Goal: Task Accomplishment & Management: Manage account settings

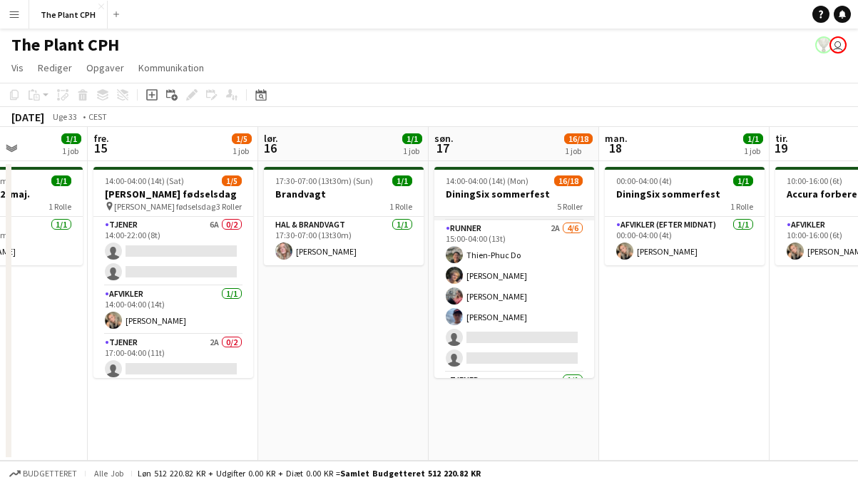
scroll to position [225, 0]
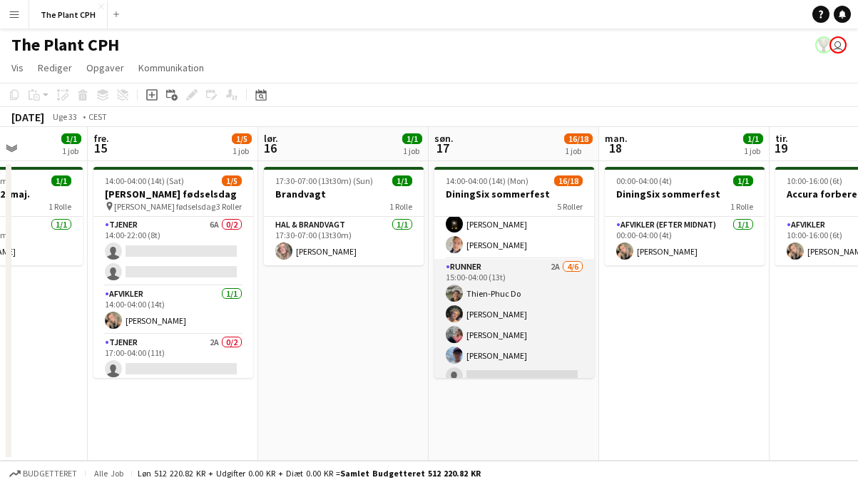
click at [511, 300] on app-card-role "Runner 2A [DATE] 15:00-04:00 (13t) [PERSON_NAME] Do [PERSON_NAME] [PERSON_NAME]…" at bounding box center [514, 335] width 160 height 152
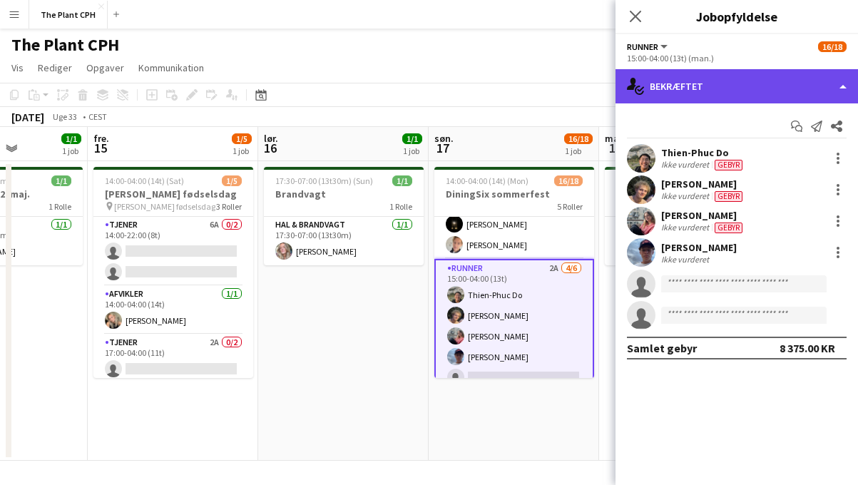
click at [731, 85] on div "single-neutral-actions-check-2 Bekræftet" at bounding box center [737, 86] width 243 height 34
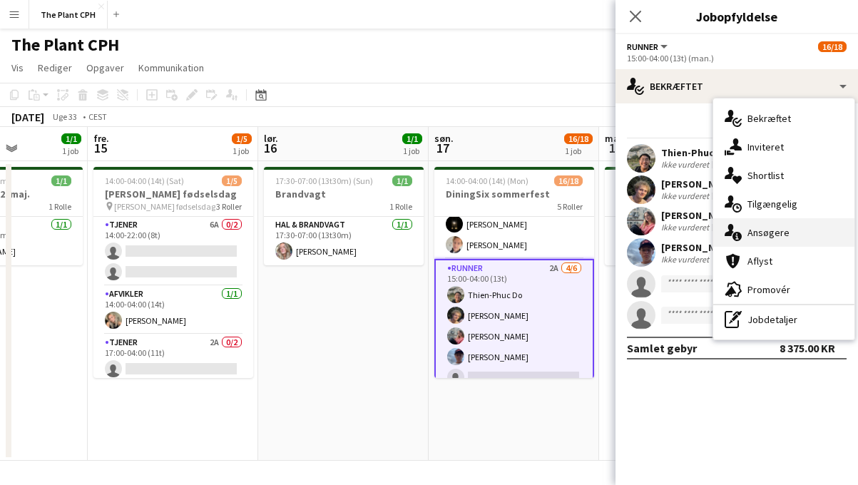
click at [756, 225] on div "single-neutral-actions-information Ansøgere" at bounding box center [783, 232] width 141 height 29
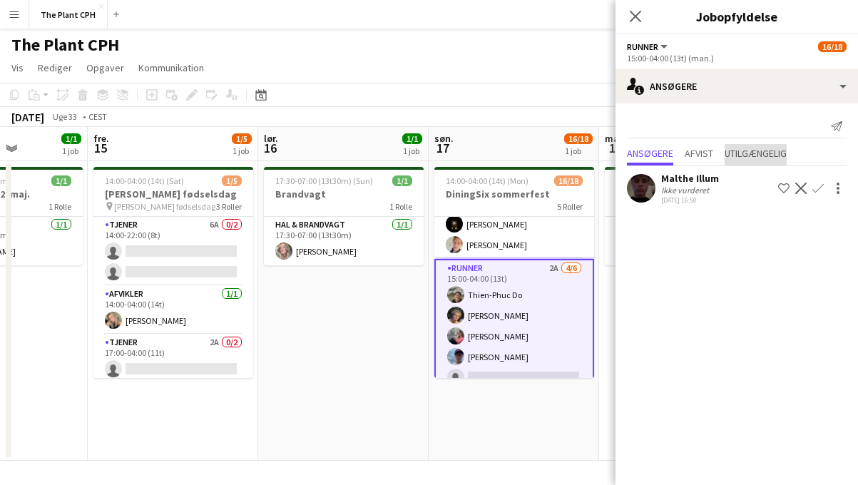
click at [739, 148] on span "Utilgængelig" at bounding box center [756, 153] width 62 height 10
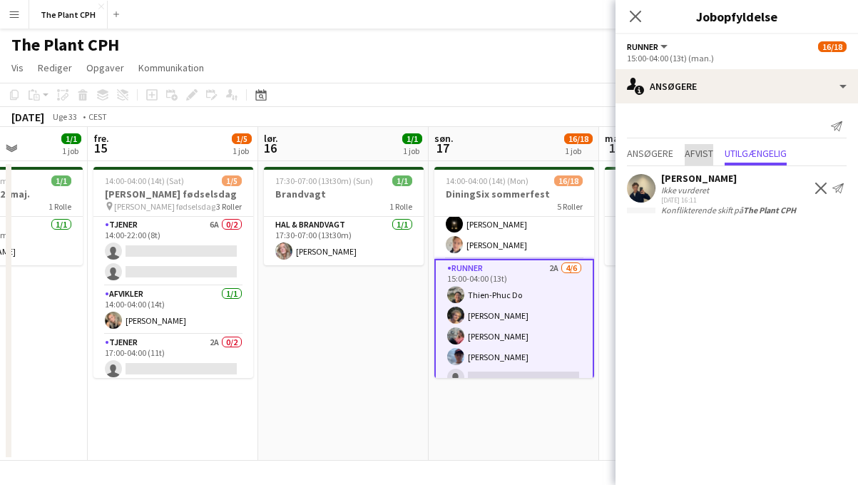
click at [700, 151] on span "Afvist" at bounding box center [699, 153] width 29 height 10
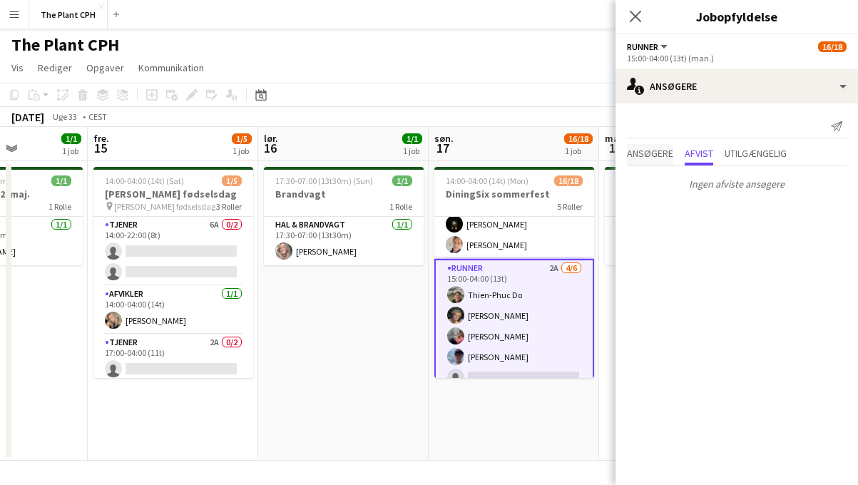
click at [655, 151] on span "Ansøgere" at bounding box center [650, 153] width 46 height 10
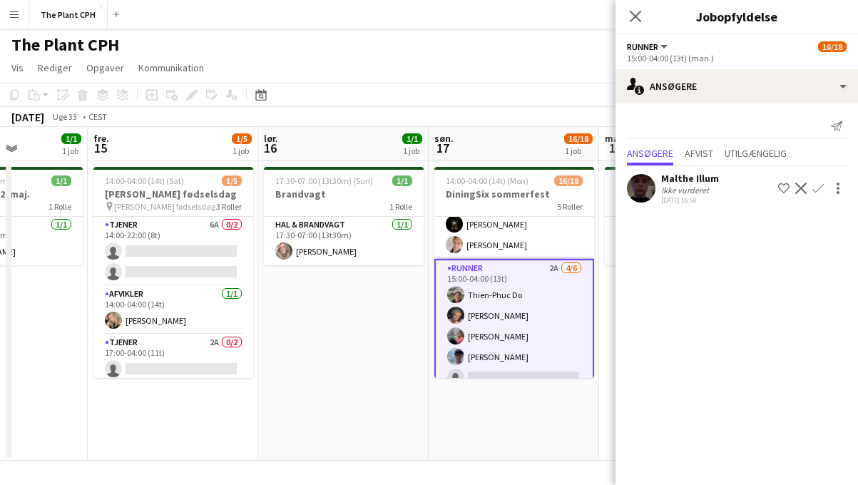
click at [534, 123] on div "[DATE] Uge 33 • CEST" at bounding box center [429, 117] width 858 height 20
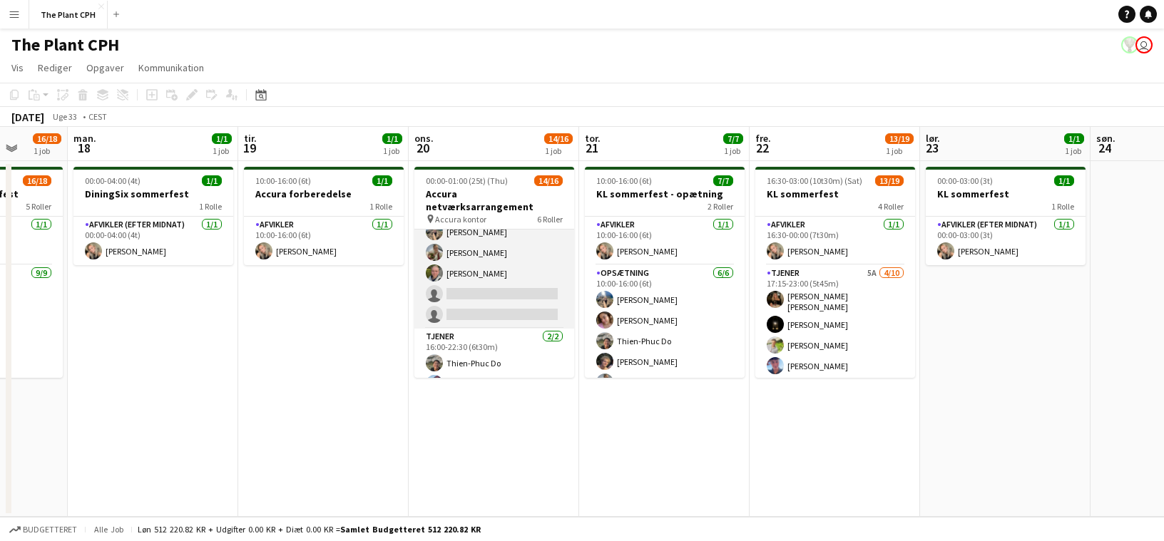
scroll to position [337, 0]
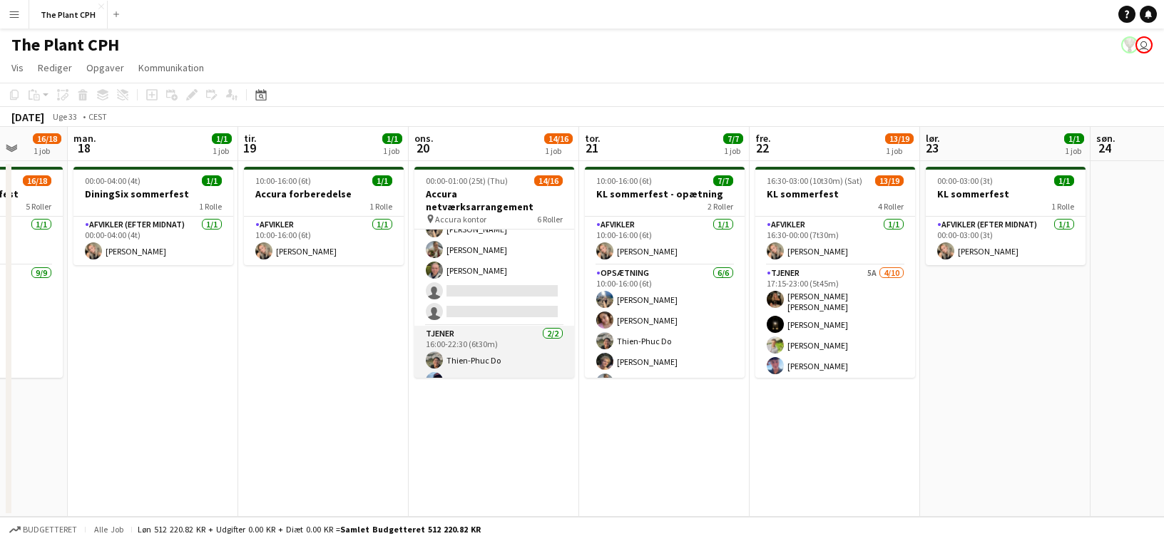
click at [506, 326] on app-card-role "Tjener [DATE] 16:00-22:30 (6t30m) [PERSON_NAME] Do [PERSON_NAME]" at bounding box center [494, 360] width 160 height 69
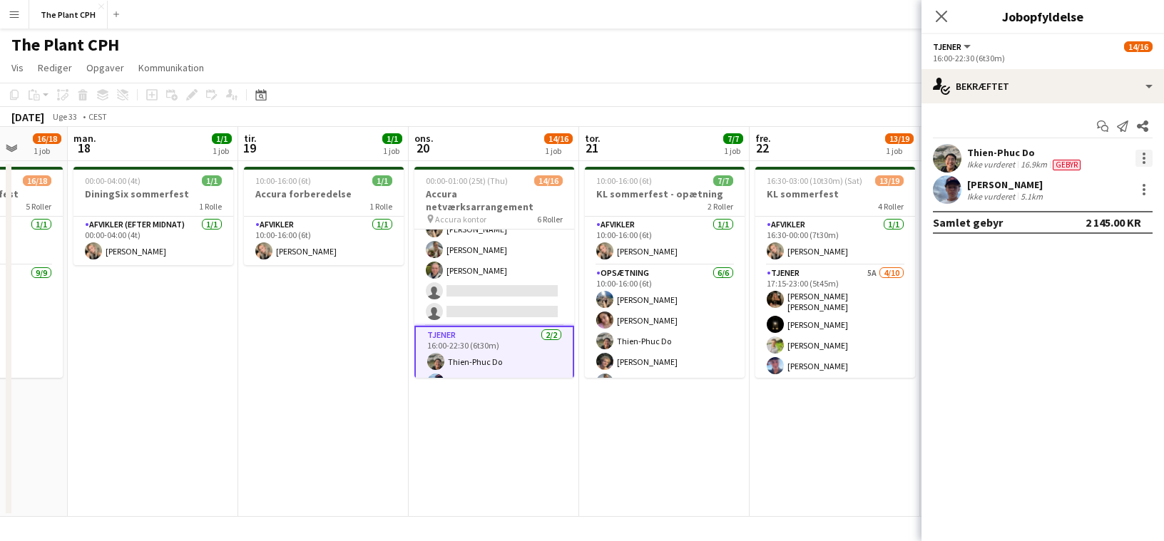
click at [857, 150] on div at bounding box center [1144, 158] width 17 height 17
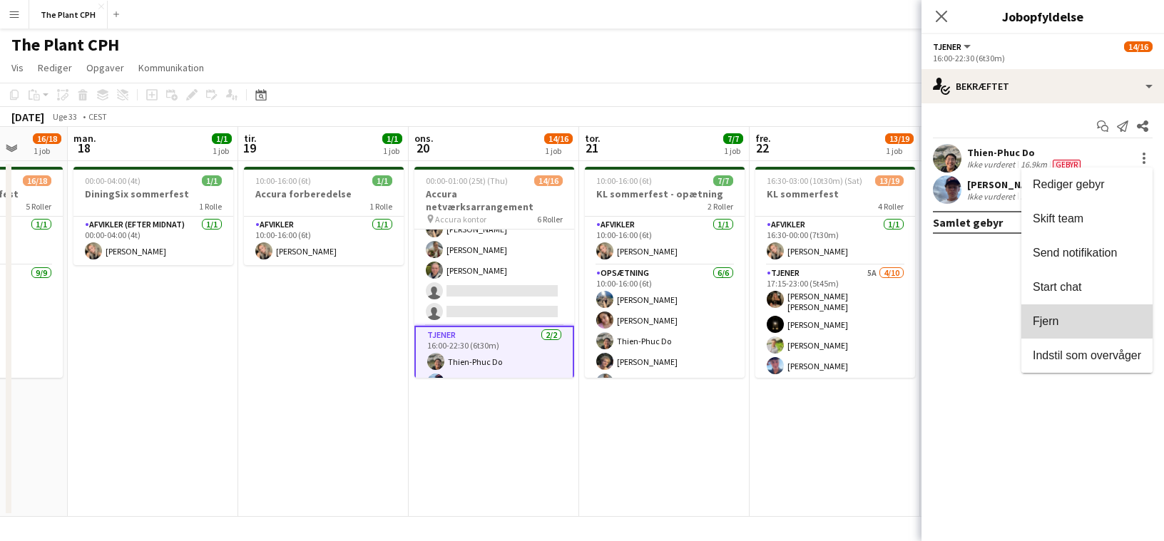
click at [857, 306] on button "Fjern" at bounding box center [1086, 322] width 131 height 34
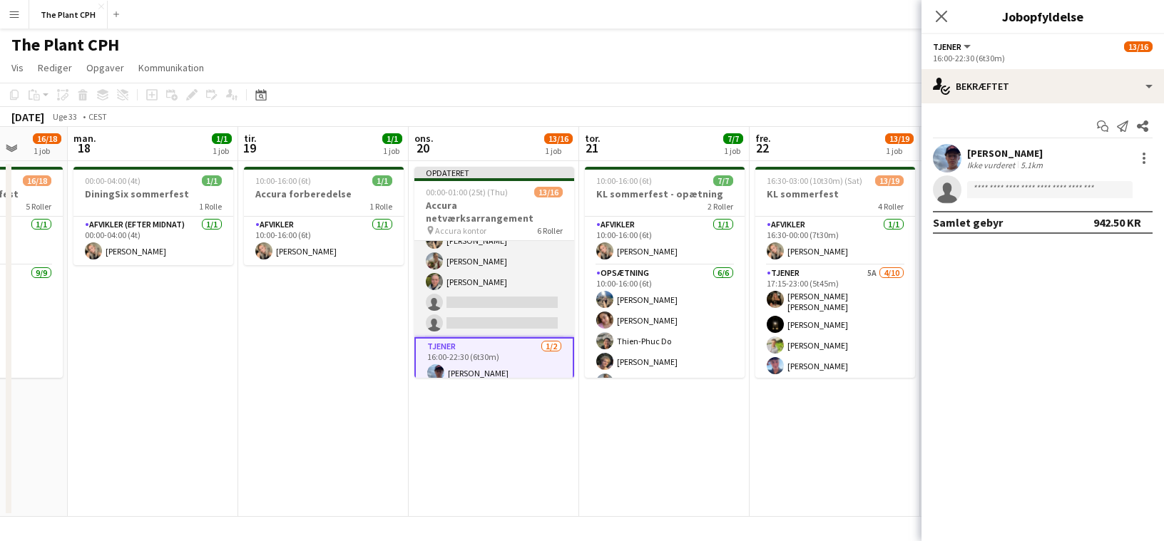
scroll to position [351, 0]
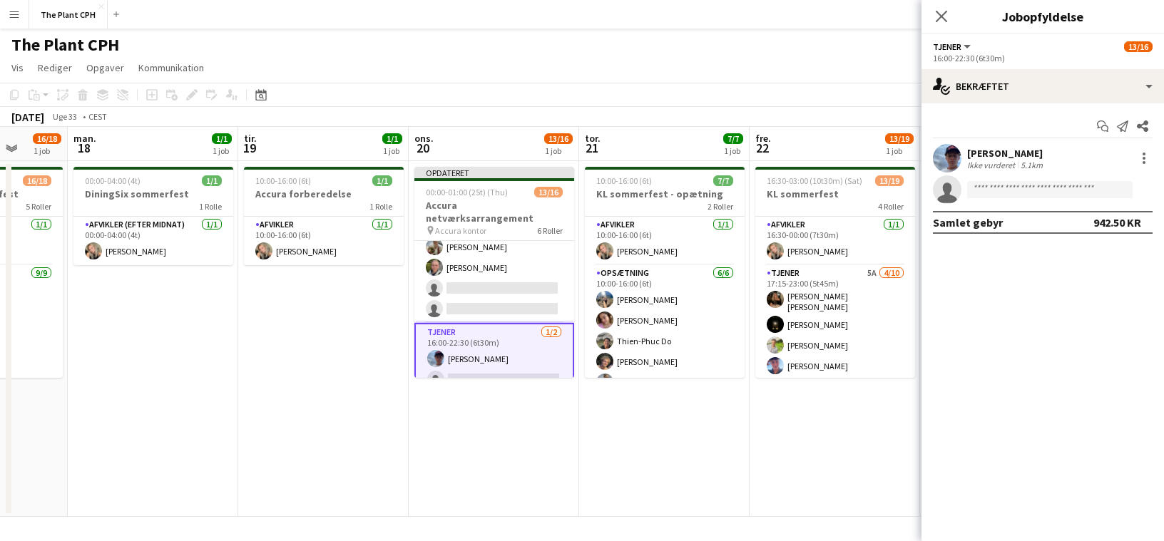
click at [617, 89] on app-toolbar "Kopier Indsæt Indsæt Kommando V Indsæt med mandskab Kommando Skift V Indsæt lin…" at bounding box center [582, 95] width 1164 height 24
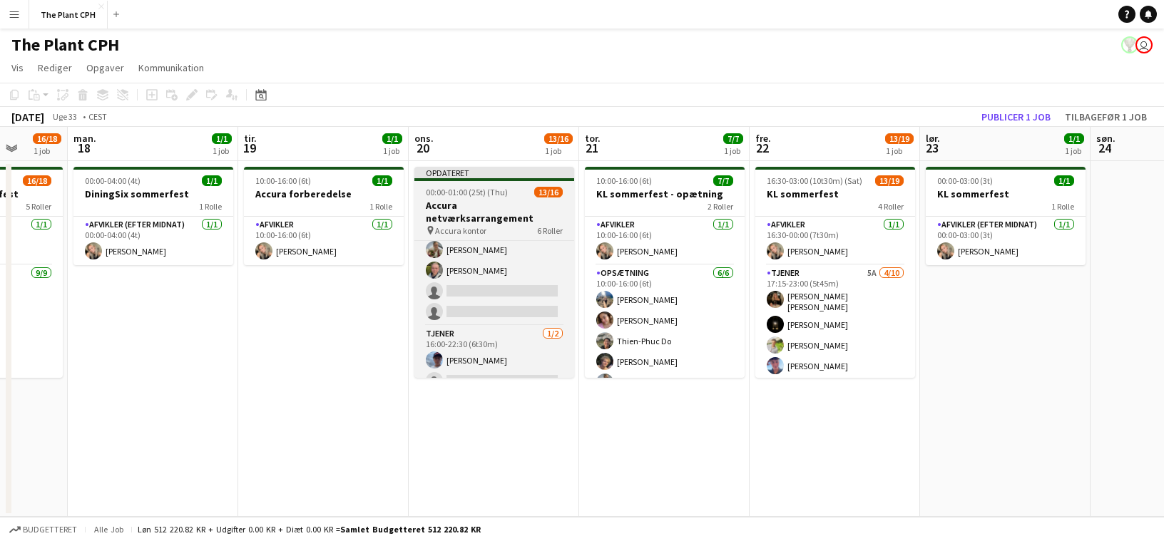
click at [491, 190] on span "00:00-01:00 (25t) (Thu)" at bounding box center [467, 192] width 82 height 11
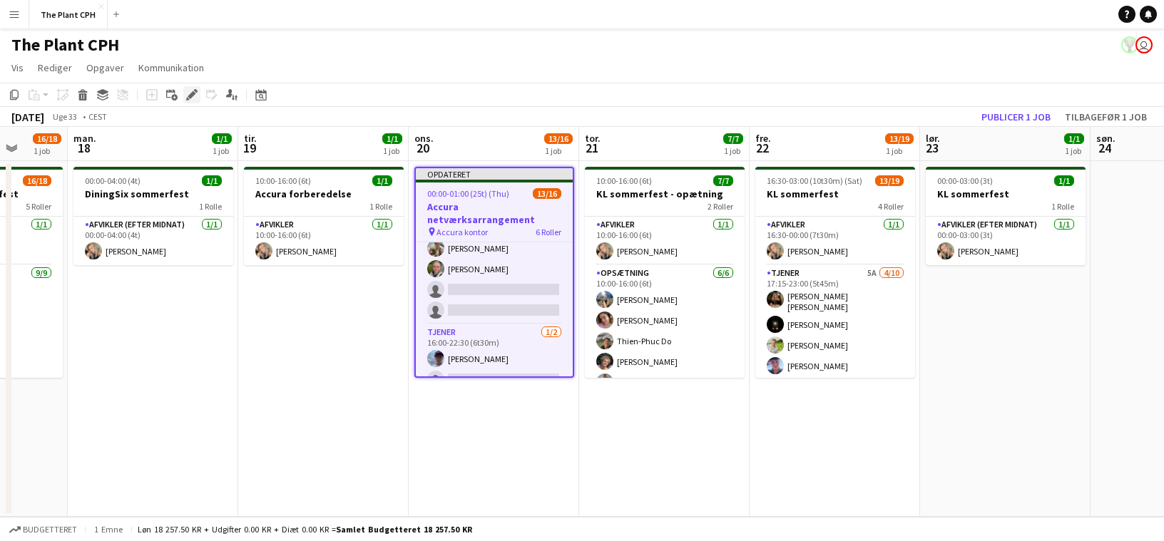
click at [186, 93] on icon "Rediger" at bounding box center [191, 94] width 11 height 11
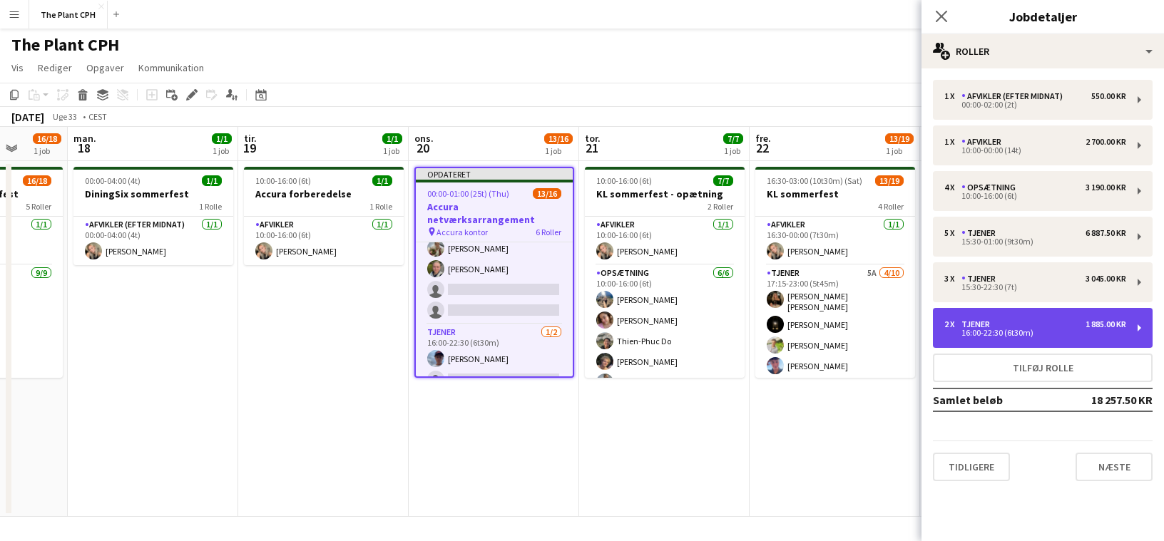
click at [857, 345] on div "2 x Tjener 1 885.00 KR 16:00-22:30 (6t30m)" at bounding box center [1043, 328] width 220 height 40
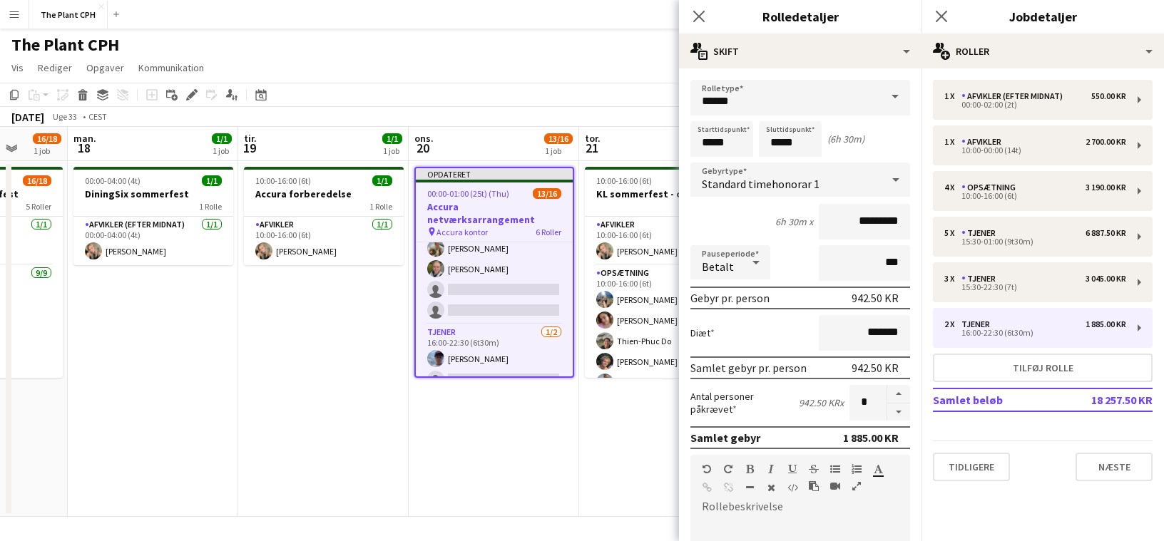
click at [857, 414] on button "button" at bounding box center [898, 413] width 23 height 18
type input "*"
click at [659, 127] on app-board-header-date "tor. 21 7/7 1 job" at bounding box center [664, 144] width 170 height 34
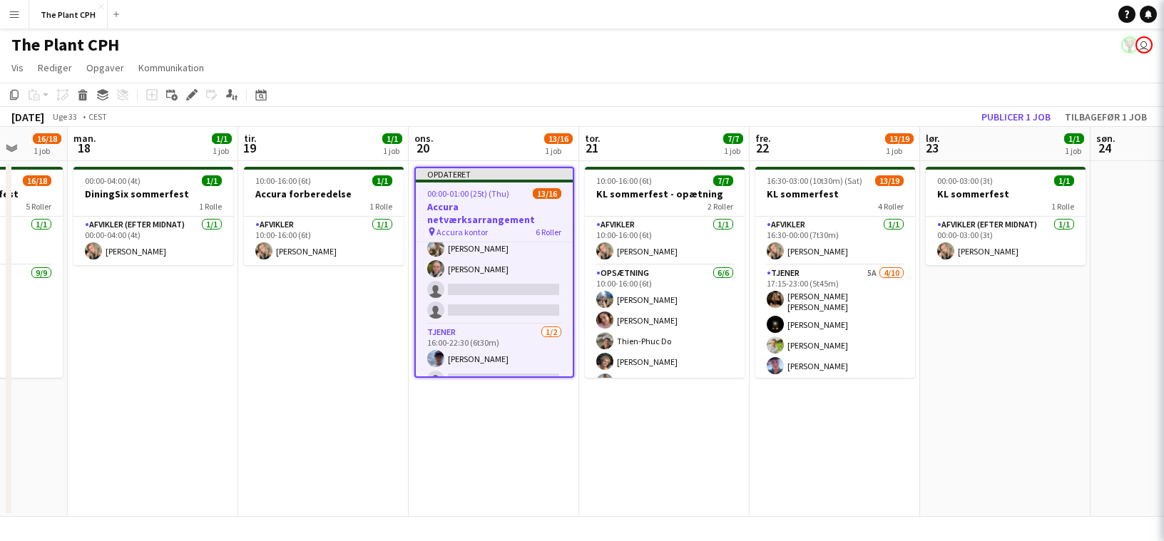
scroll to position [327, 0]
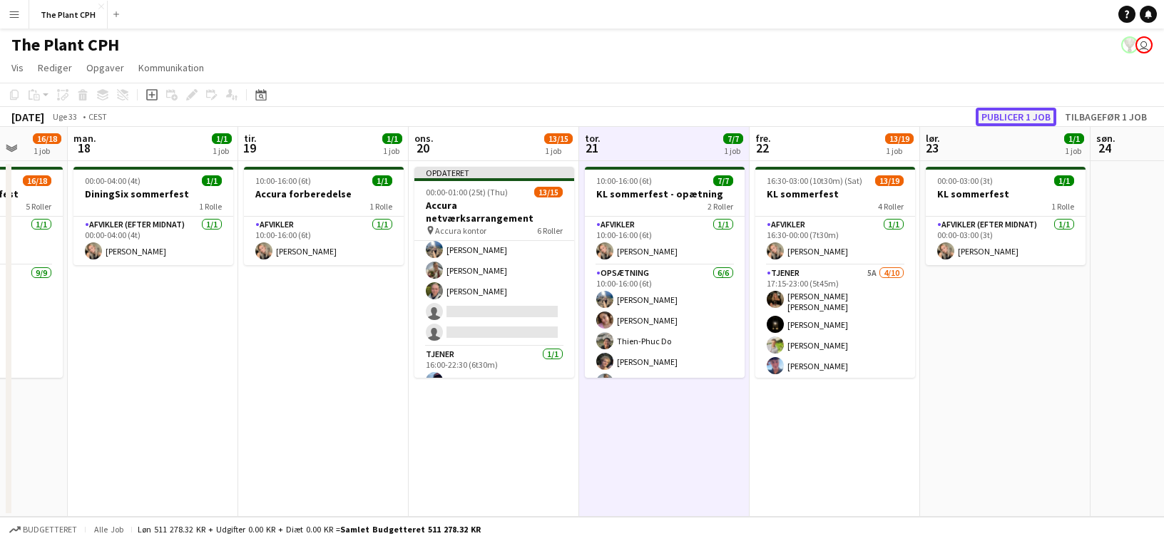
click at [857, 119] on button "Publicer 1 job" at bounding box center [1016, 117] width 81 height 19
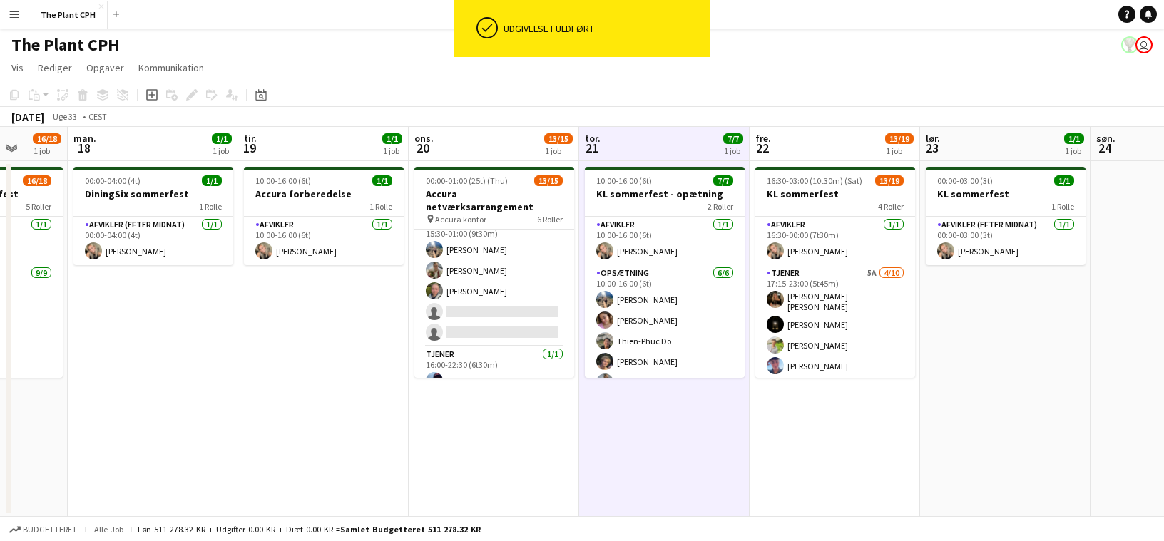
click at [491, 195] on h3 "Accura netværksarrangement" at bounding box center [494, 201] width 160 height 26
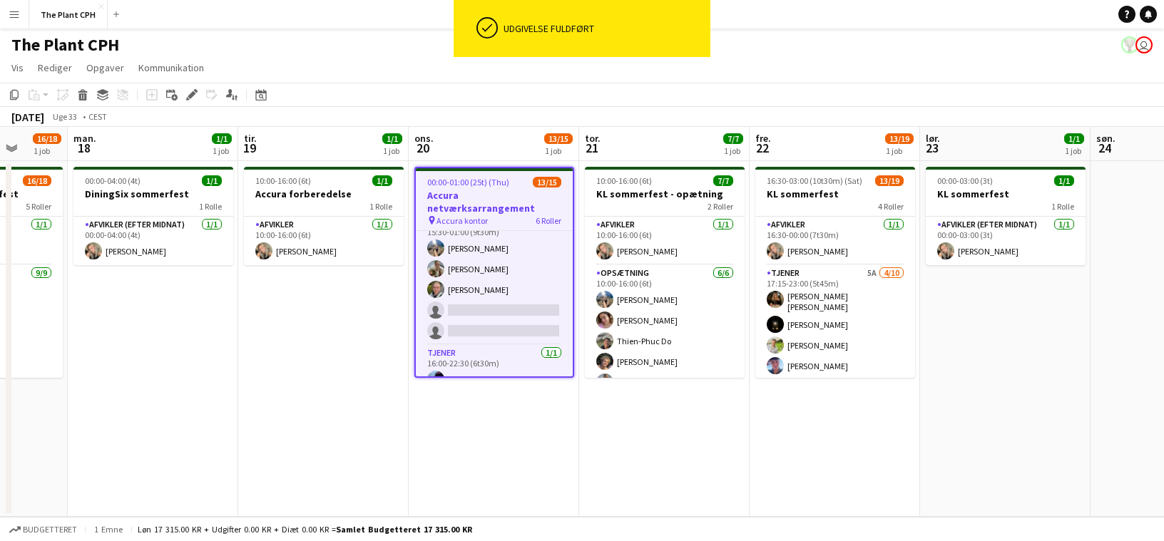
click at [200, 97] on div "Tilføj opgave Tilføj linket opgave [PERSON_NAME] [PERSON_NAME] tilknyttet job A…" at bounding box center [185, 94] width 109 height 17
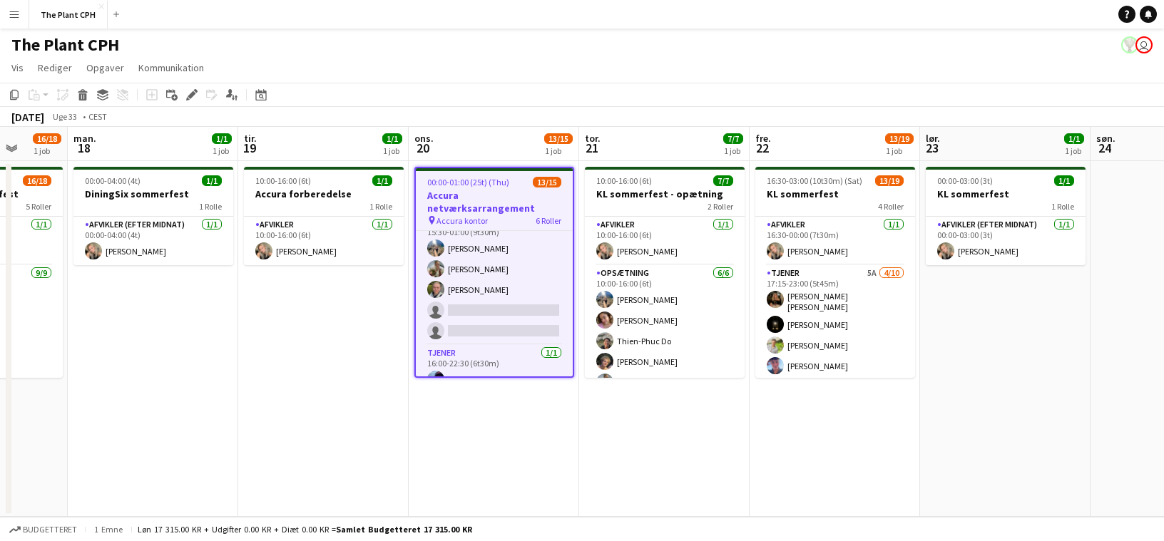
scroll to position [316, 0]
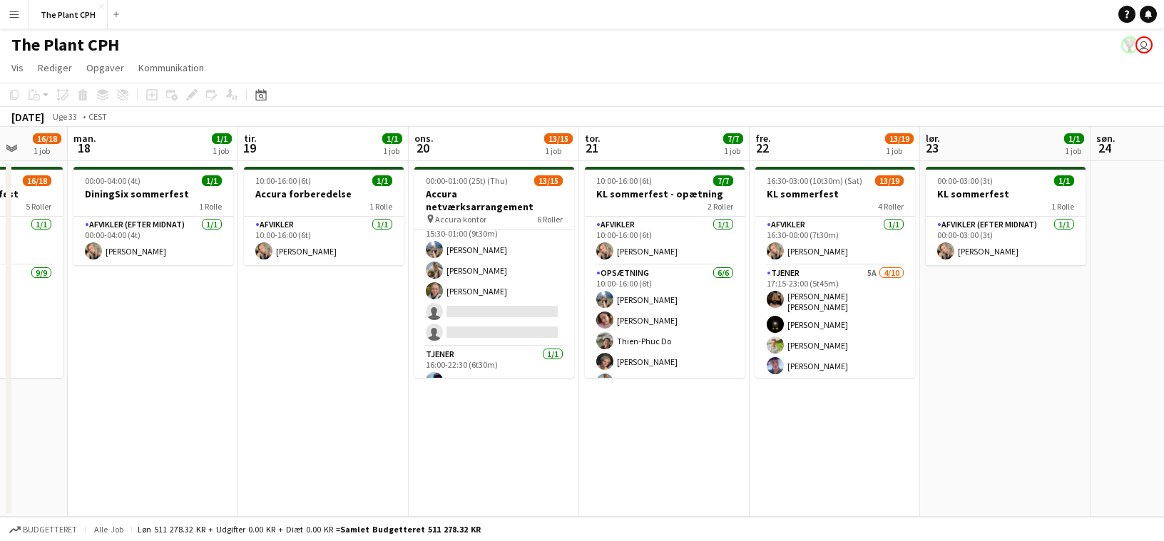
click at [196, 97] on div "Tilføj opgave Tilføj linket opgave [PERSON_NAME] [PERSON_NAME] tilknyttet job A…" at bounding box center [185, 94] width 109 height 17
click at [248, 62] on app-page-menu "Vis Dagvisning udvidet Dagvisning kollapset Månedsvisning Datovælger Spring til…" at bounding box center [582, 69] width 1164 height 27
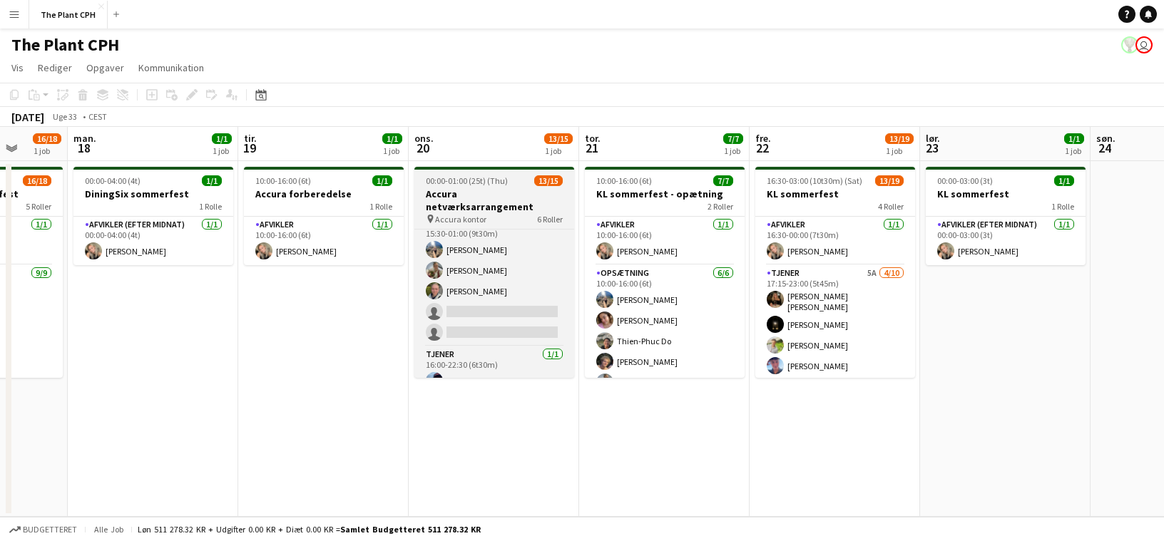
click at [469, 186] on app-job-card "00:00-01:00 (25t) (Thu) 13/15 Accura netværksarrangement pin Accura kontor 6 Ro…" at bounding box center [494, 272] width 160 height 211
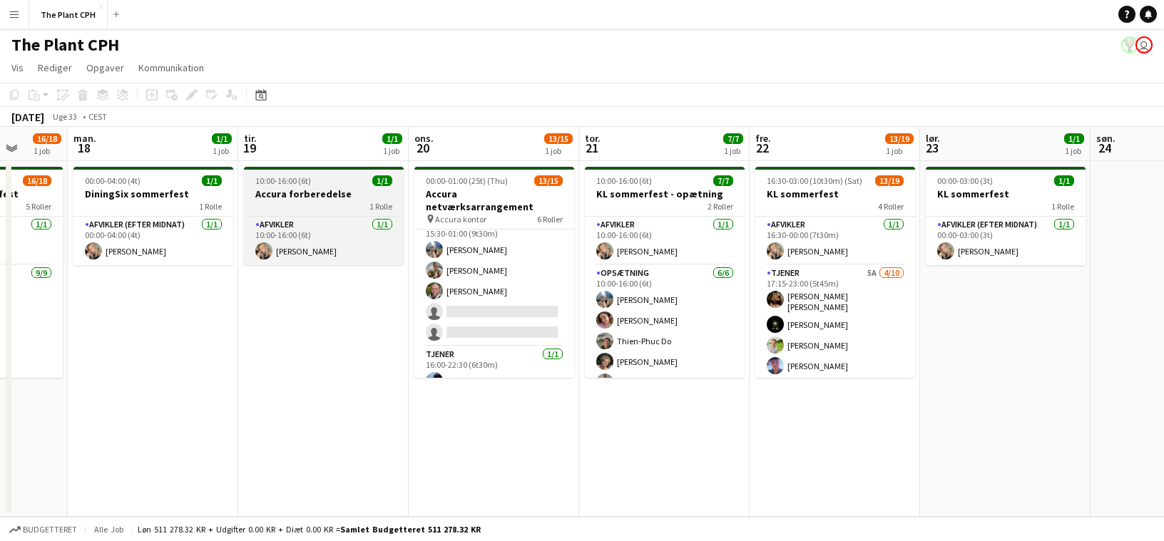
scroll to position [319, 0]
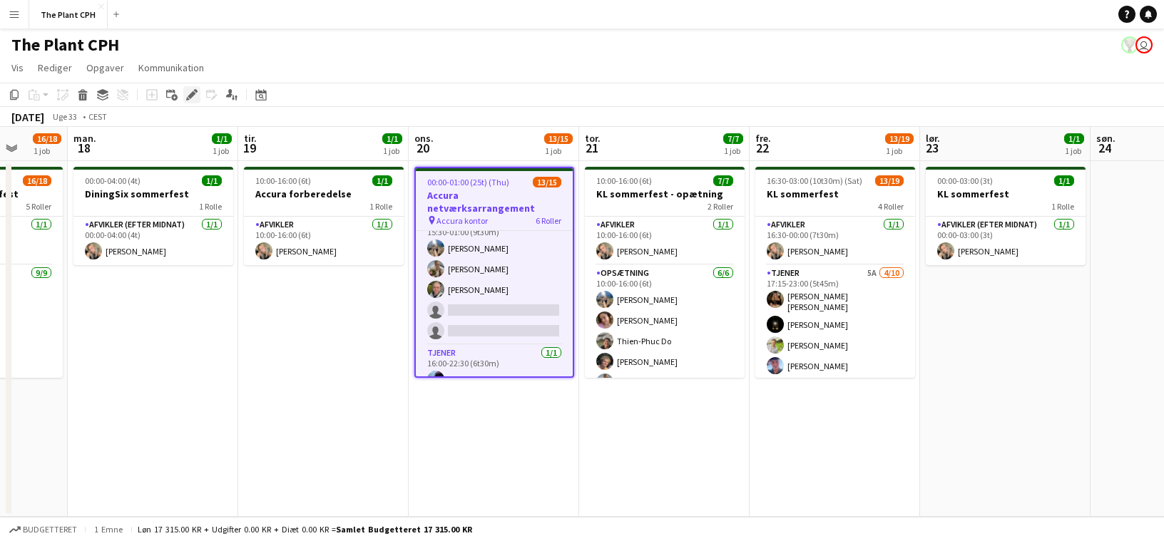
click at [197, 94] on icon "Rediger" at bounding box center [191, 94] width 11 height 11
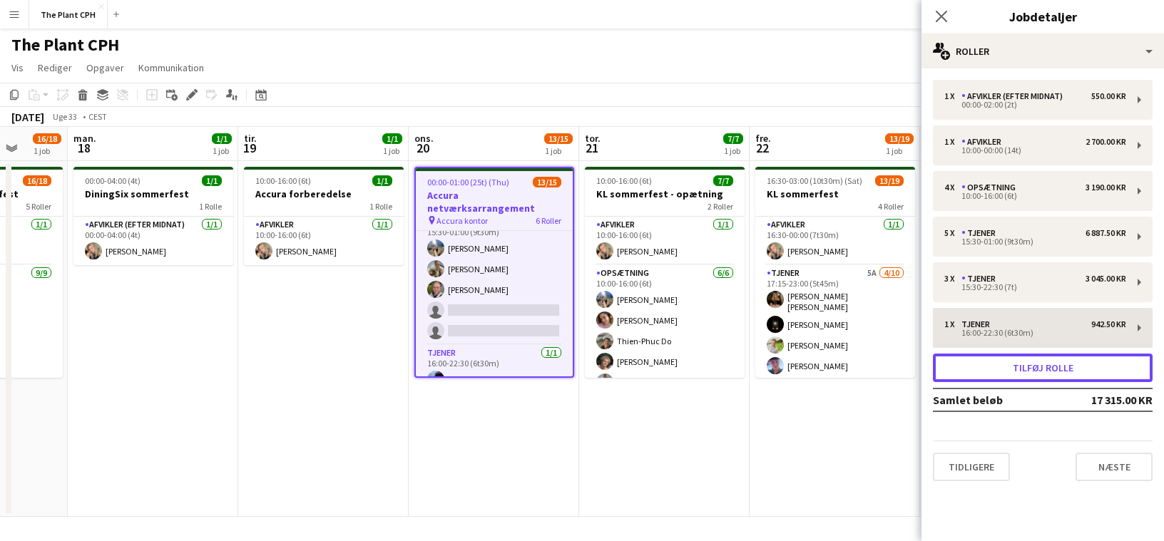
click at [857, 354] on button "Tilføj rolle" at bounding box center [1043, 368] width 220 height 29
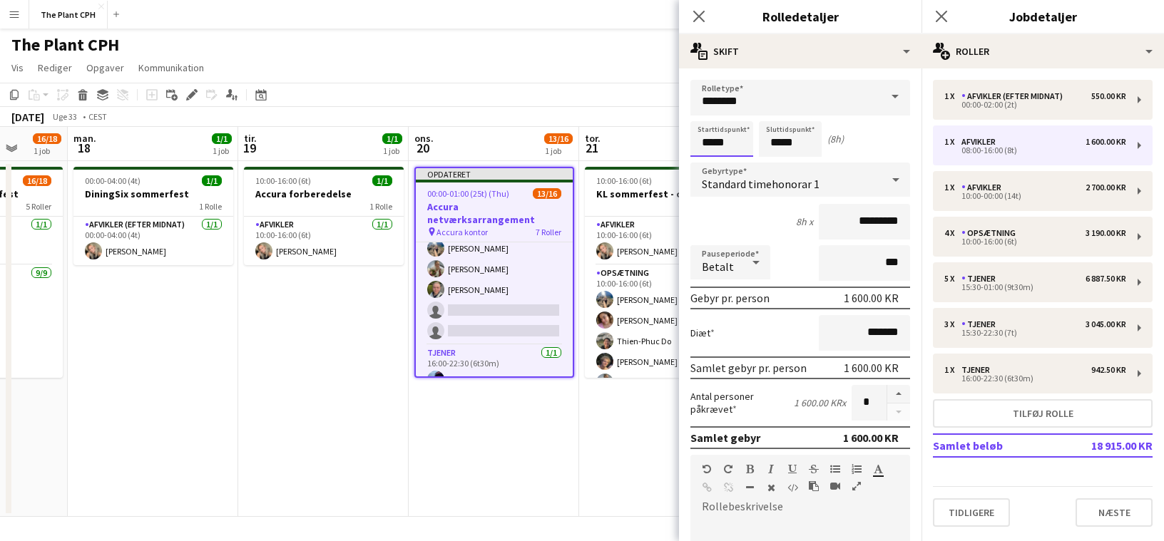
click at [743, 144] on input "*****" at bounding box center [721, 139] width 63 height 36
click at [711, 121] on div at bounding box center [707, 114] width 29 height 14
click at [711, 120] on div at bounding box center [707, 114] width 29 height 14
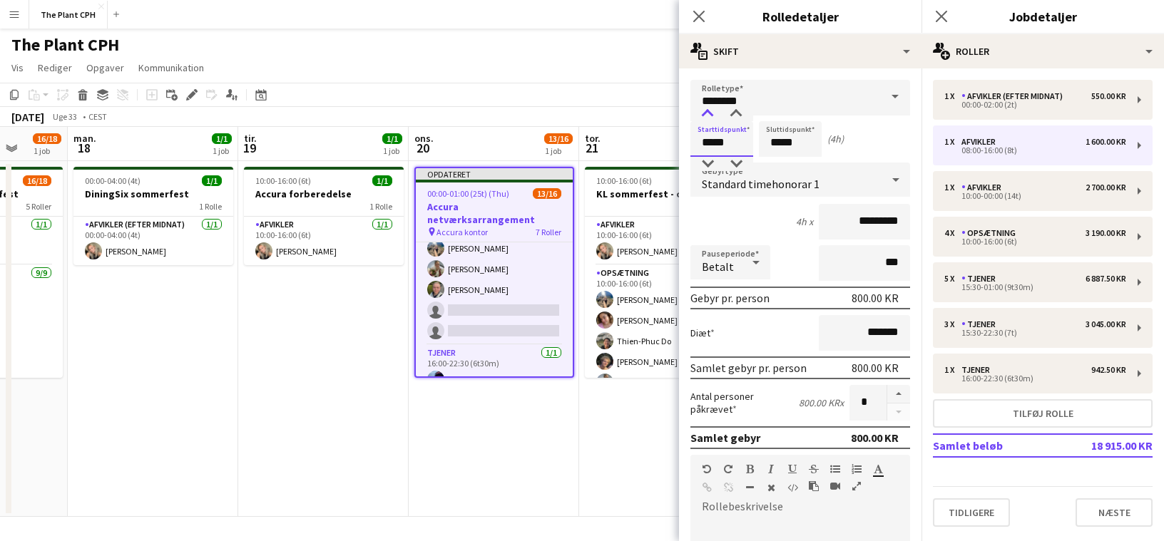
click at [711, 120] on div at bounding box center [707, 114] width 29 height 14
click at [741, 117] on div at bounding box center [736, 114] width 29 height 14
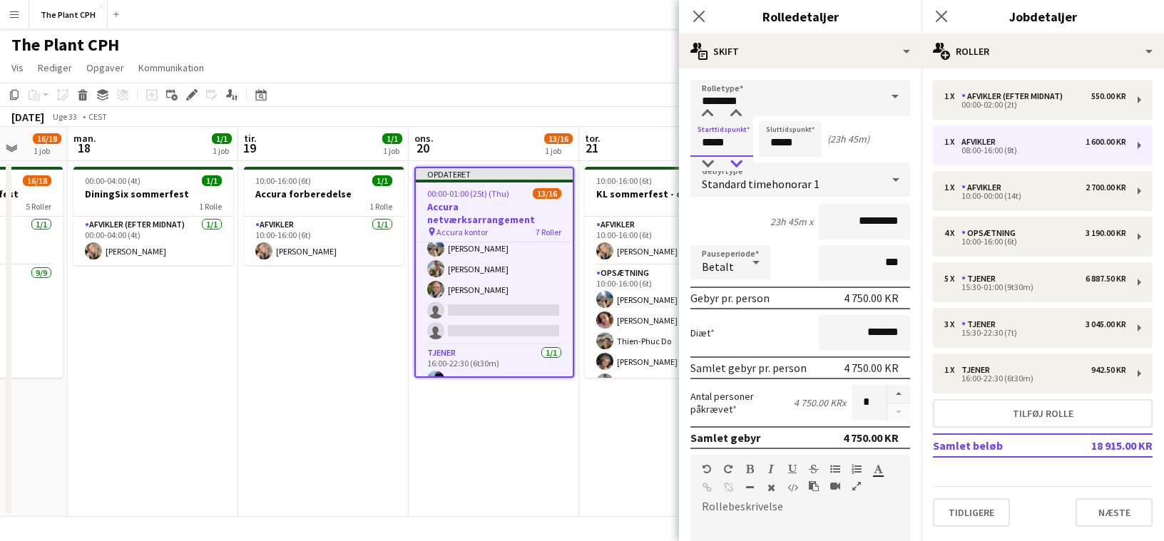
type input "*****"
click at [726, 165] on div at bounding box center [736, 164] width 29 height 14
click at [790, 143] on input "*****" at bounding box center [790, 139] width 63 height 36
click at [782, 110] on div at bounding box center [776, 114] width 29 height 14
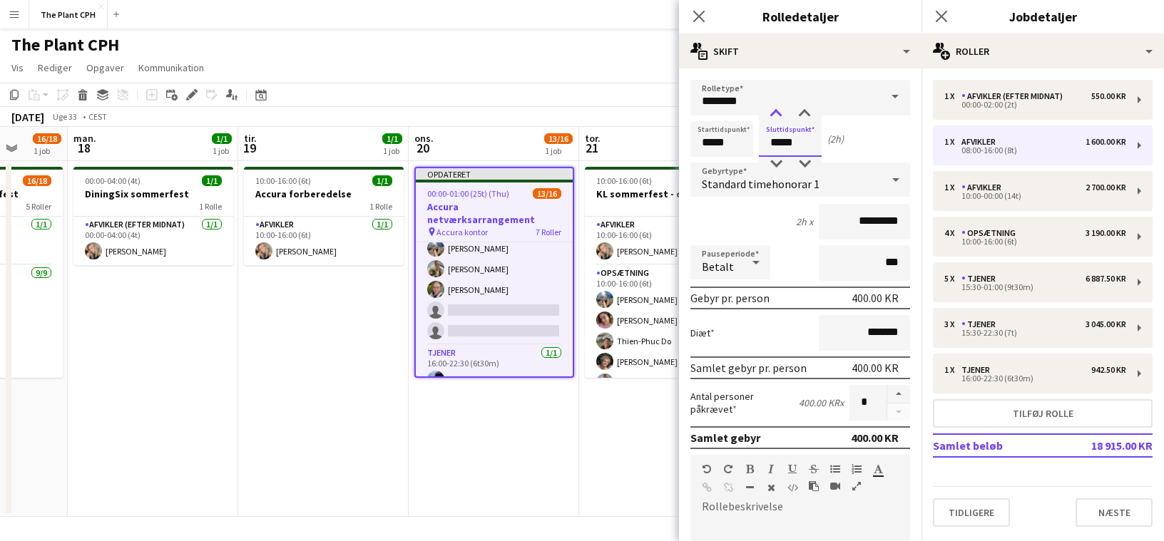
click at [782, 110] on div at bounding box center [776, 114] width 29 height 14
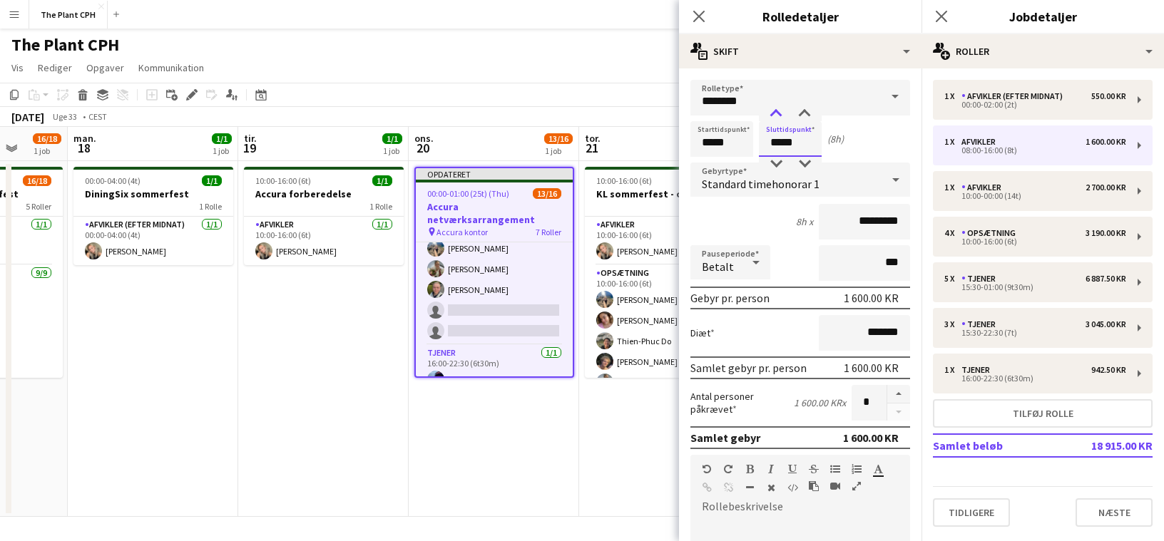
click at [782, 110] on div at bounding box center [776, 114] width 29 height 14
type input "*****"
click at [782, 110] on div at bounding box center [776, 114] width 29 height 14
click at [766, 88] on input "********" at bounding box center [800, 98] width 220 height 36
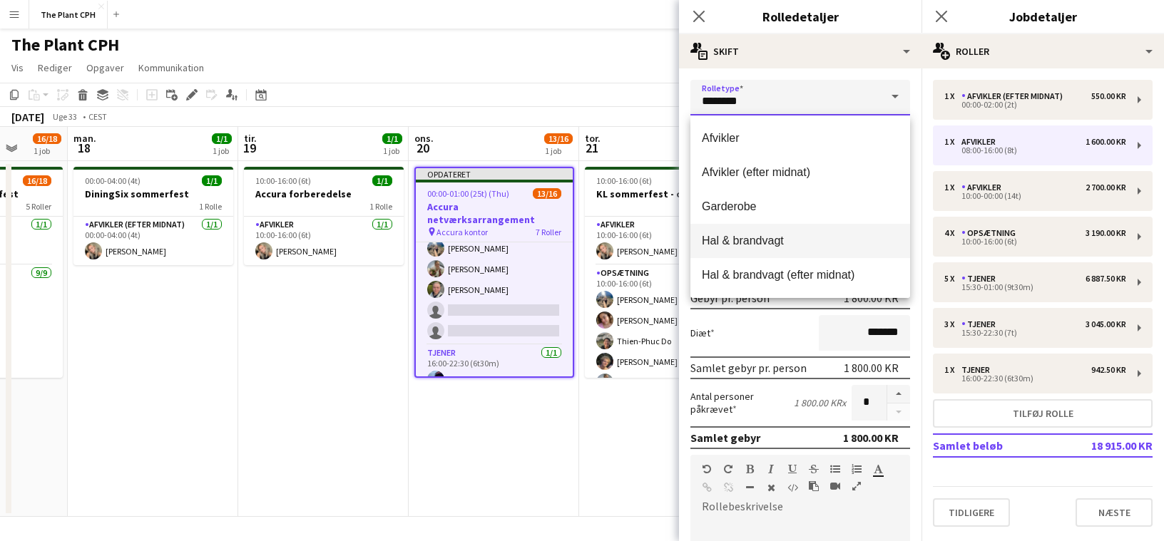
scroll to position [137, 0]
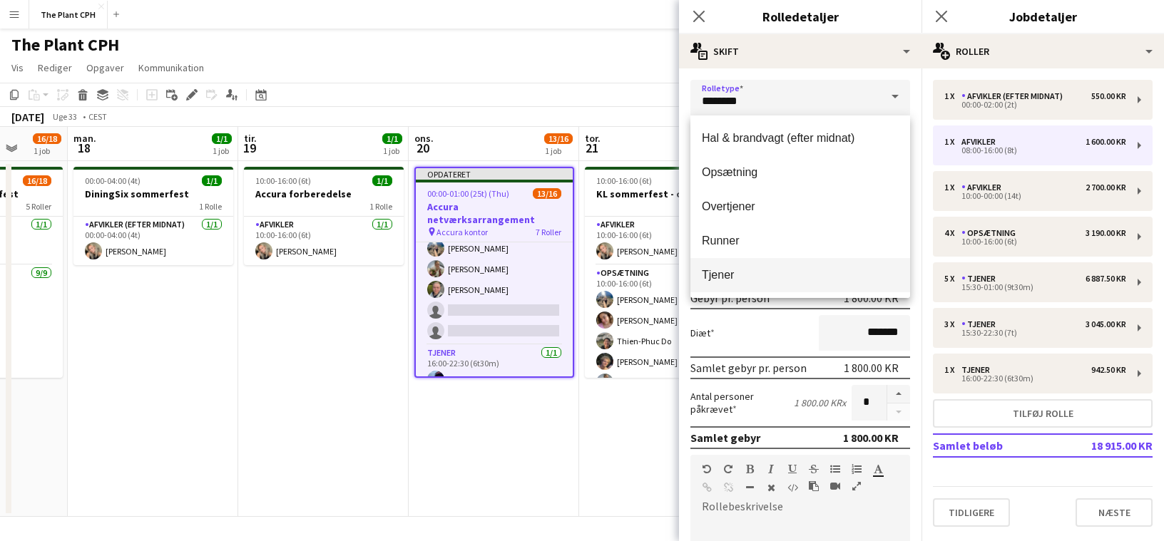
click at [751, 270] on span "Tjener" at bounding box center [800, 275] width 197 height 14
type input "******"
type input "*********"
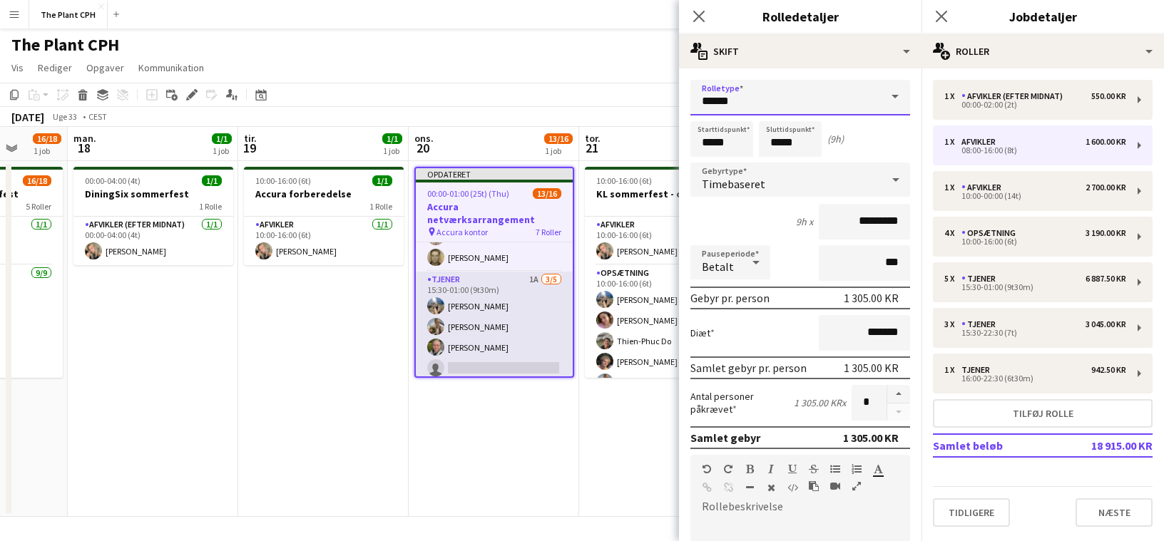
scroll to position [322, 0]
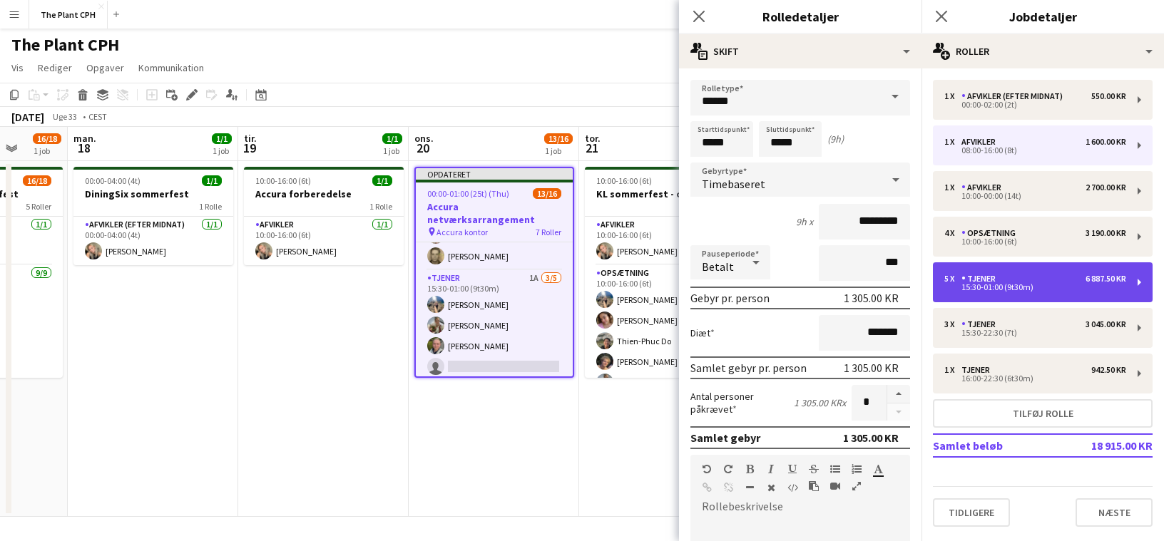
click at [857, 284] on div "15:30-01:00 (9t30m)" at bounding box center [1035, 287] width 182 height 7
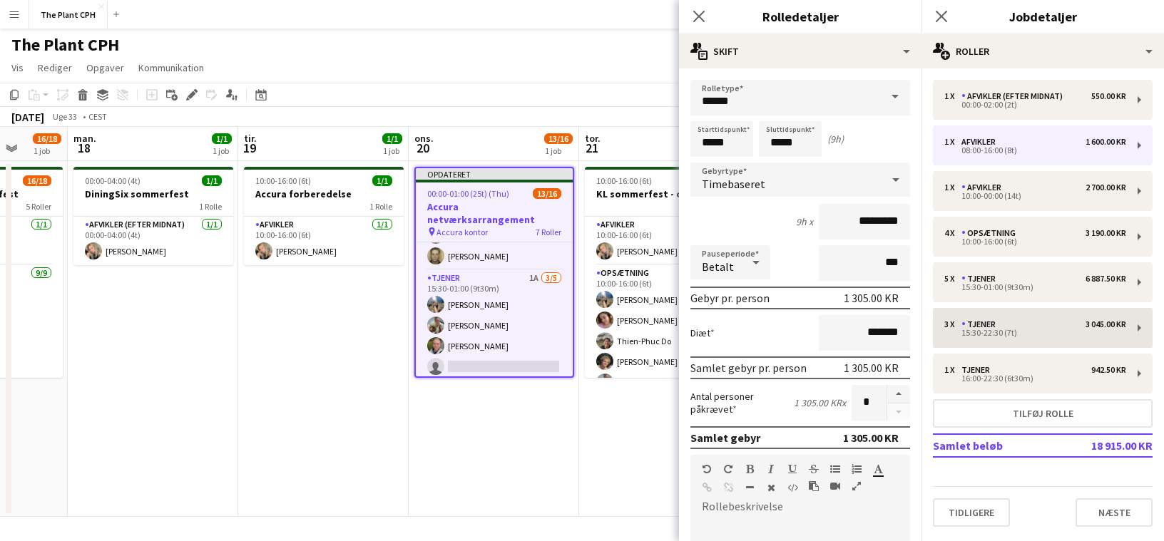
type input "*****"
type input "****"
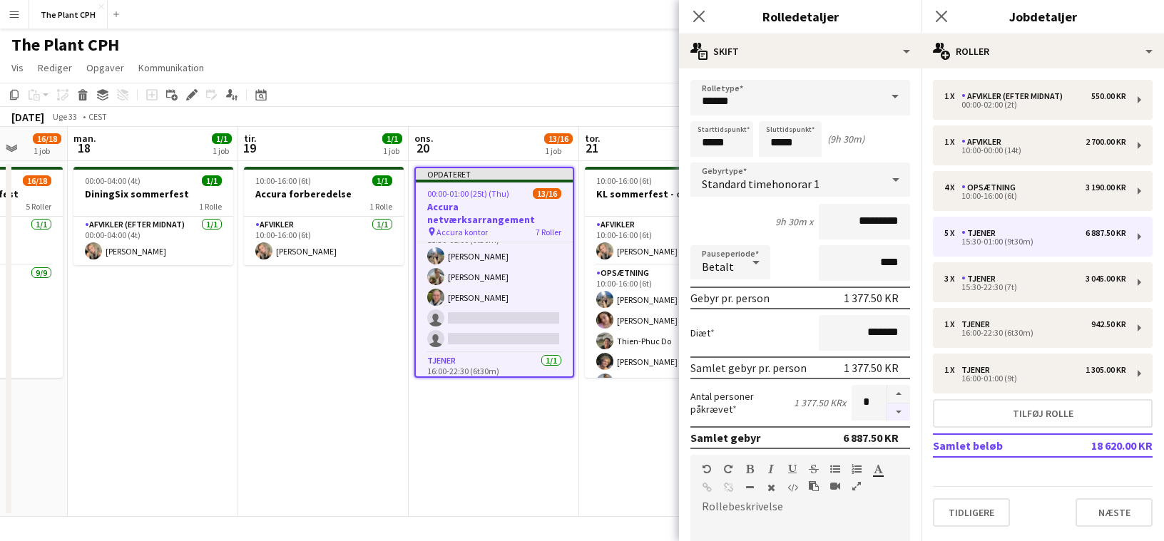
click at [857, 414] on button "button" at bounding box center [898, 413] width 23 height 18
type input "*"
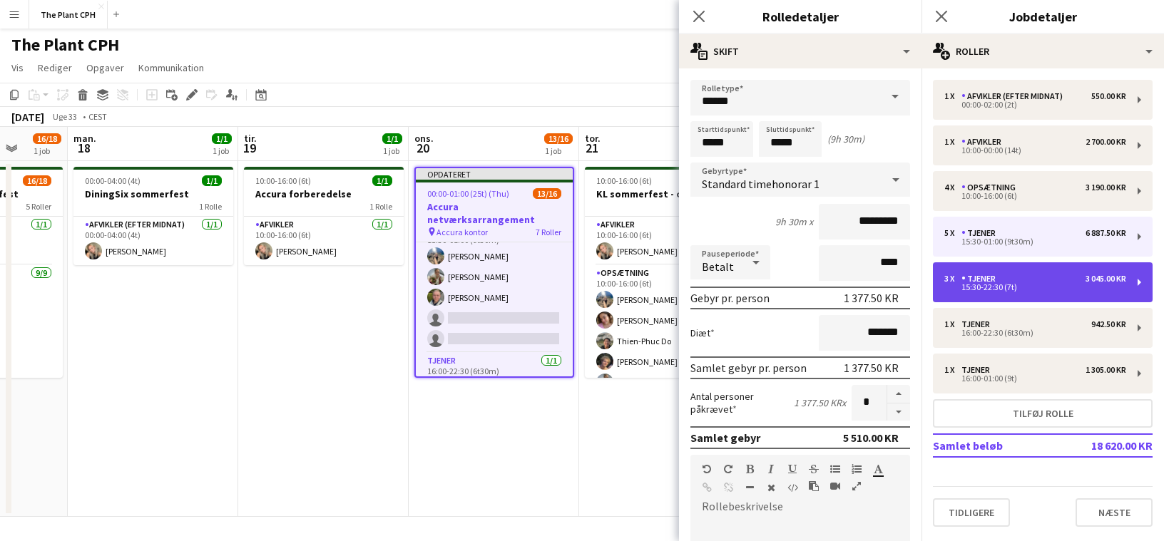
click at [857, 299] on div "3 x Tjener 3 045.00 KR 15:30-22:30 (7t)" at bounding box center [1043, 282] width 220 height 40
type input "*****"
type input "***"
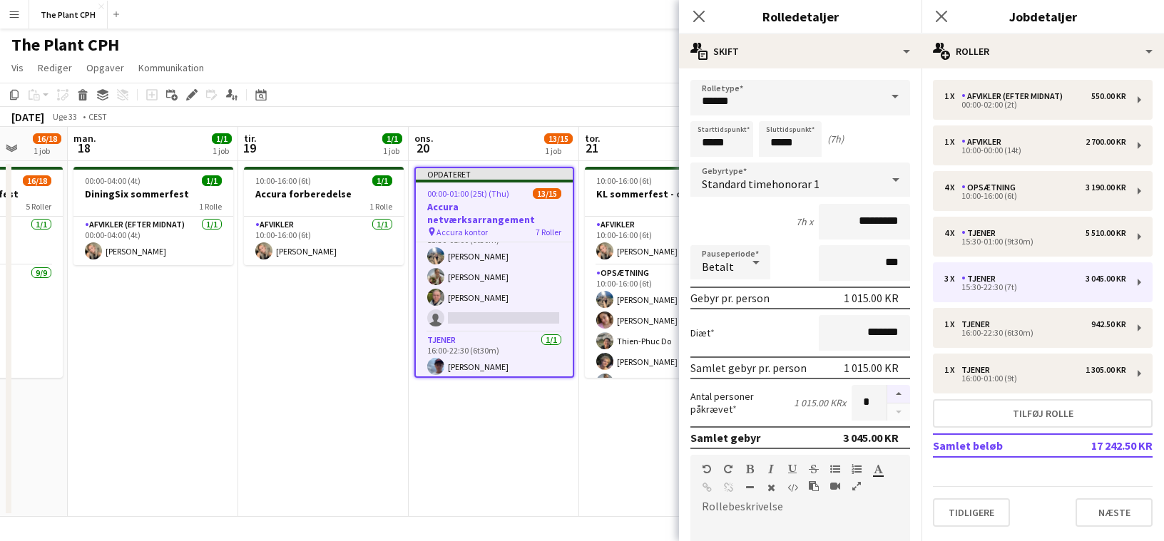
click at [857, 395] on button "button" at bounding box center [898, 394] width 23 height 19
type input "*"
click at [631, 115] on div "[DATE] Uge 33 • CEST Publicer 1 job Tilbagefør 1 job" at bounding box center [582, 117] width 1164 height 20
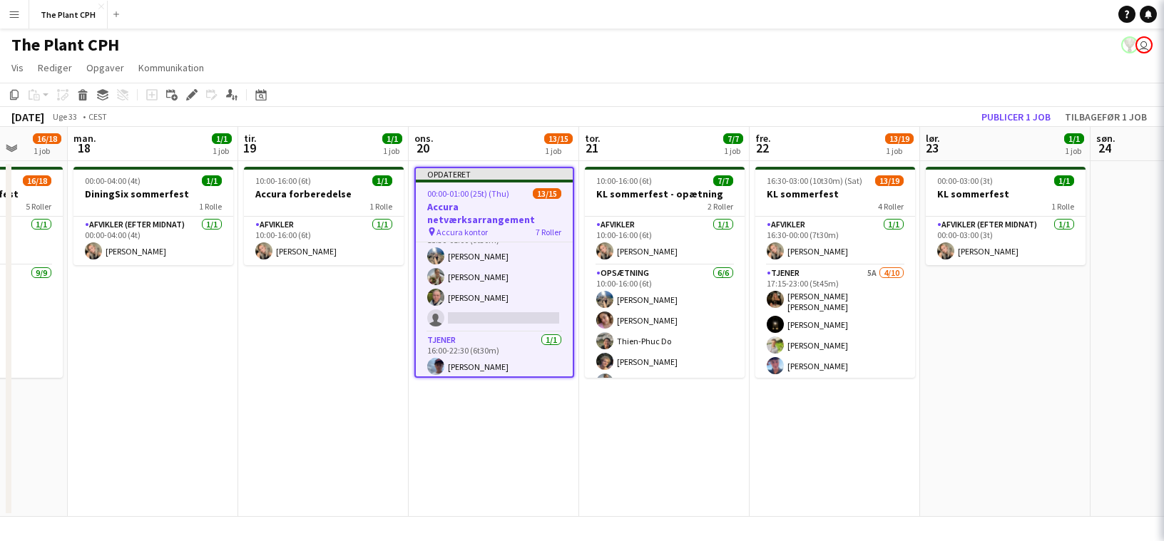
scroll to position [343, 0]
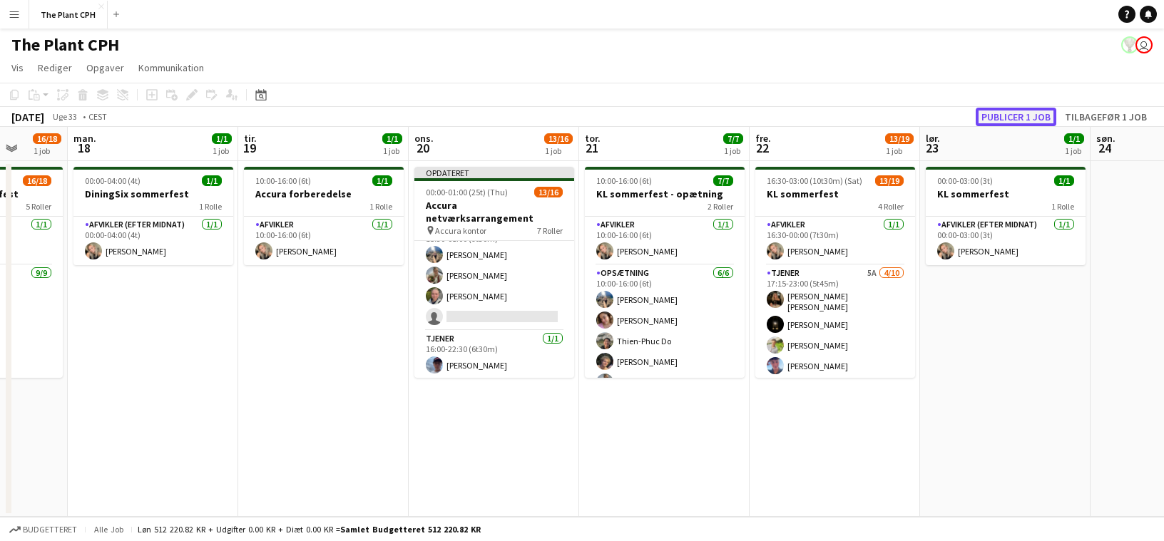
click at [857, 116] on button "Publicer 1 job" at bounding box center [1016, 117] width 81 height 19
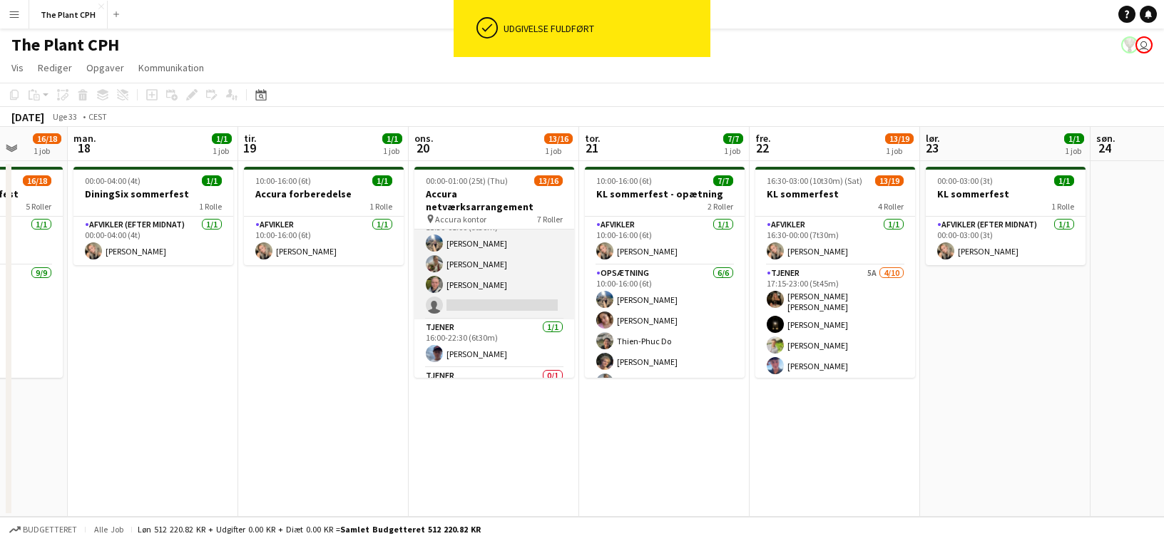
scroll to position [364, 0]
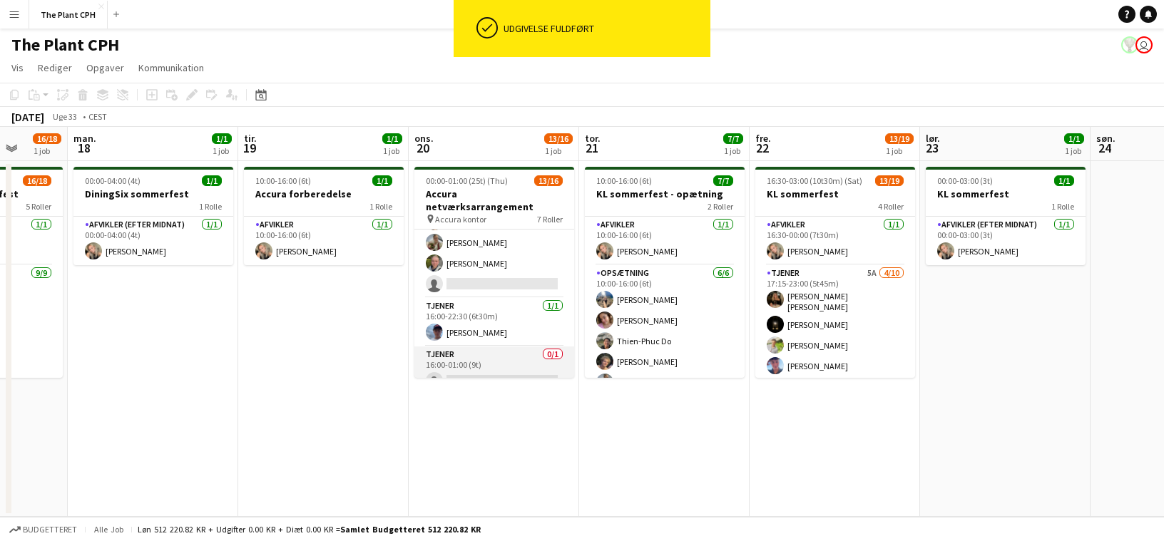
click at [483, 347] on app-card-role "Tjener 0/1 16:00-01:00 (9t) single-neutral-actions" at bounding box center [494, 371] width 160 height 49
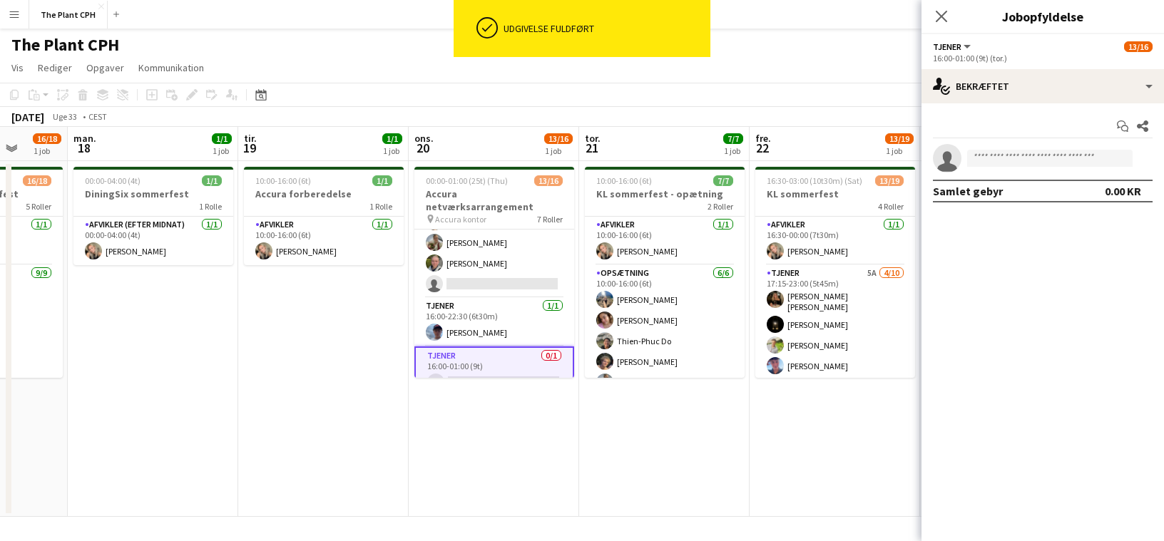
click at [857, 171] on app-invite-slot "single-neutral-actions" at bounding box center [1043, 158] width 243 height 29
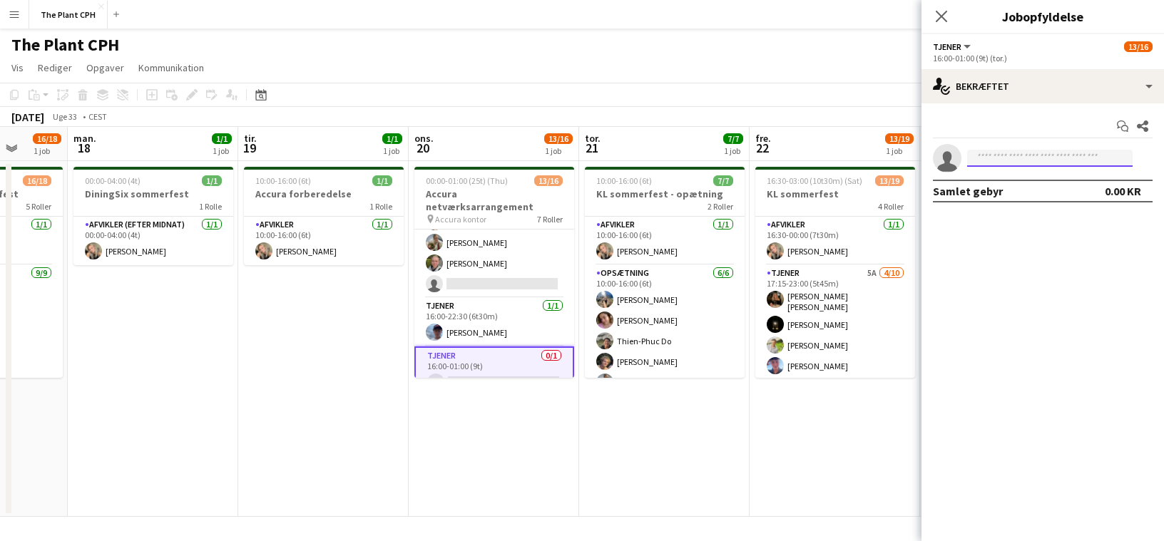
click at [857, 158] on input at bounding box center [1049, 158] width 165 height 17
type input "*****"
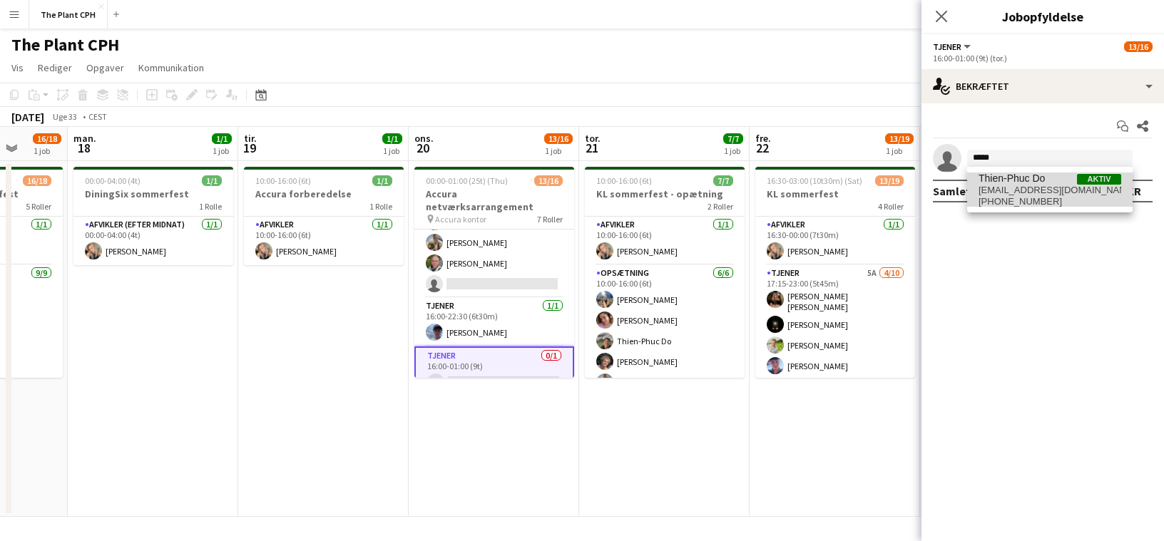
click at [857, 191] on span "[EMAIL_ADDRESS][DOMAIN_NAME]" at bounding box center [1050, 190] width 143 height 11
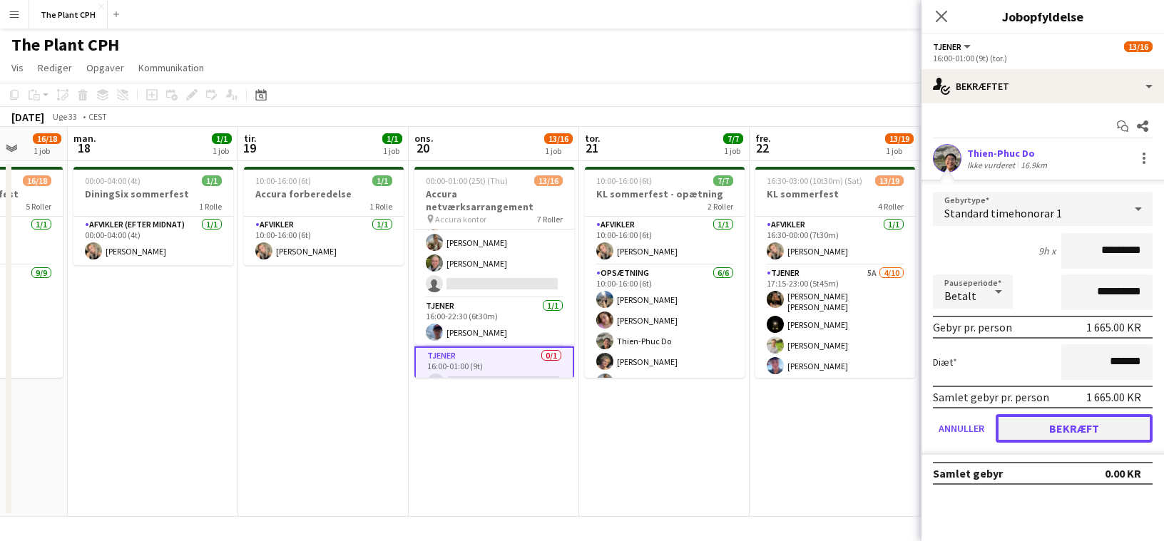
click at [857, 422] on button "Bekræft" at bounding box center [1074, 428] width 157 height 29
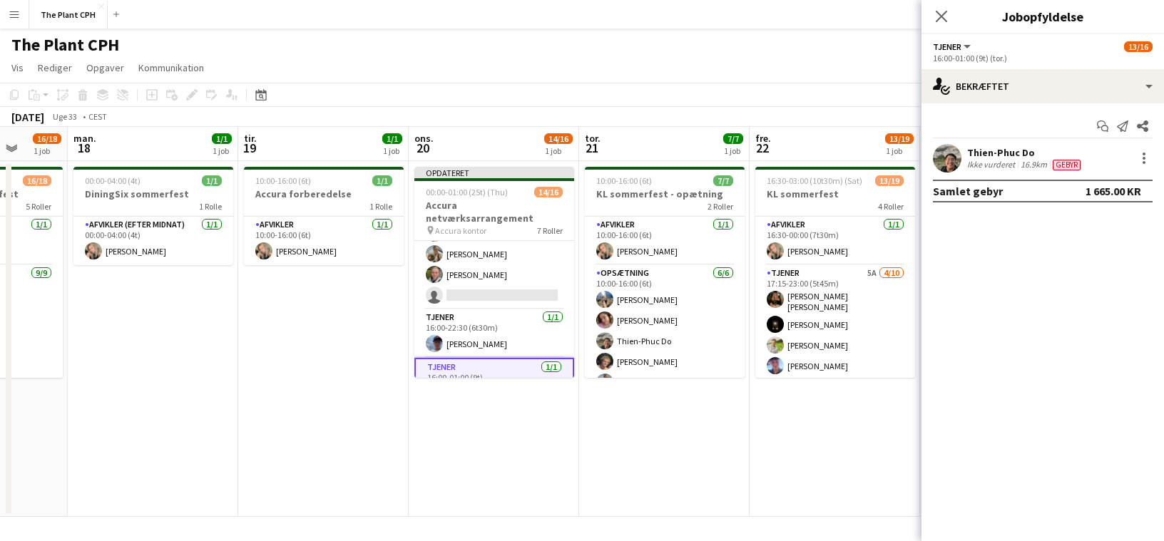
click at [538, 66] on app-page-menu "Vis Dagvisning udvidet Dagvisning kollapset Månedsvisning Datovælger Spring til…" at bounding box center [582, 69] width 1164 height 27
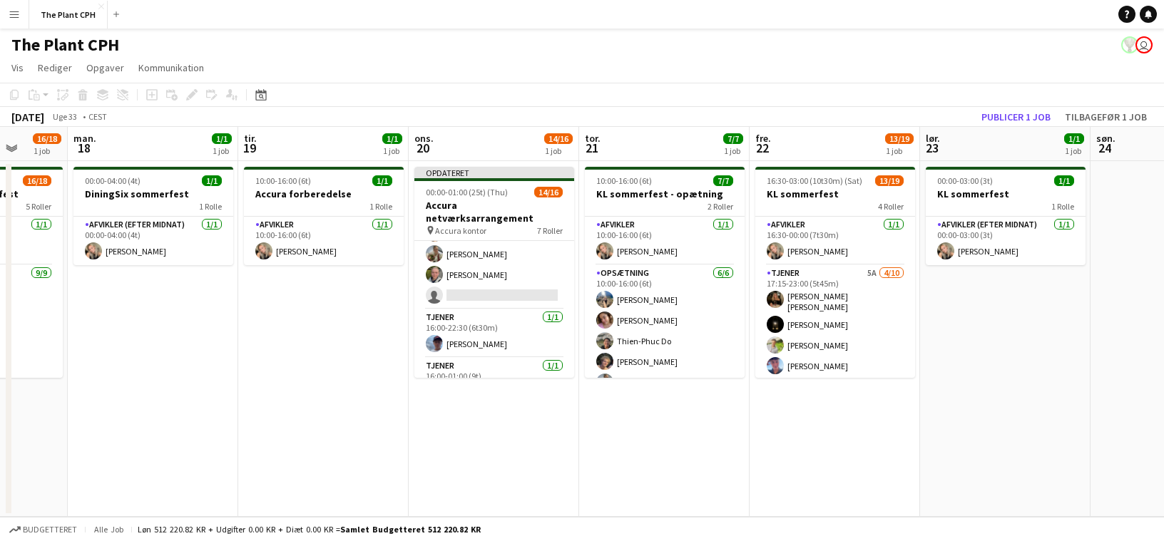
click at [857, 127] on app-board-header-date "lør. 23 1/1 1 job" at bounding box center [1005, 144] width 170 height 34
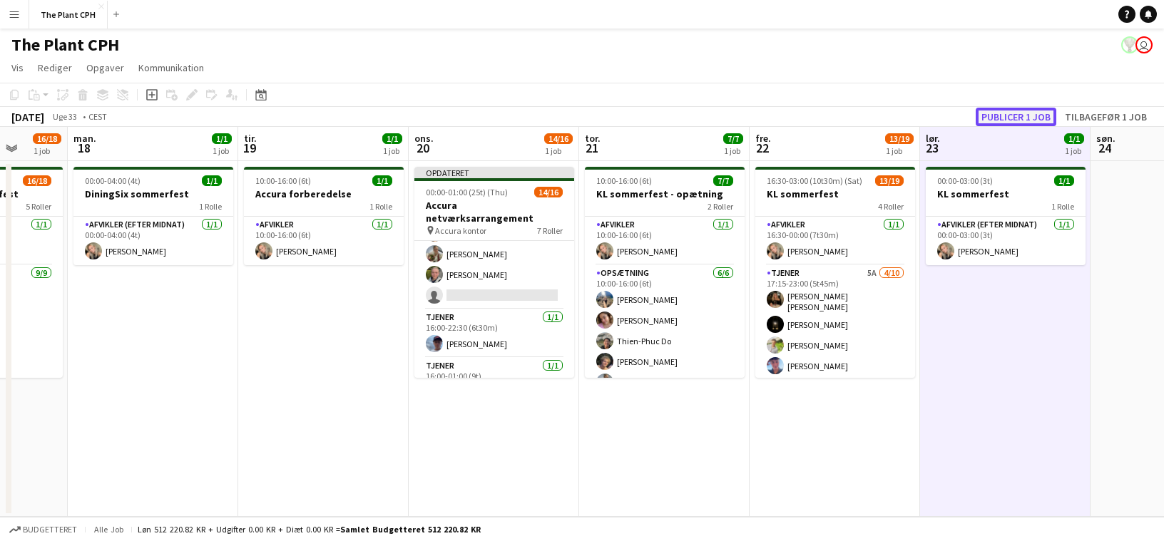
click at [857, 122] on button "Publicer 1 job" at bounding box center [1016, 117] width 81 height 19
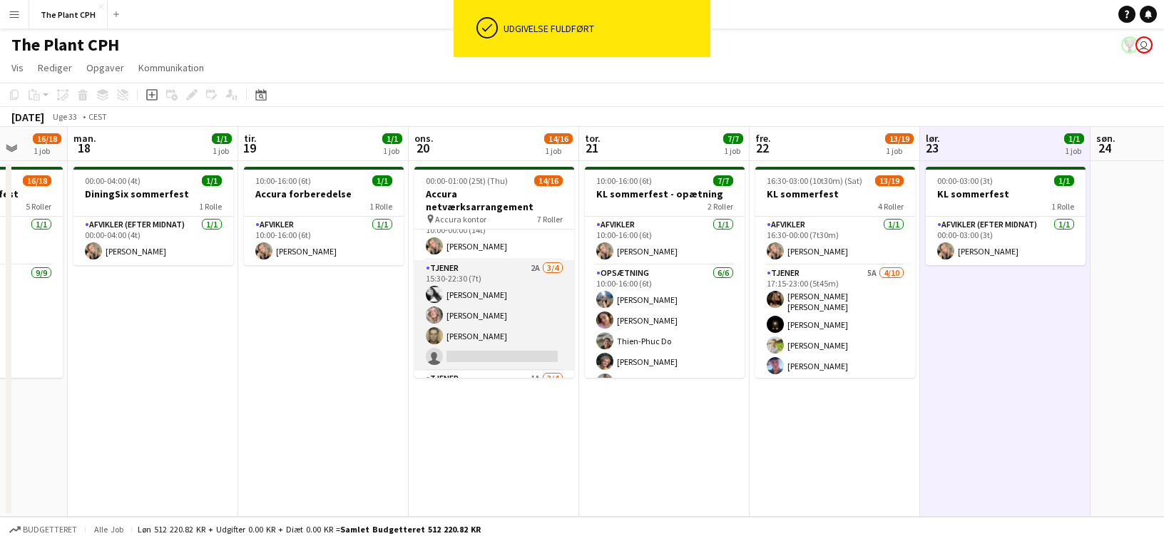
scroll to position [178, 0]
click at [551, 282] on app-card-role "Tjener 2A [DATE] 15:30-22:30 (7t) [PERSON_NAME] Frederikke [PERSON_NAME] [PERSO…" at bounding box center [494, 319] width 160 height 111
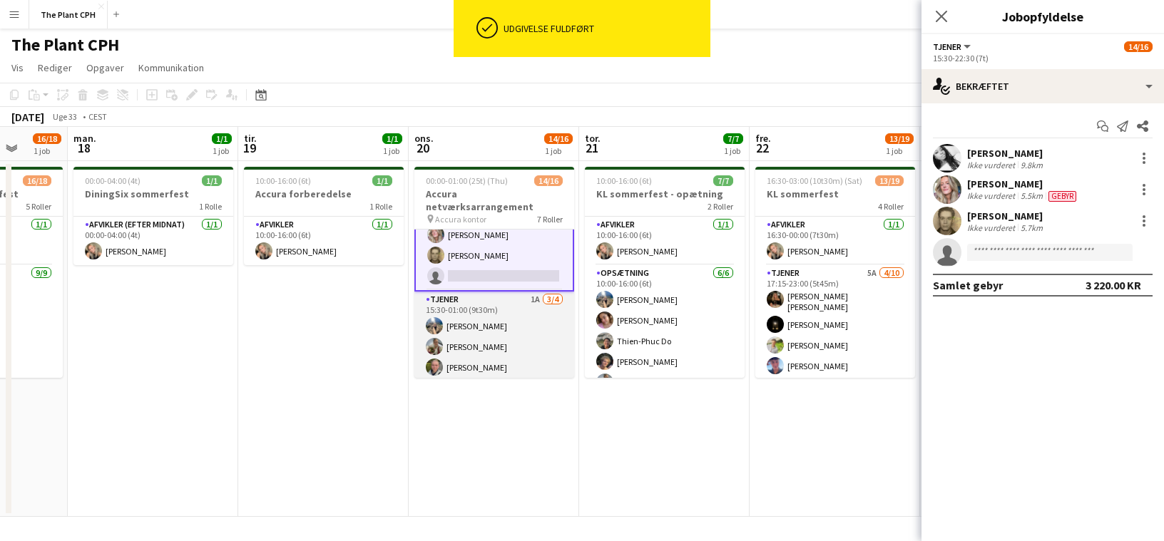
click at [474, 371] on app-card-role "Tjener 1A [DATE] 15:30-01:00 (9t30m) [PERSON_NAME] [PERSON_NAME] [PERSON_NAME] …" at bounding box center [494, 347] width 160 height 111
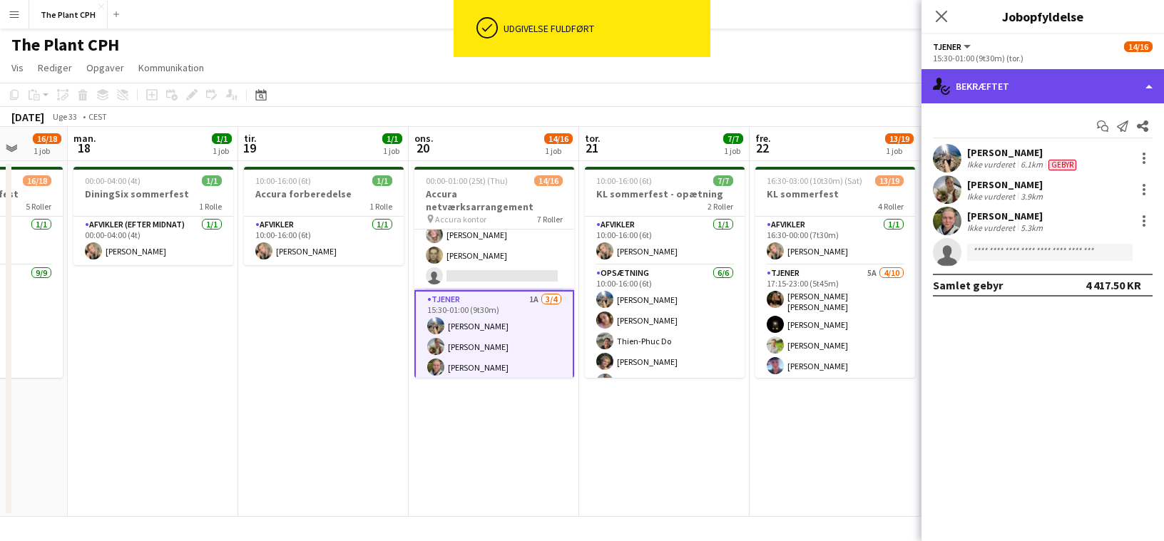
click at [857, 102] on div "single-neutral-actions-check-2 Bekræftet" at bounding box center [1043, 86] width 243 height 34
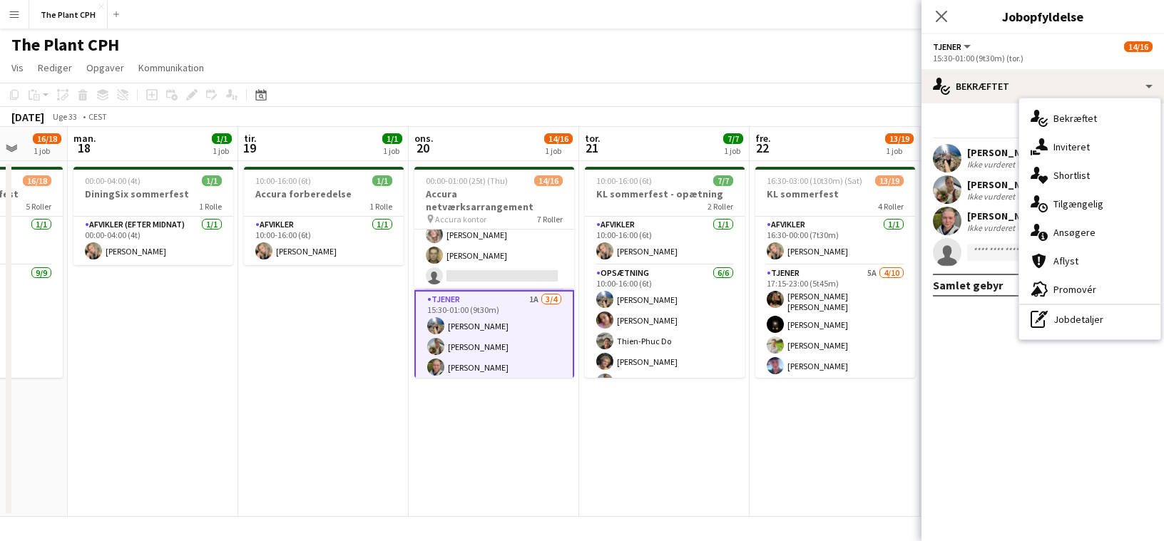
click at [857, 232] on div "single-neutral-actions-information Ansøgere" at bounding box center [1089, 232] width 141 height 29
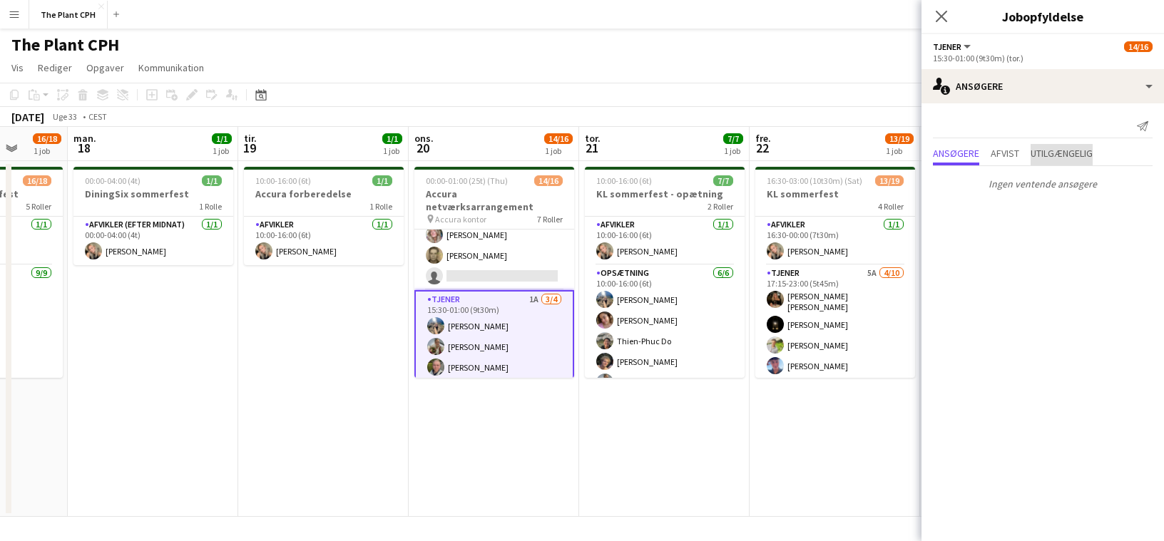
click at [857, 144] on span "Utilgængelig" at bounding box center [1062, 154] width 62 height 21
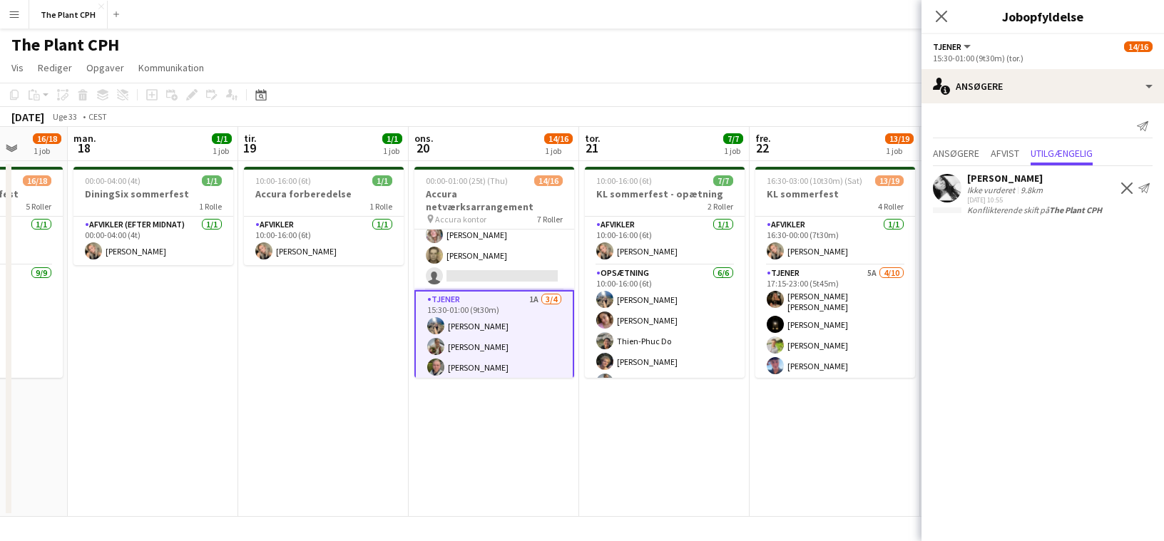
click at [857, 153] on div "Ansøgere Afvist Utilgængelig" at bounding box center [1043, 155] width 220 height 22
click at [857, 150] on span "Afvist" at bounding box center [1005, 153] width 29 height 10
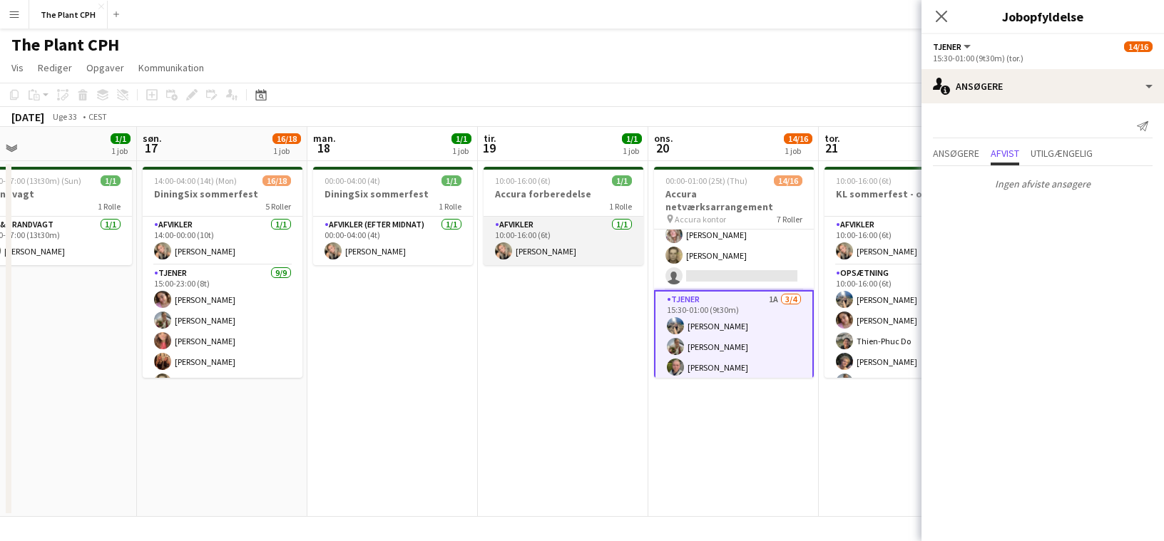
scroll to position [0, 325]
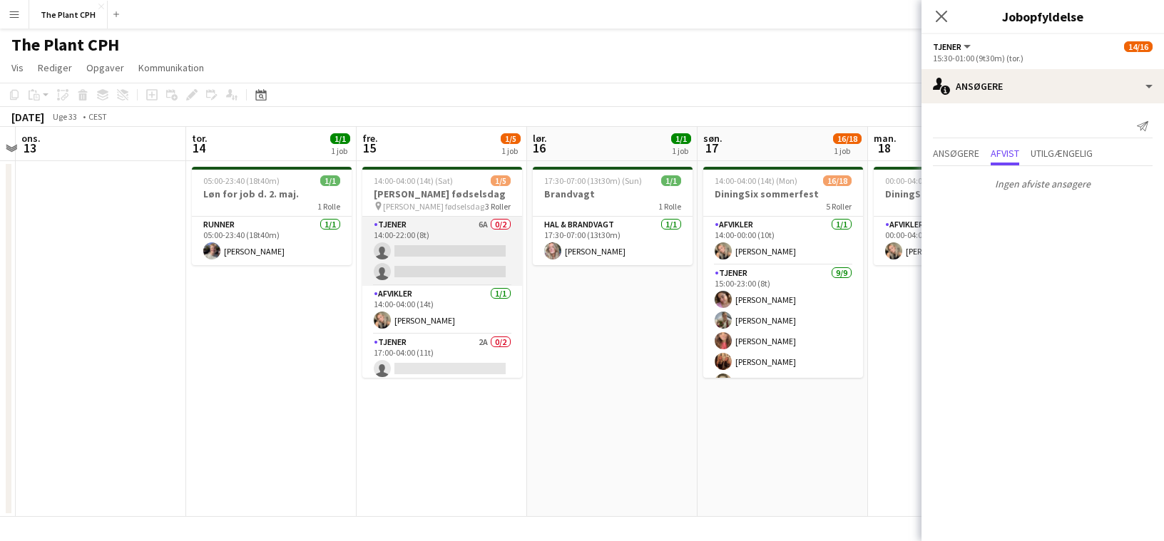
click at [460, 259] on app-card-role "Tjener 6A 0/2 14:00-22:00 (8t) single-neutral-actions single-neutral-actions" at bounding box center [442, 251] width 160 height 69
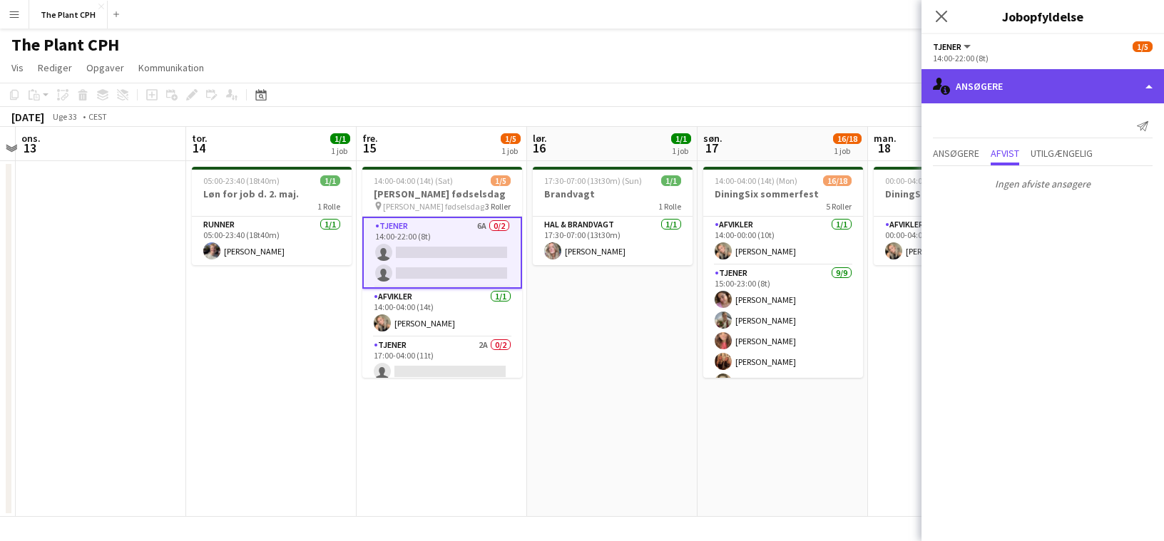
click at [857, 83] on div "single-neutral-actions-information Ansøgere" at bounding box center [1043, 86] width 243 height 34
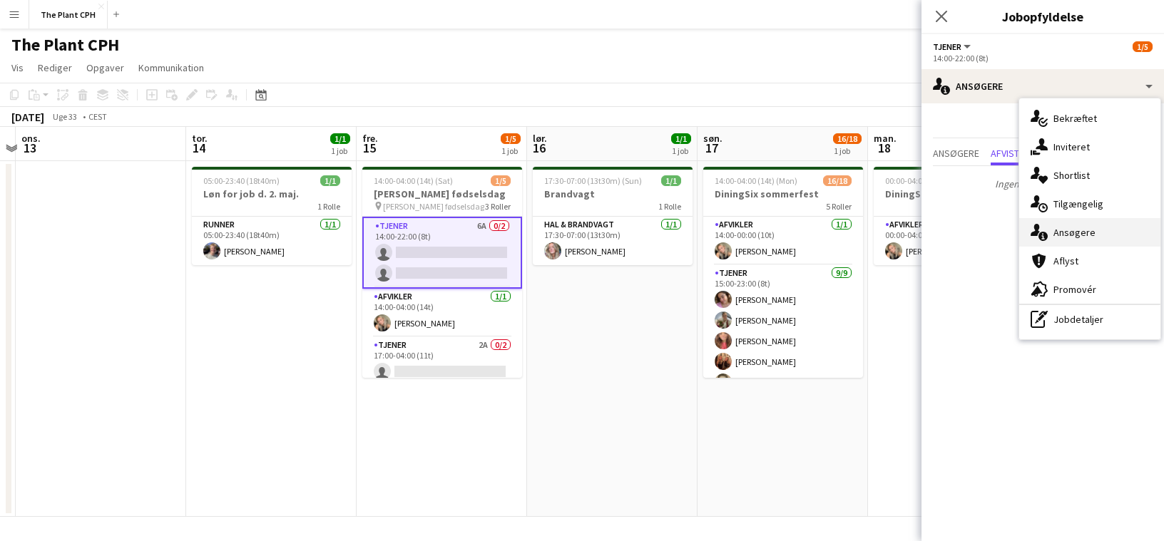
click at [857, 230] on div "single-neutral-actions-information Ansøgere" at bounding box center [1089, 232] width 141 height 29
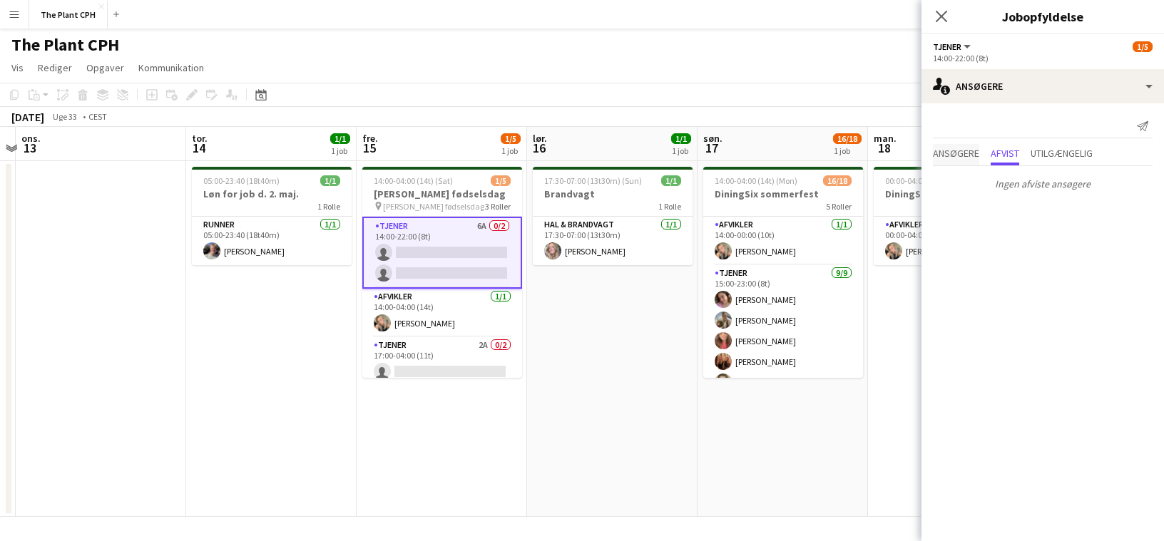
click at [857, 155] on span "Ansøgere" at bounding box center [956, 153] width 46 height 10
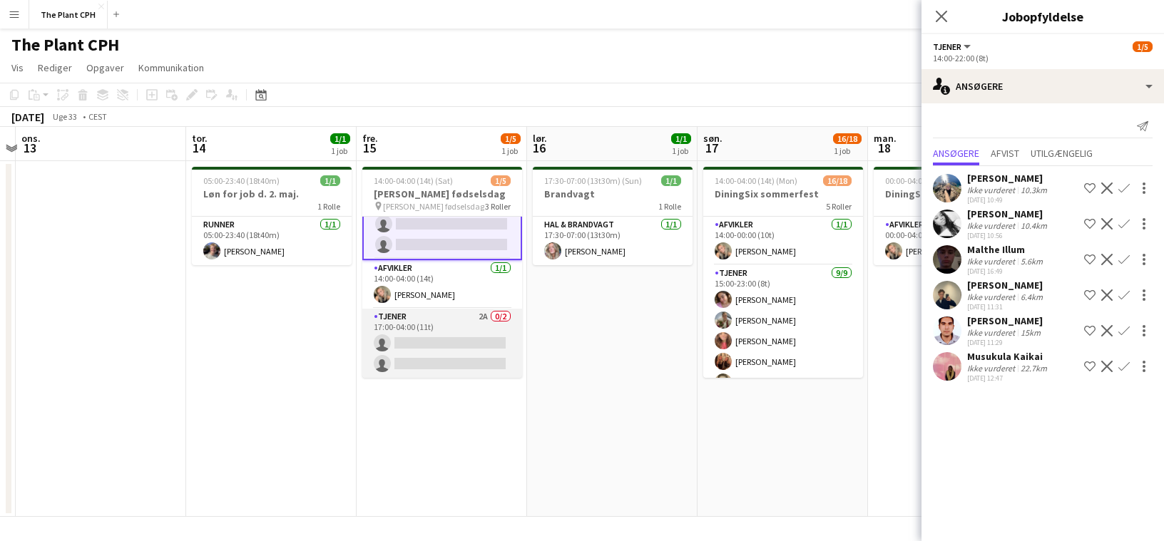
click at [471, 339] on app-card-role "Tjener 2A 0/2 17:00-04:00 (11t) single-neutral-actions single-neutral-actions" at bounding box center [442, 343] width 160 height 69
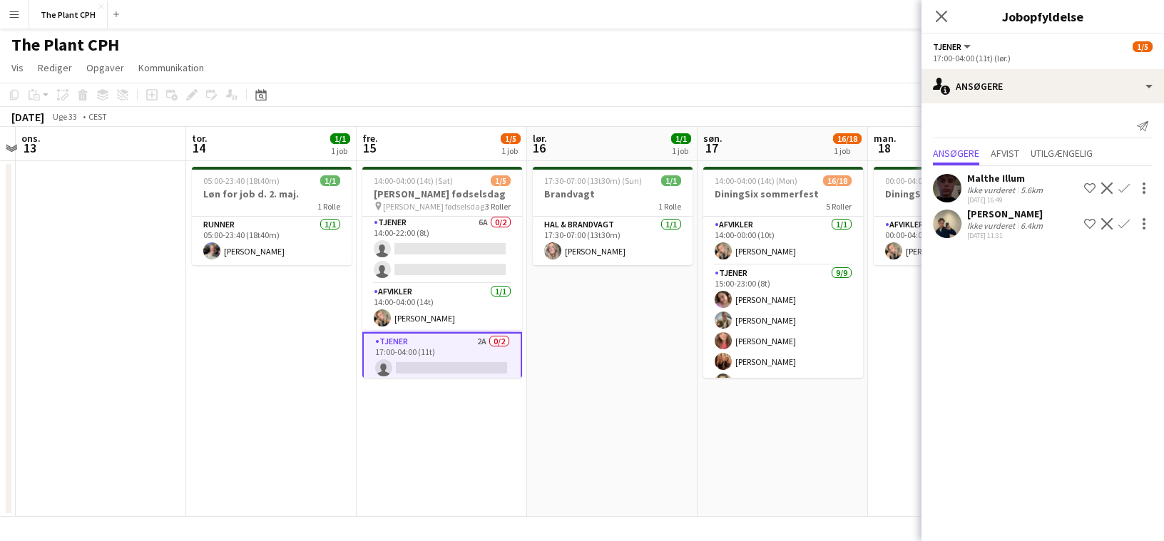
scroll to position [0, 0]
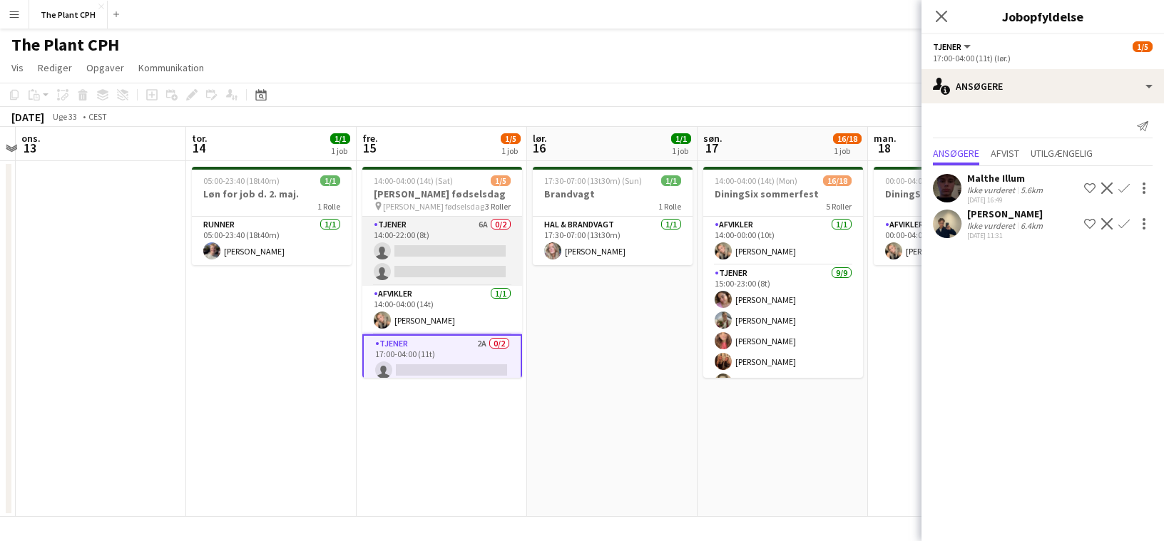
click at [467, 270] on app-card-role "Tjener 6A 0/2 14:00-22:00 (8t) single-neutral-actions single-neutral-actions" at bounding box center [442, 251] width 160 height 69
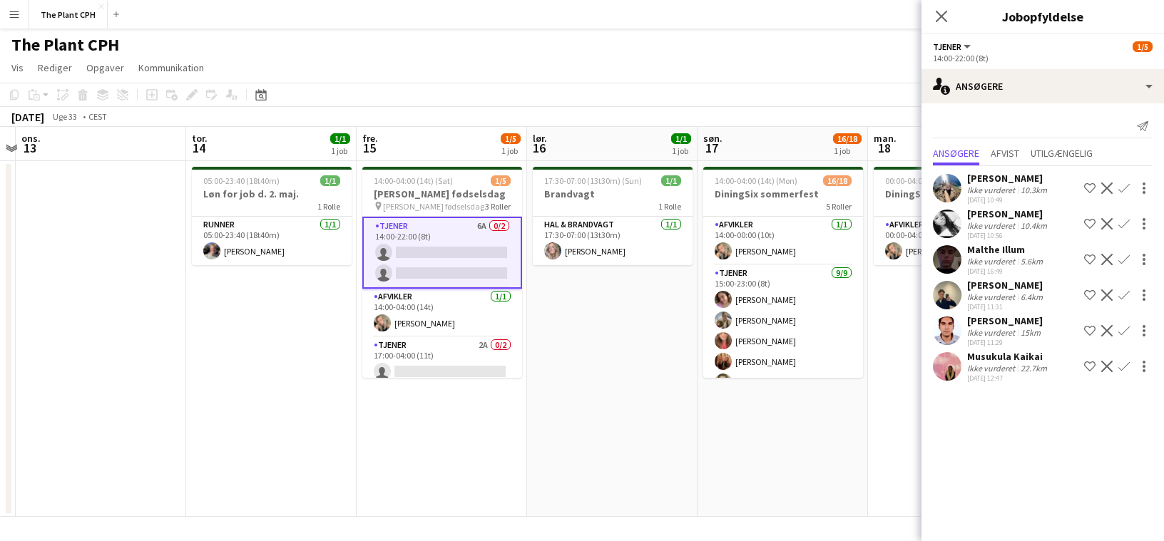
scroll to position [0, 541]
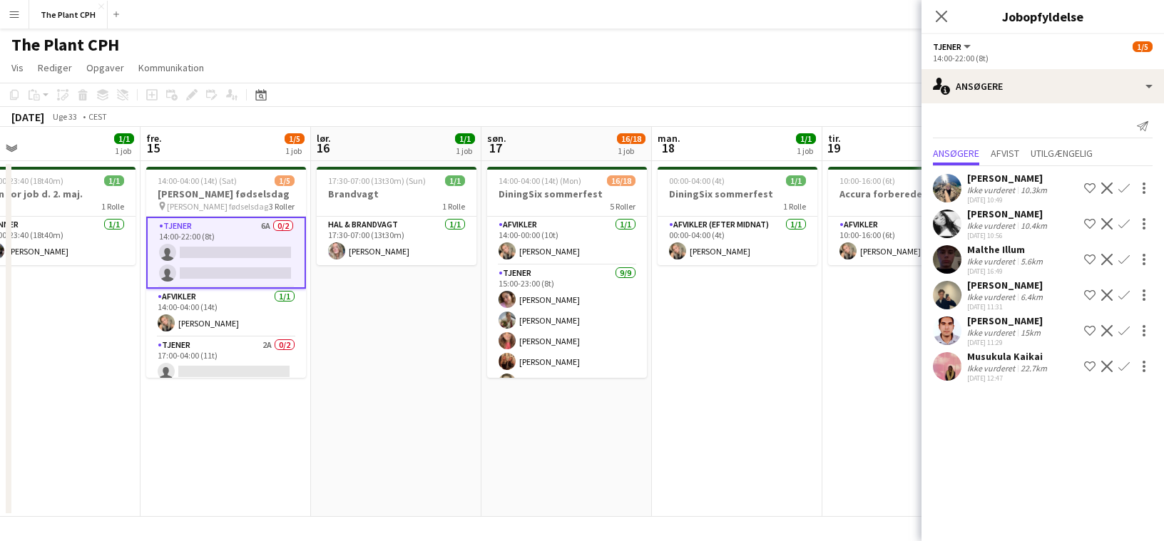
click at [443, 322] on app-date-cell "17:30-07:00 (13t30m) (Sun) 1/1 Brandvagt 1 [PERSON_NAME] & brandvagt [DATE] 17:…" at bounding box center [396, 339] width 170 height 356
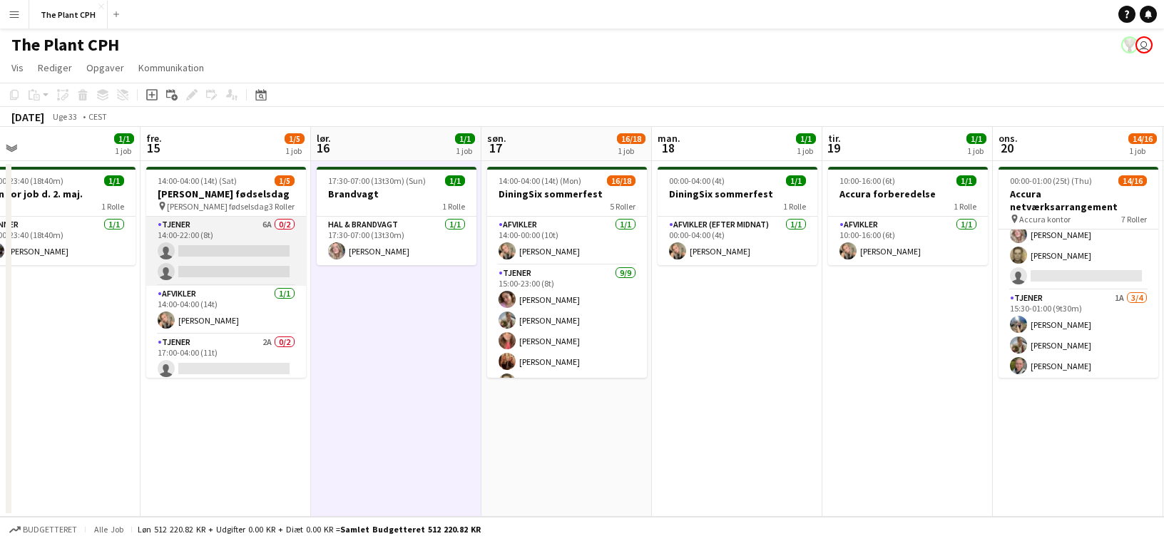
click at [250, 255] on app-card-role "Tjener 6A 0/2 14:00-22:00 (8t) single-neutral-actions single-neutral-actions" at bounding box center [226, 251] width 160 height 69
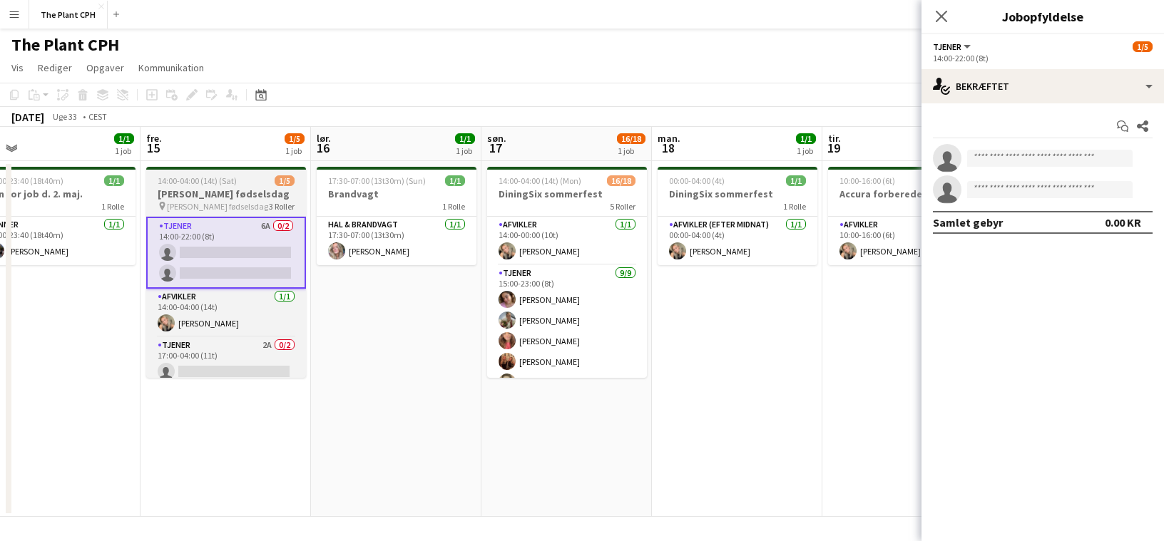
click at [282, 202] on span "3 Roller" at bounding box center [282, 206] width 26 height 11
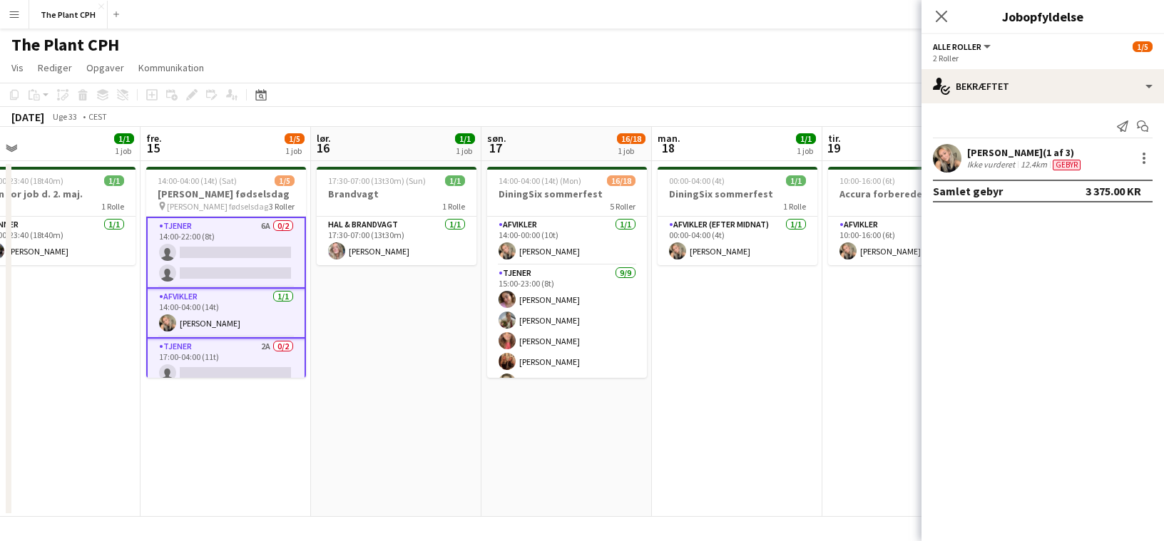
click at [700, 112] on div "[DATE] Uge 33 • CEST" at bounding box center [582, 117] width 1164 height 20
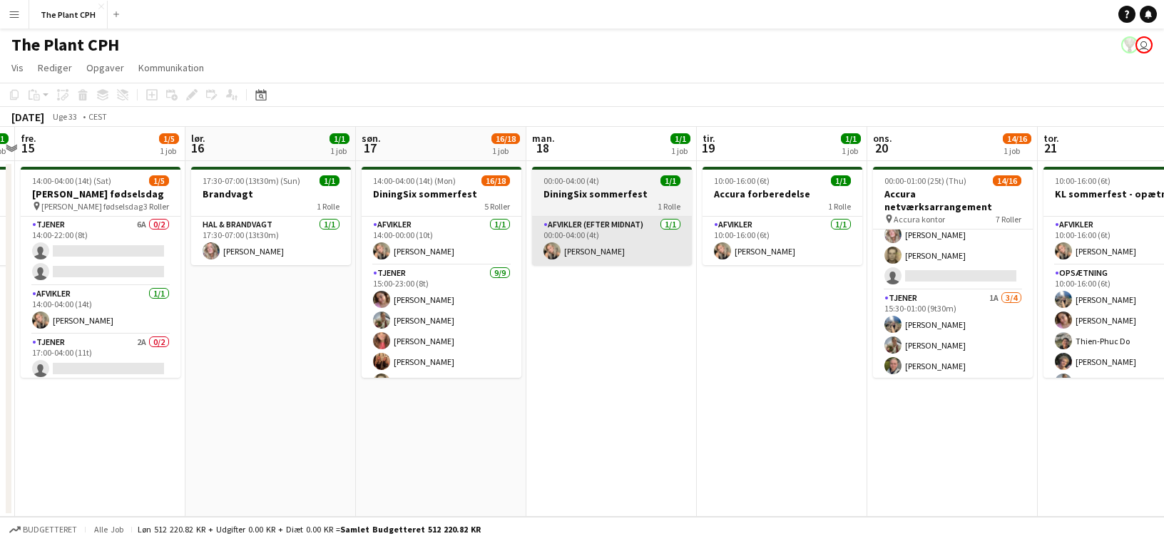
scroll to position [0, 580]
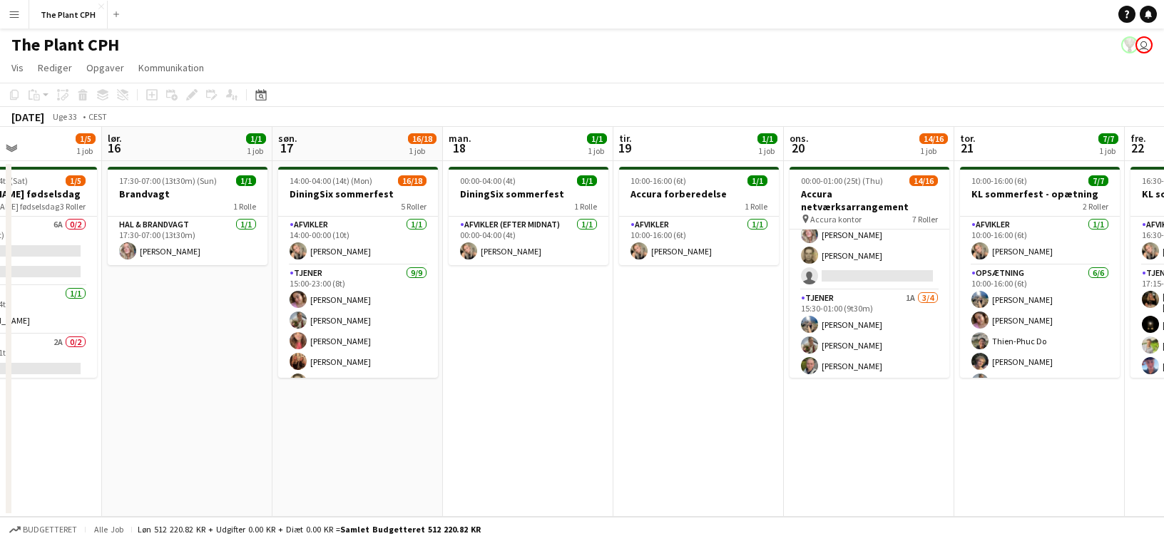
click at [21, 23] on button "Menu" at bounding box center [14, 14] width 29 height 29
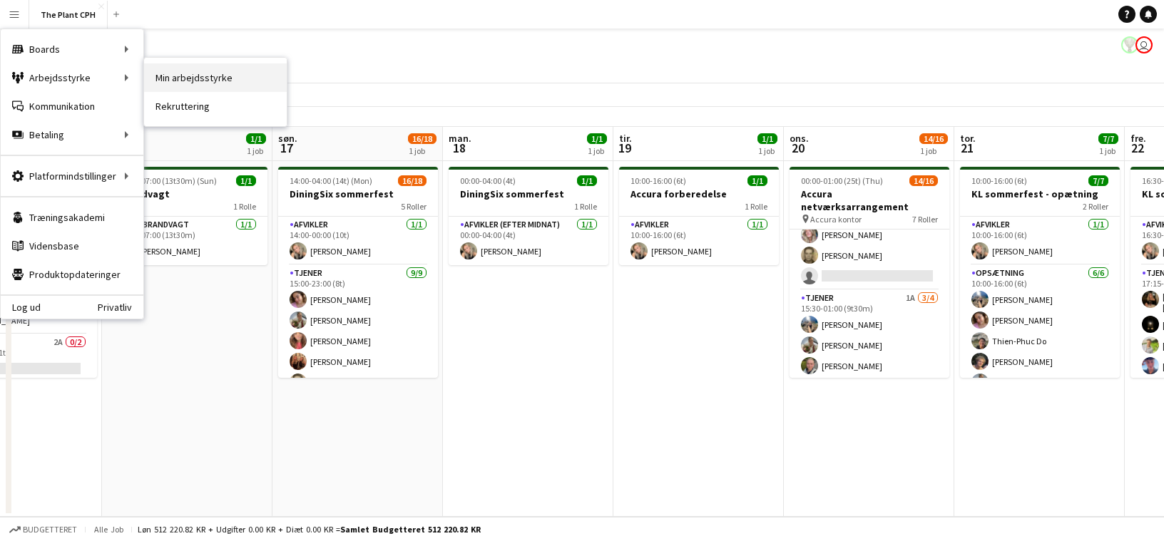
click at [220, 63] on link "Min arbejdsstyrke" at bounding box center [215, 77] width 143 height 29
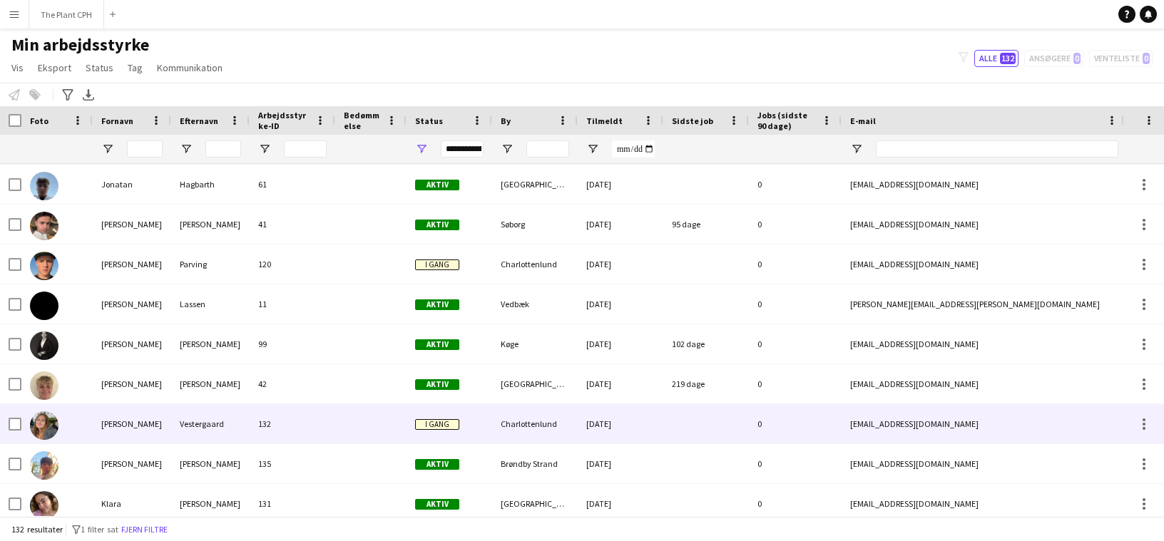
scroll to position [2262, 0]
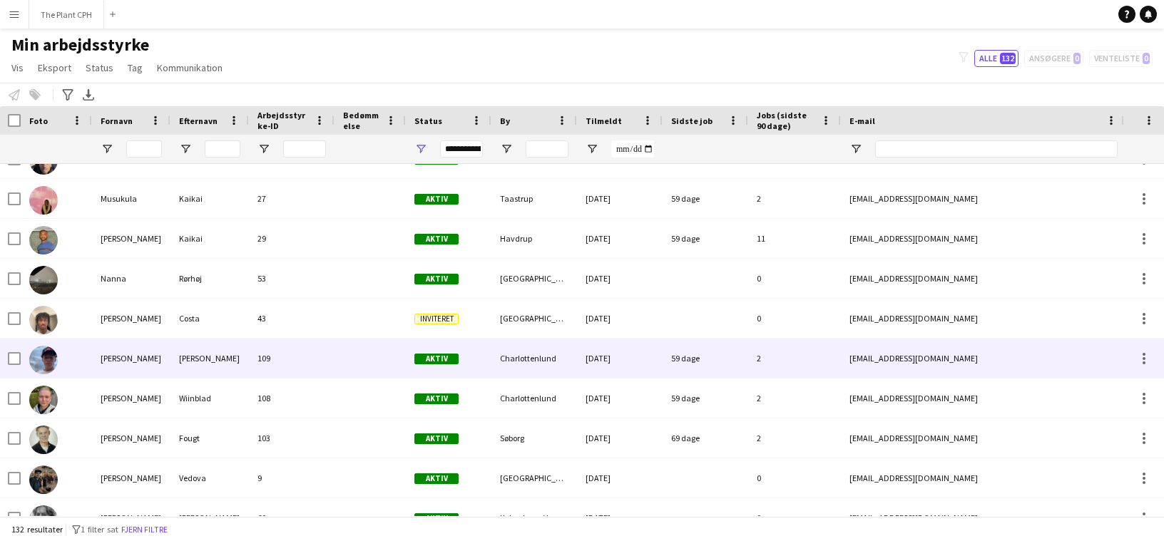
click at [358, 366] on div at bounding box center [370, 358] width 71 height 39
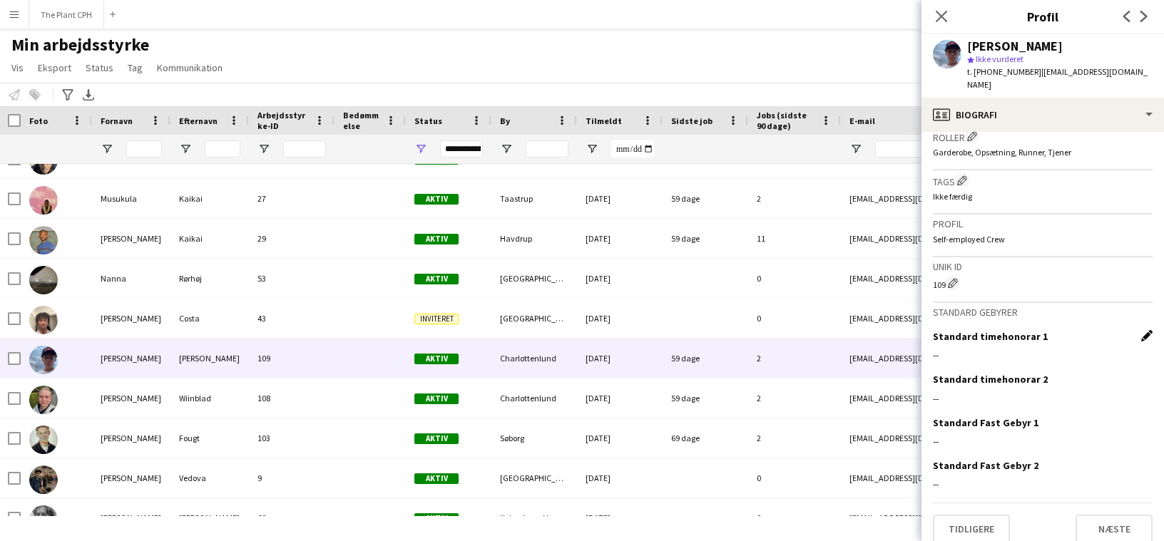
click at [857, 330] on app-icon "Rediger dette felt" at bounding box center [1146, 335] width 11 height 11
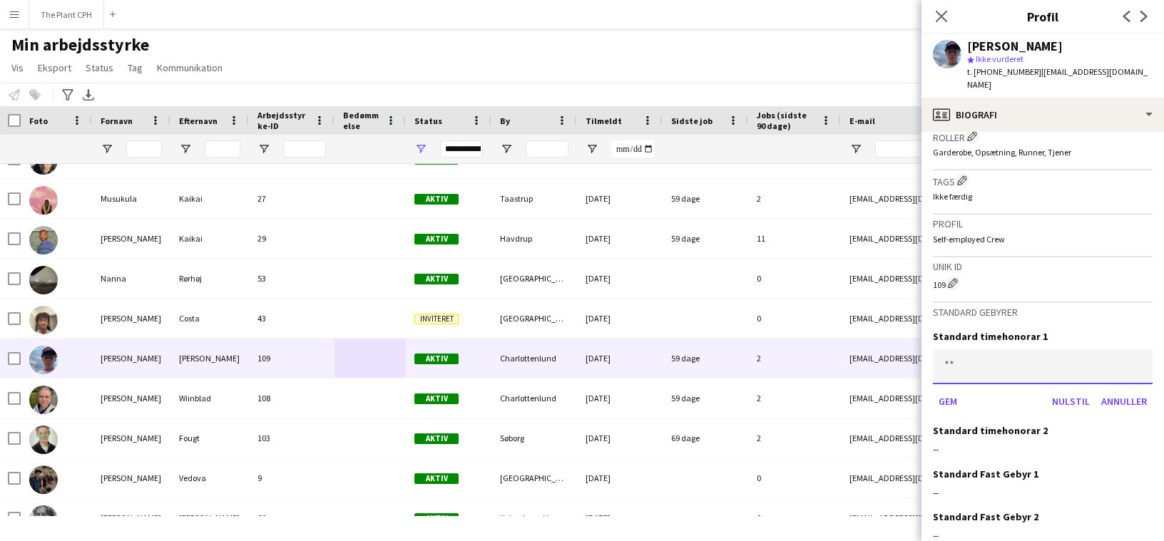
click at [857, 356] on input at bounding box center [1043, 367] width 220 height 36
click at [857, 357] on input at bounding box center [1043, 367] width 220 height 36
type input "******"
click at [857, 399] on div "Standard timehonorar 1 ****** [PERSON_NAME]" at bounding box center [1043, 377] width 220 height 94
drag, startPoint x: 947, startPoint y: 399, endPoint x: 956, endPoint y: 398, distance: 9.3
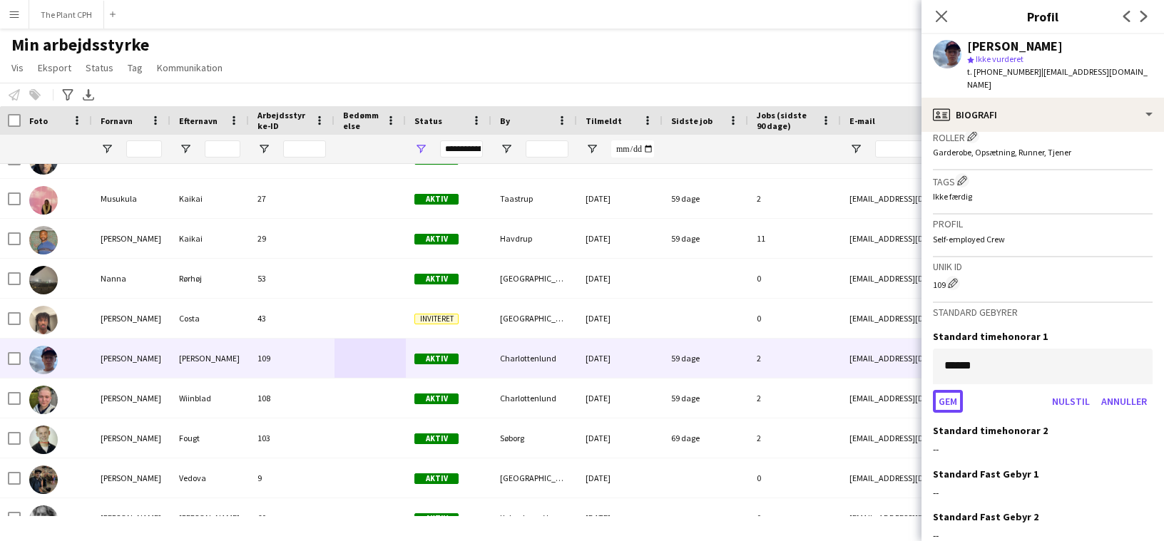
click at [857, 398] on button "Gem" at bounding box center [948, 401] width 30 height 23
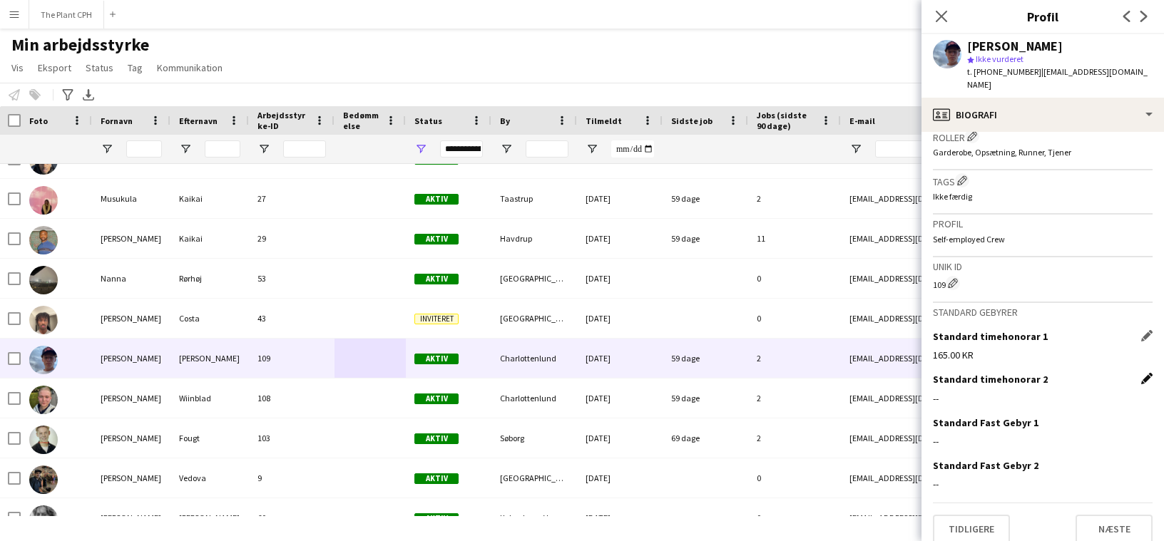
drag, startPoint x: 1147, startPoint y: 369, endPoint x: 1133, endPoint y: 375, distance: 15.6
click at [857, 373] on app-icon "Rediger dette felt" at bounding box center [1146, 378] width 11 height 11
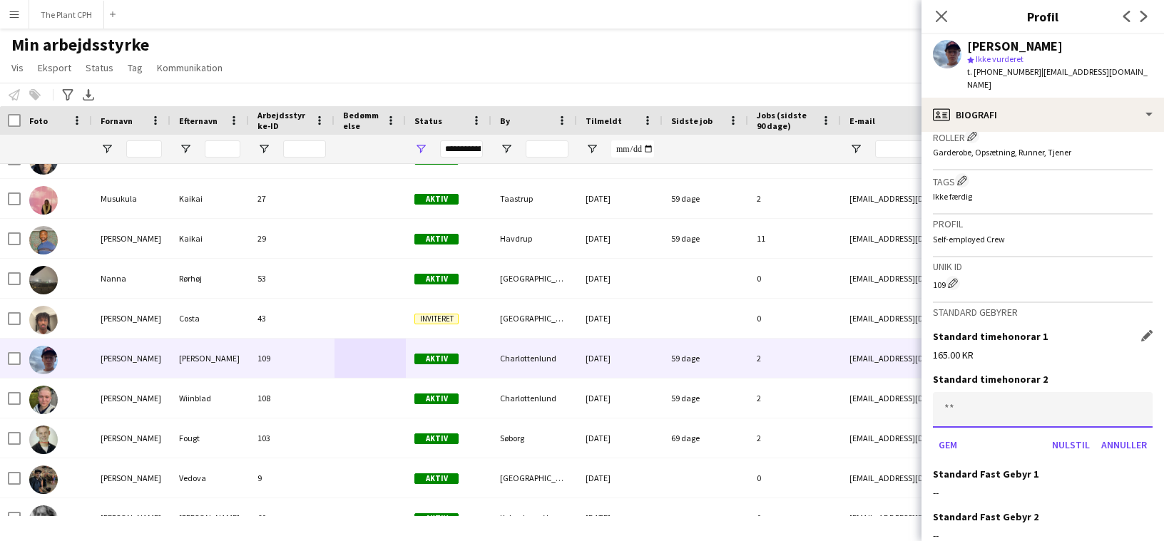
click at [857, 397] on input at bounding box center [1043, 410] width 220 height 36
type input "******"
click at [857, 437] on button "Gem" at bounding box center [948, 445] width 30 height 23
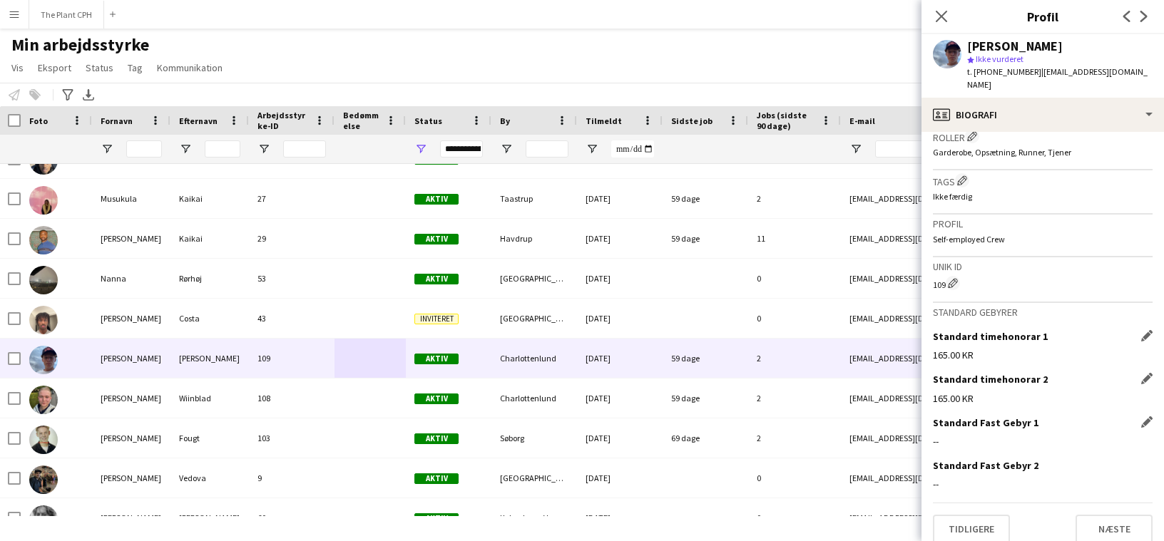
click at [857, 417] on app-icon "Rediger dette felt" at bounding box center [1146, 422] width 11 height 11
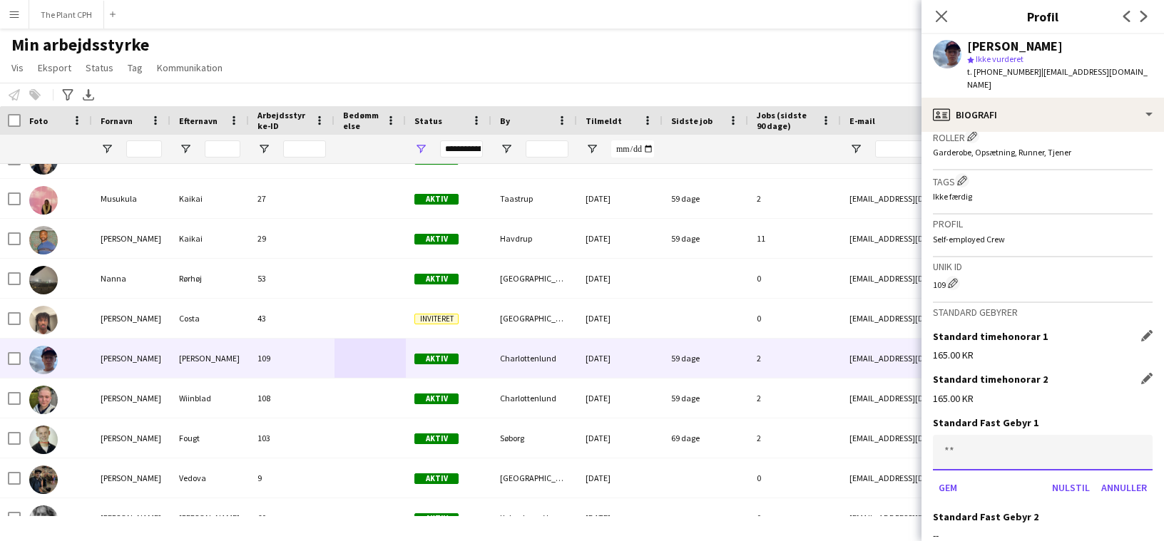
click at [857, 440] on input at bounding box center [1043, 453] width 220 height 36
type input "******"
click at [857, 476] on button "Gem" at bounding box center [948, 487] width 30 height 23
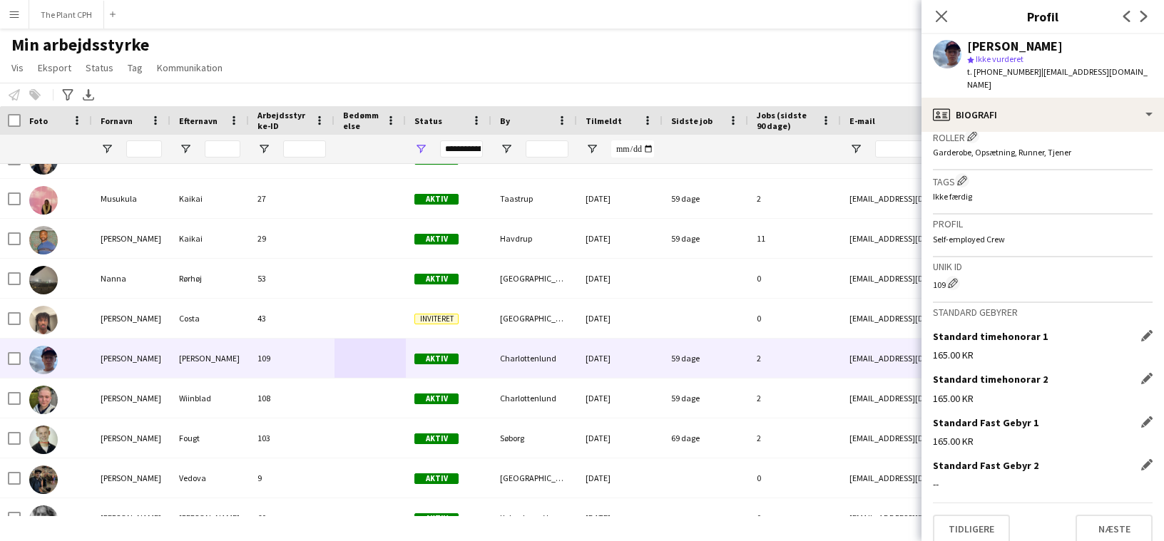
click at [857, 459] on div "Standard Fast Gebyr 2 [PERSON_NAME] felt" at bounding box center [1043, 465] width 220 height 13
click at [857, 459] on app-icon "Rediger dette felt" at bounding box center [1146, 464] width 11 height 11
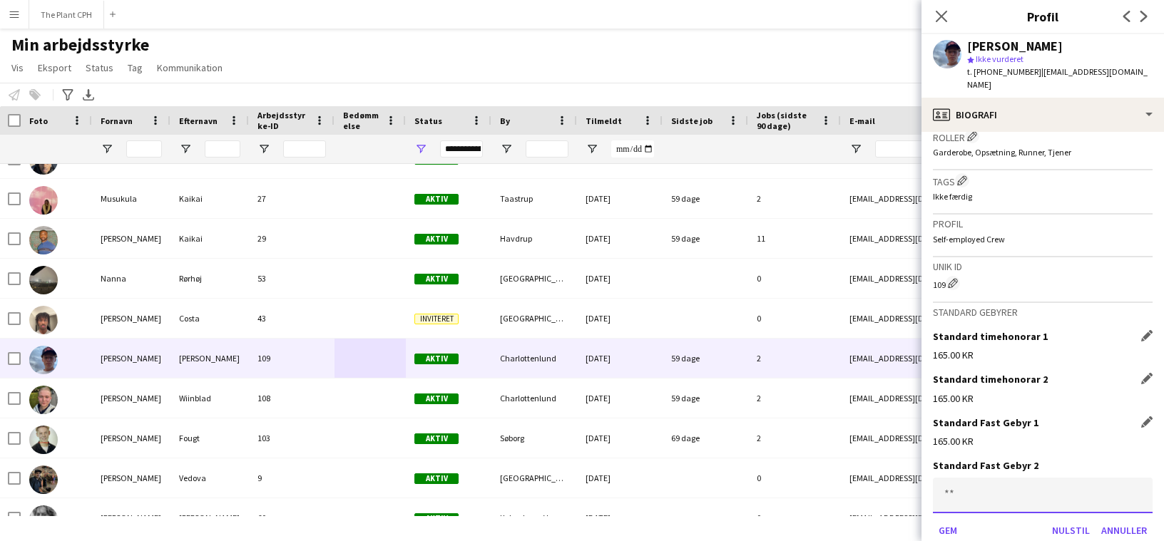
click at [857, 478] on input at bounding box center [1043, 496] width 220 height 36
type input "******"
click at [857, 484] on button "Gem" at bounding box center [948, 530] width 30 height 23
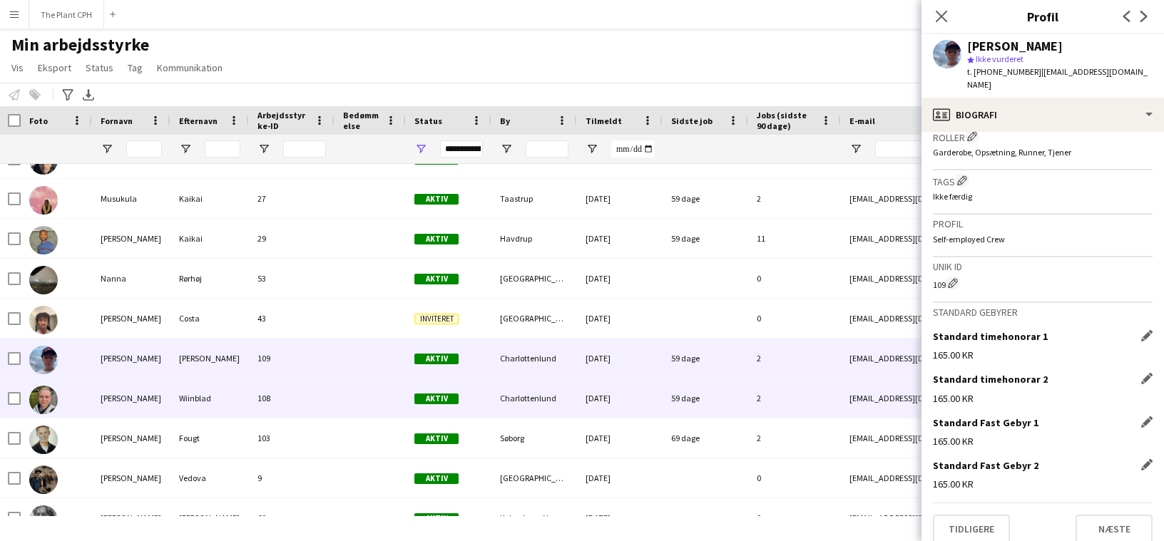
click at [141, 389] on div "[PERSON_NAME]" at bounding box center [131, 398] width 78 height 39
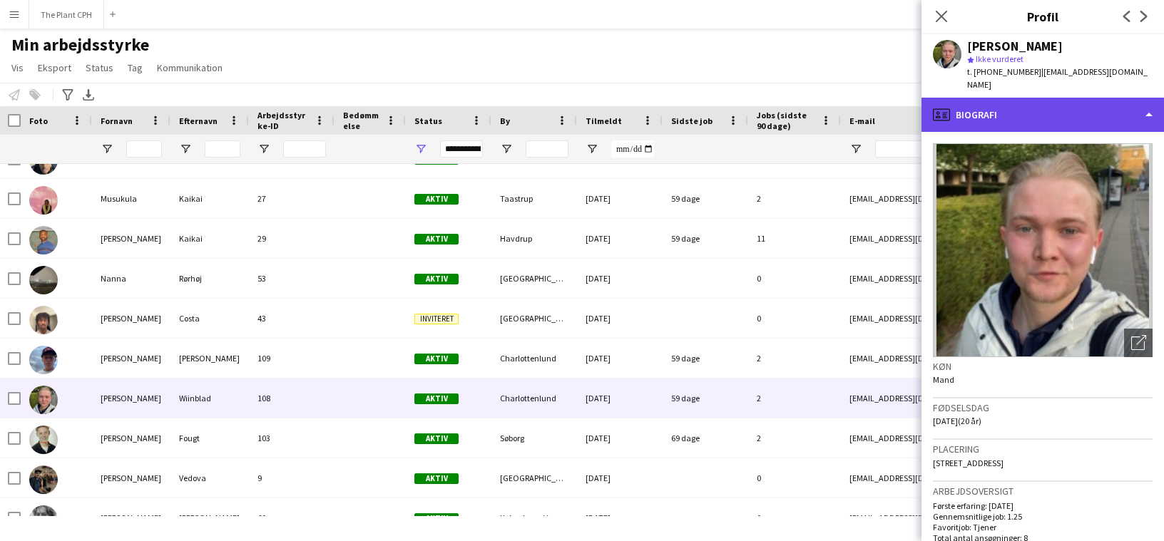
click at [857, 98] on div "profile Biografi" at bounding box center [1043, 115] width 243 height 34
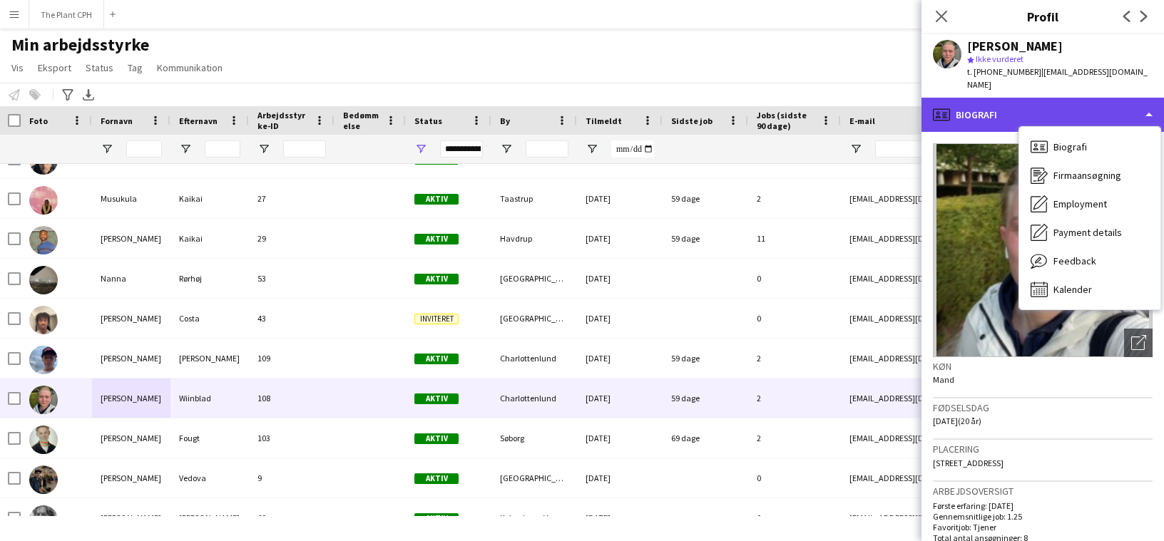
click at [857, 98] on div "profile Biografi" at bounding box center [1043, 115] width 243 height 34
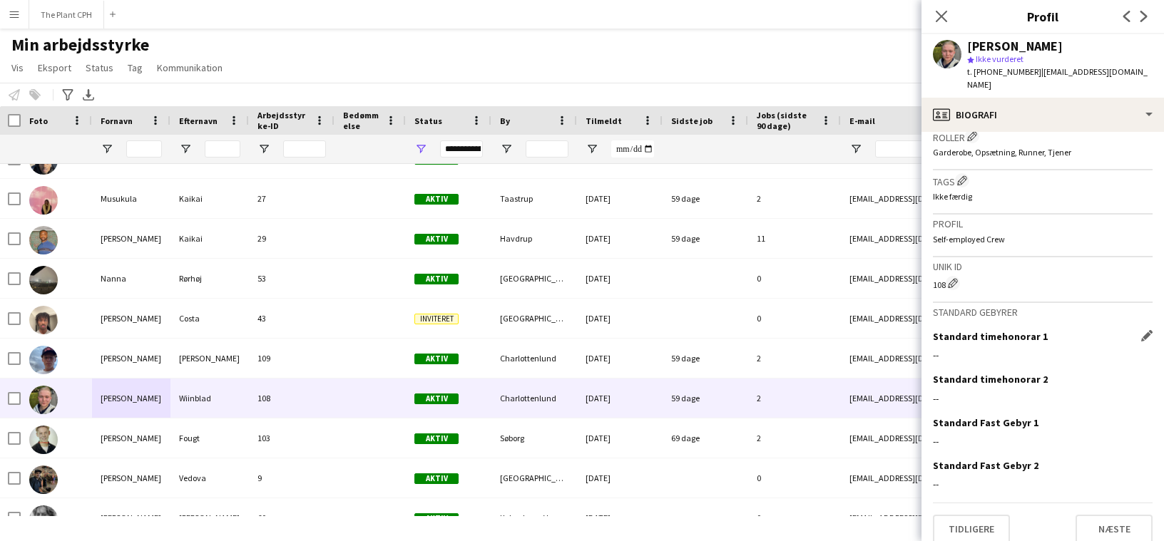
click at [857, 330] on app-icon "Rediger dette felt" at bounding box center [1146, 335] width 11 height 11
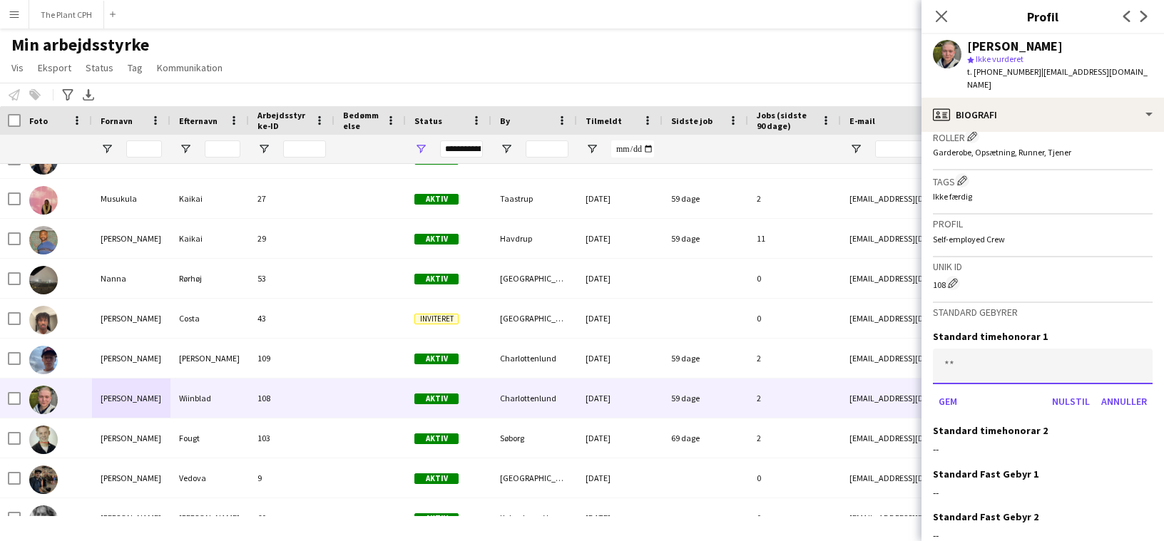
click at [857, 367] on input at bounding box center [1043, 367] width 220 height 36
type input "******"
click at [857, 390] on button "Gem" at bounding box center [948, 401] width 30 height 23
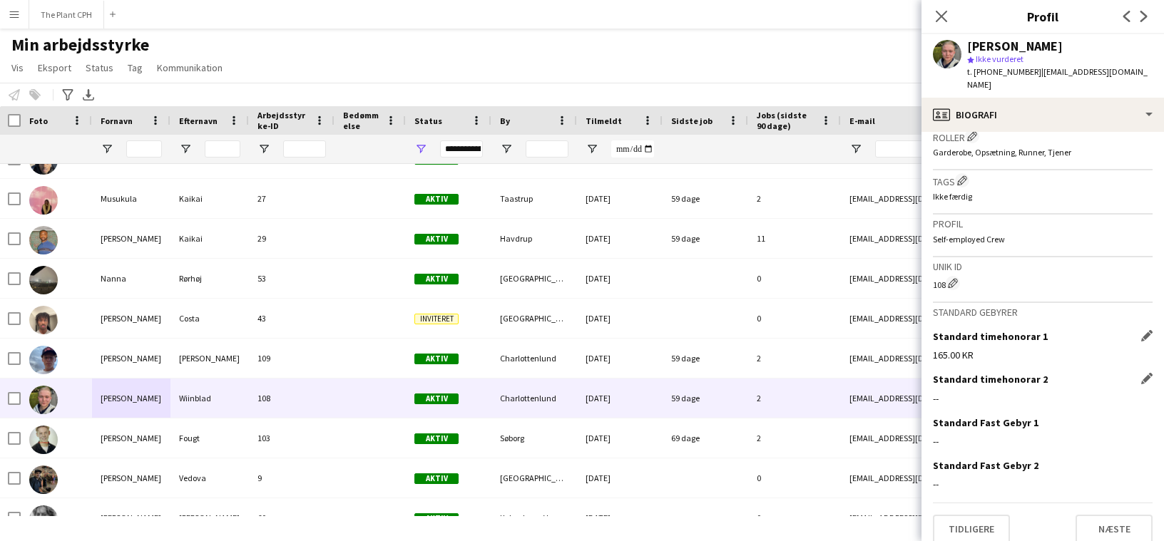
drag, startPoint x: 1071, startPoint y: 377, endPoint x: 1082, endPoint y: 377, distance: 10.7
click at [857, 377] on div "Standard timehonorar 2 [PERSON_NAME] felt --" at bounding box center [1043, 394] width 220 height 43
click at [857, 373] on app-icon "Rediger dette felt" at bounding box center [1146, 378] width 11 height 11
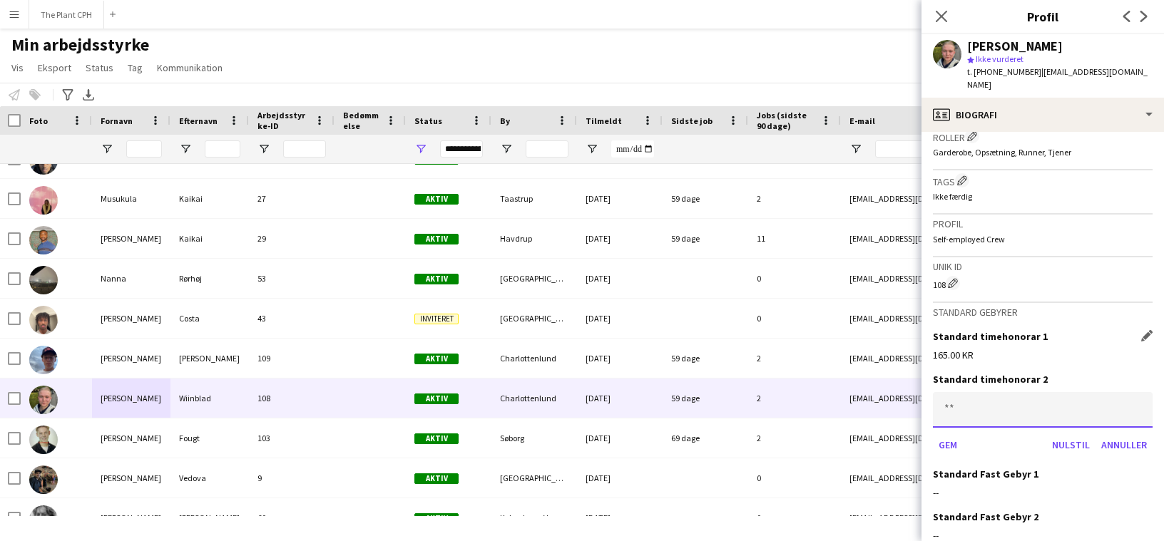
click at [857, 404] on input at bounding box center [1043, 410] width 220 height 36
type input "******"
click at [857, 440] on button "Gem" at bounding box center [948, 445] width 30 height 23
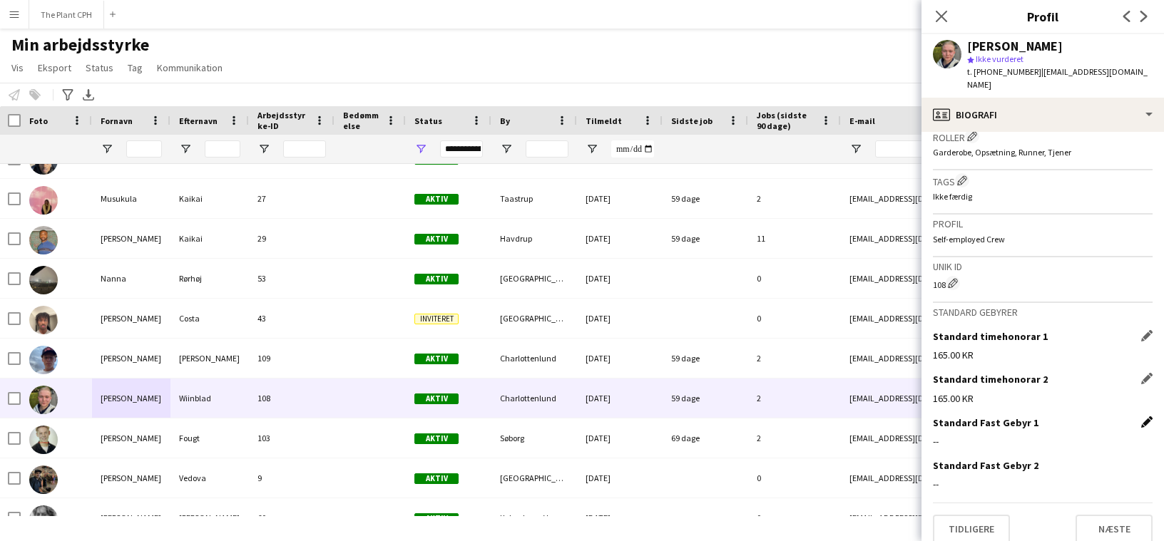
click at [857, 417] on app-icon "Rediger dette felt" at bounding box center [1146, 422] width 11 height 11
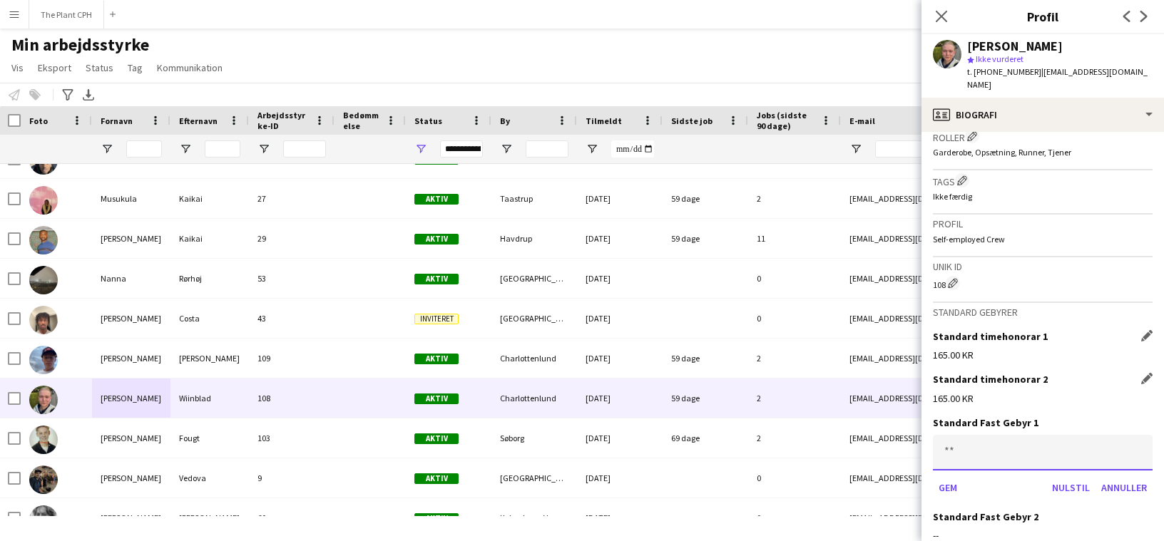
click at [857, 448] on input at bounding box center [1043, 453] width 220 height 36
type input "******"
click at [857, 481] on button "Gem" at bounding box center [948, 487] width 30 height 23
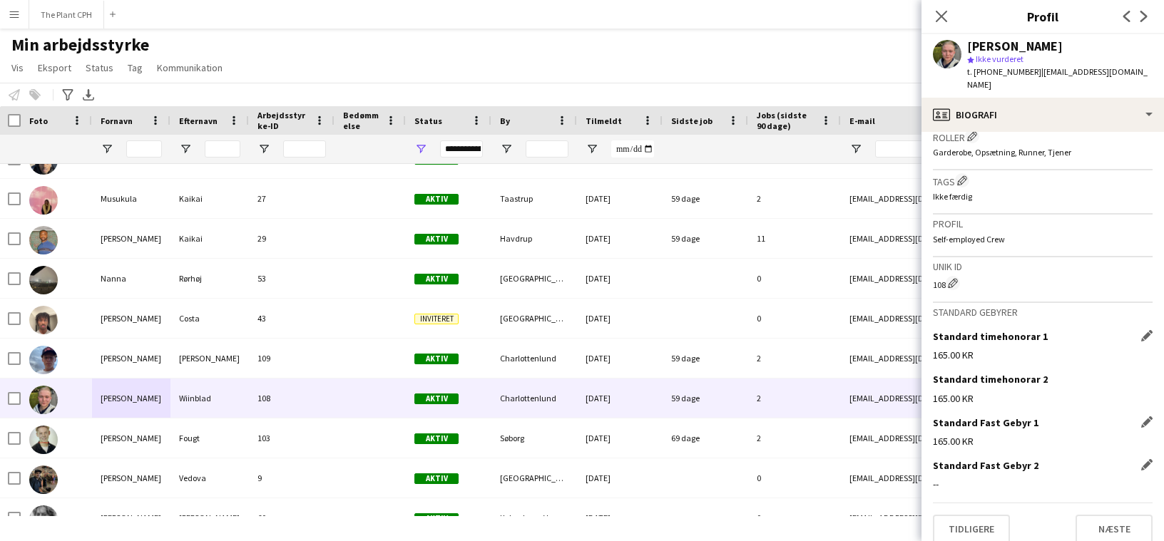
click at [857, 478] on div "--" at bounding box center [1043, 484] width 220 height 13
click at [857, 459] on div "Standard Fast Gebyr 2 [PERSON_NAME] felt" at bounding box center [1043, 465] width 220 height 13
click at [857, 459] on app-icon "Rediger dette felt" at bounding box center [1146, 464] width 11 height 11
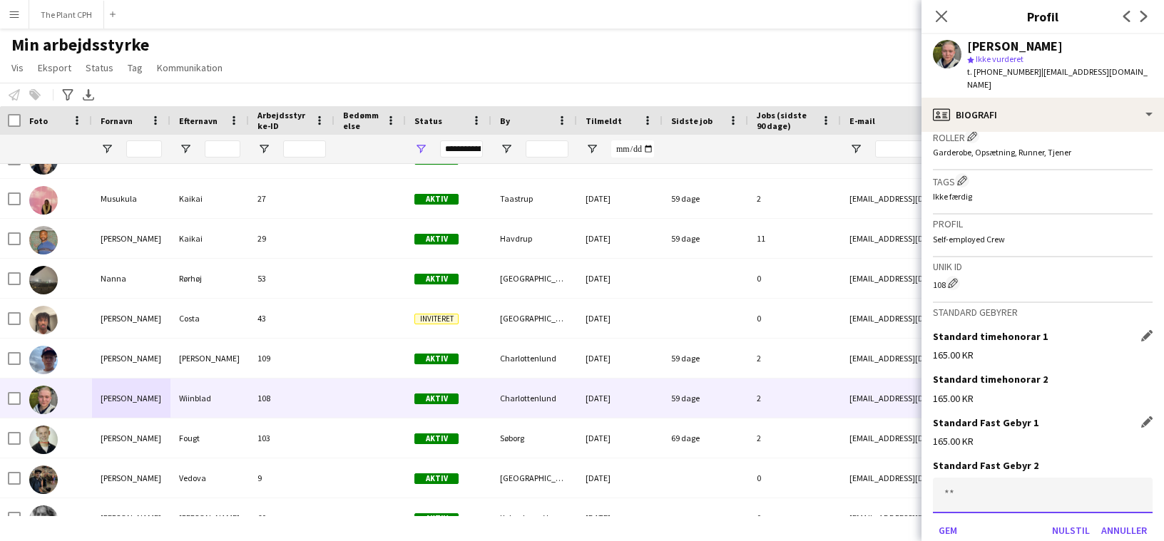
click at [857, 484] on input at bounding box center [1043, 496] width 220 height 36
type input "******"
click at [857, 484] on button "Gem" at bounding box center [948, 530] width 30 height 23
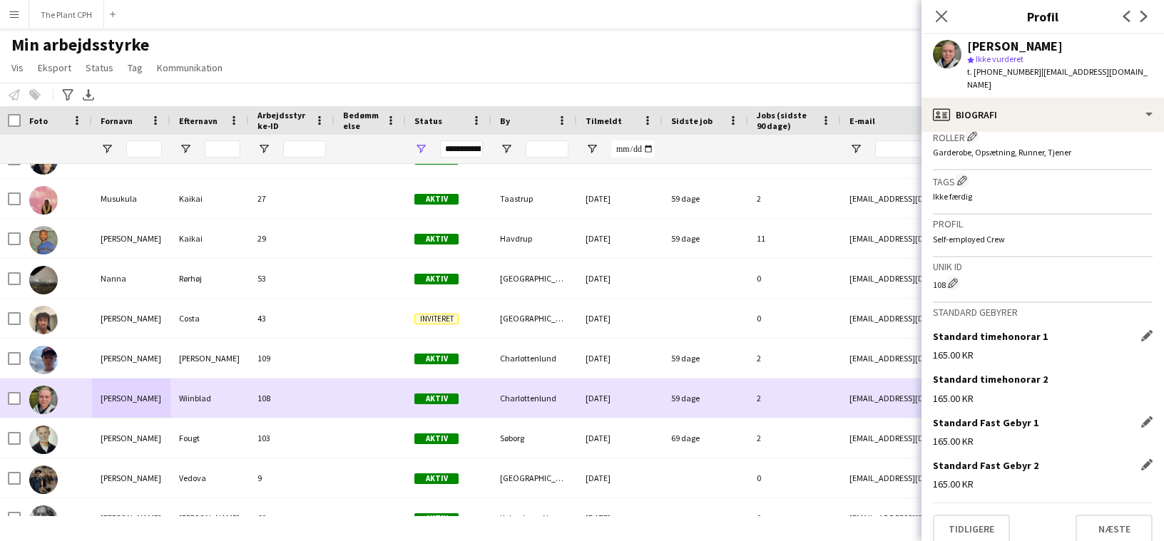
click at [827, 402] on div "2" at bounding box center [794, 398] width 93 height 39
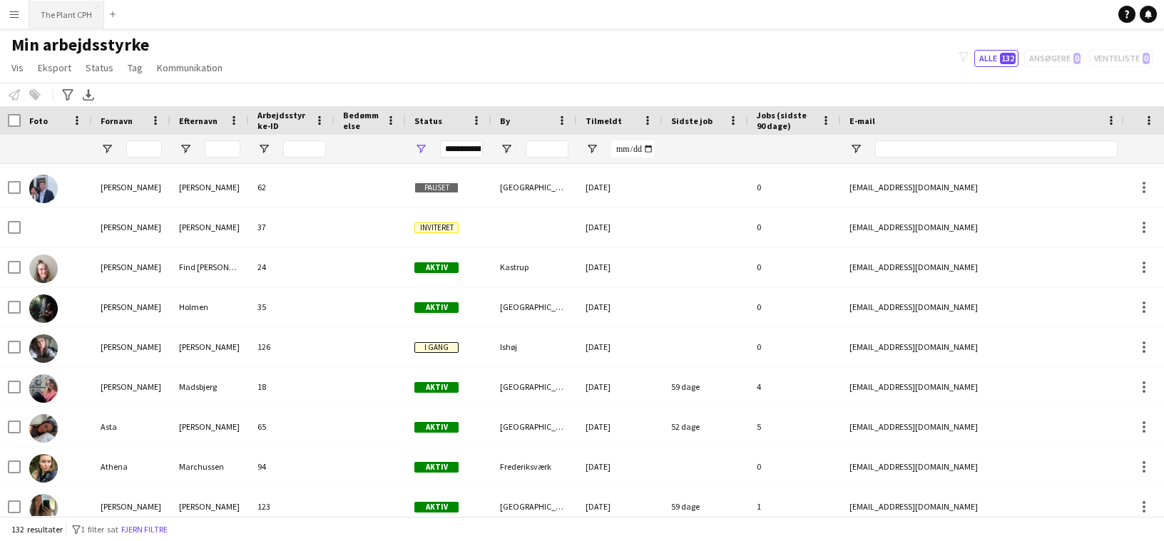
click at [44, 11] on button "The Plant CPH Luk" at bounding box center [66, 15] width 75 height 28
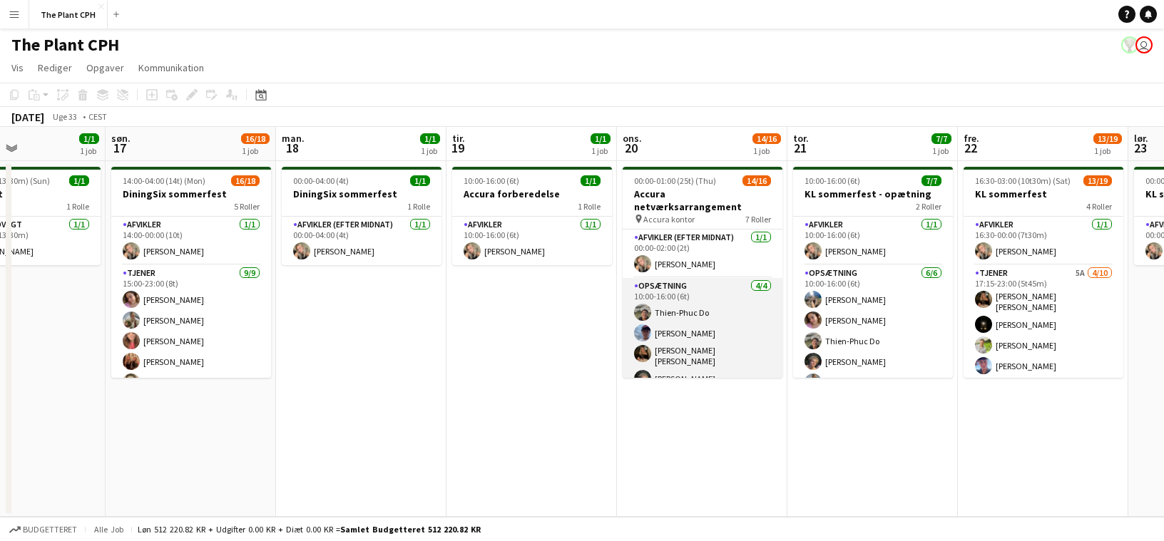
click at [683, 334] on app-card-role "Opsætning [DATE] 10:00-16:00 (6t) [PERSON_NAME] Do [PERSON_NAME] [PERSON_NAME] …" at bounding box center [703, 335] width 160 height 115
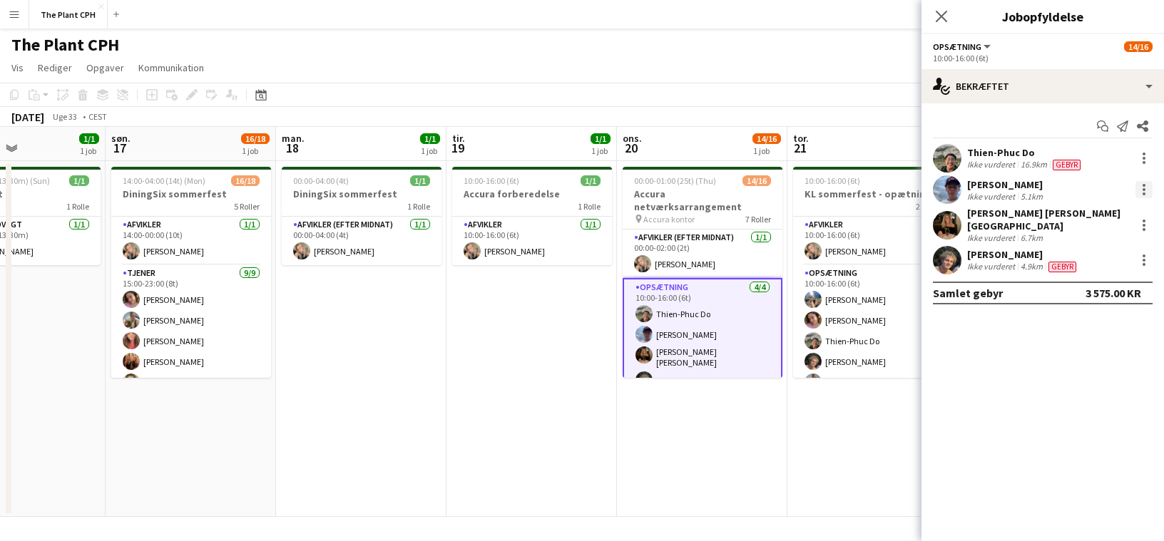
click at [857, 188] on div at bounding box center [1144, 189] width 3 height 3
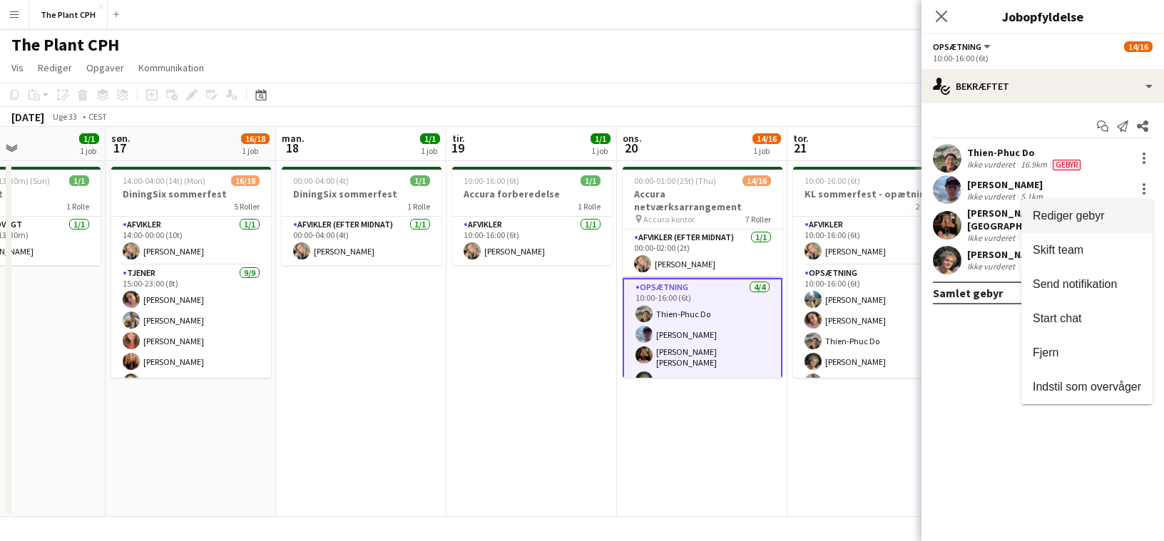
click at [857, 215] on span "Rediger gebyr" at bounding box center [1087, 216] width 108 height 13
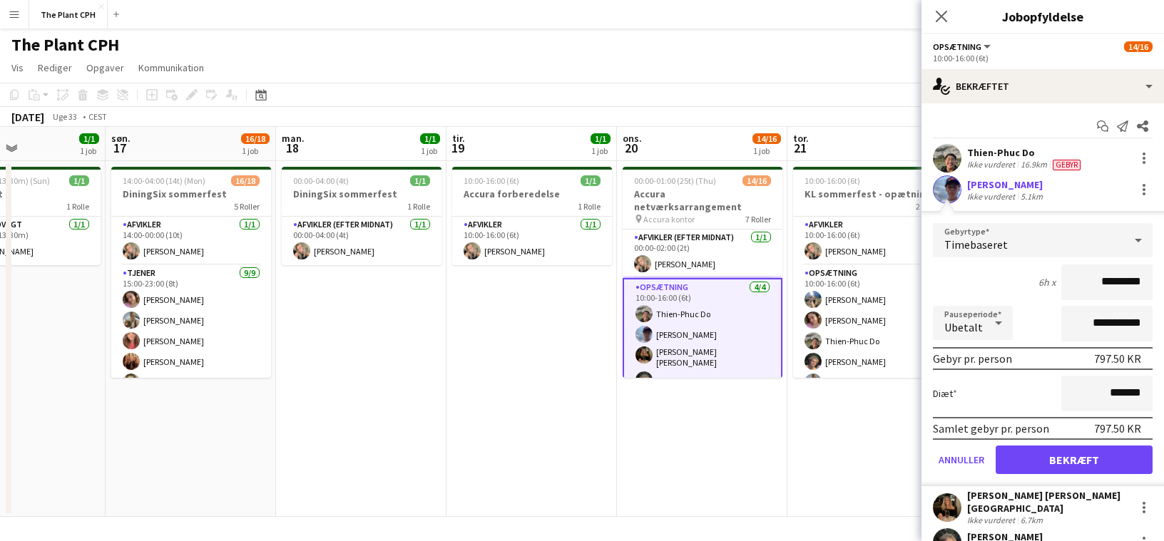
click at [857, 292] on input "*********" at bounding box center [1106, 283] width 91 height 36
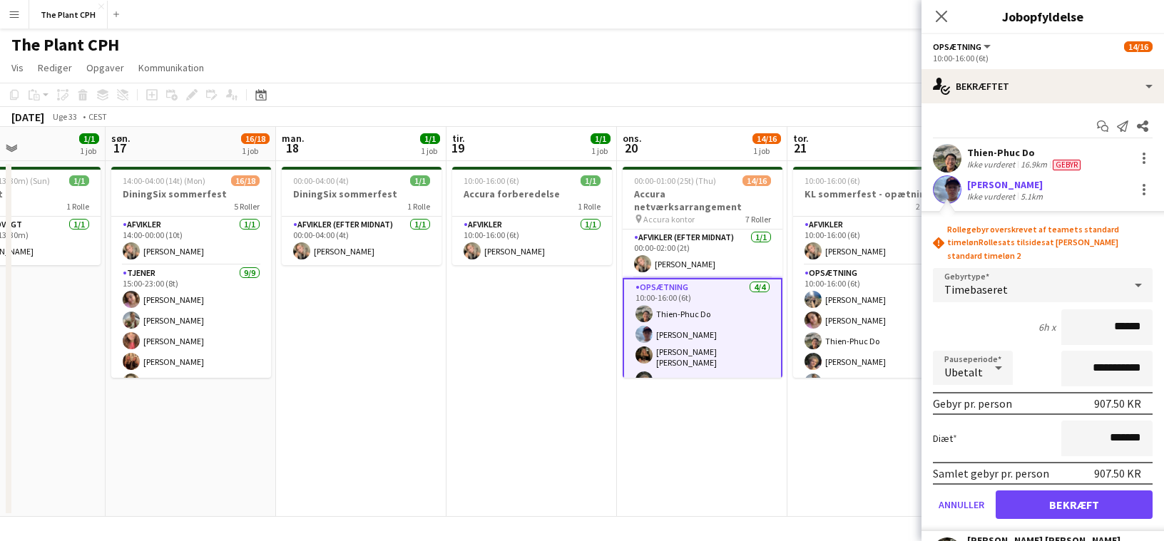
type input "******"
click at [857, 484] on button "Bekræft" at bounding box center [1074, 505] width 157 height 29
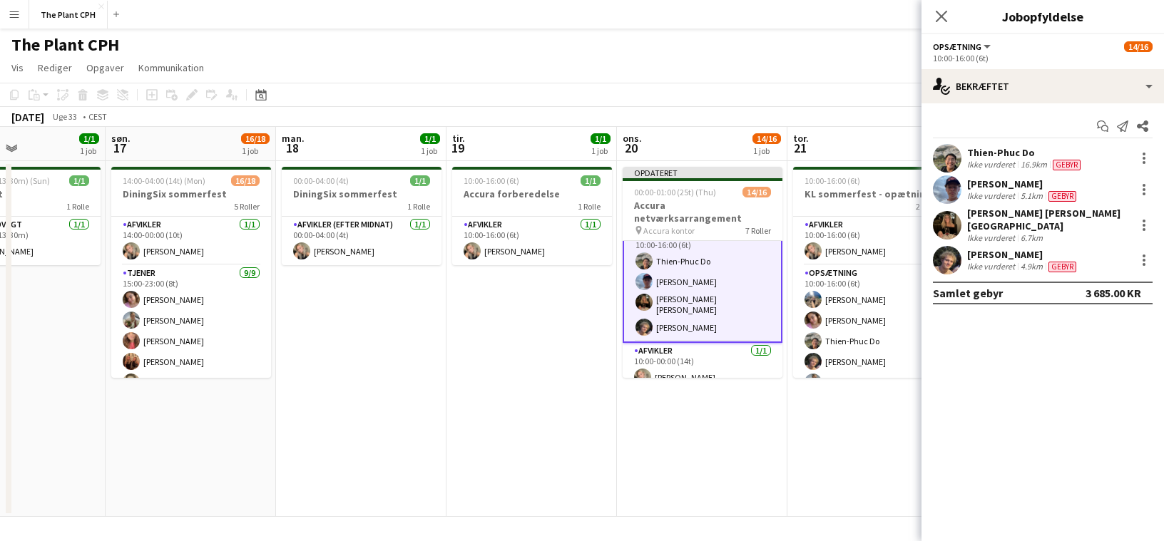
click at [857, 445] on app-date-cell "10:00-16:00 (6t) 7/7 KL sommerfest - opætning 2 Roller Afvikler [DATE] 10:00-16…" at bounding box center [872, 339] width 170 height 356
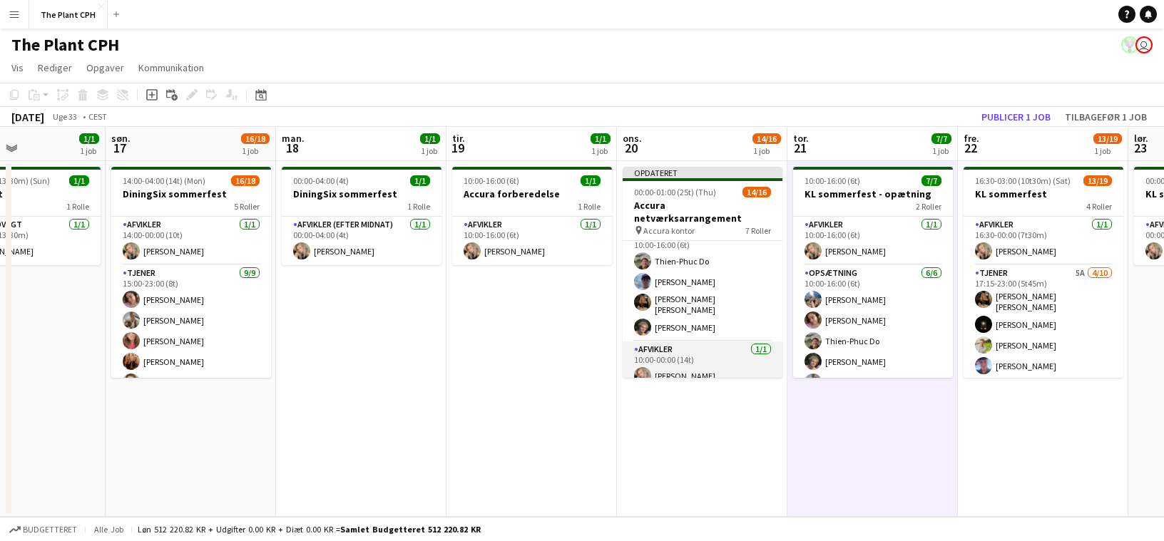
click at [723, 358] on app-card-role "Afvikler [DATE] 10:00-00:00 (14t) [PERSON_NAME]" at bounding box center [703, 366] width 160 height 49
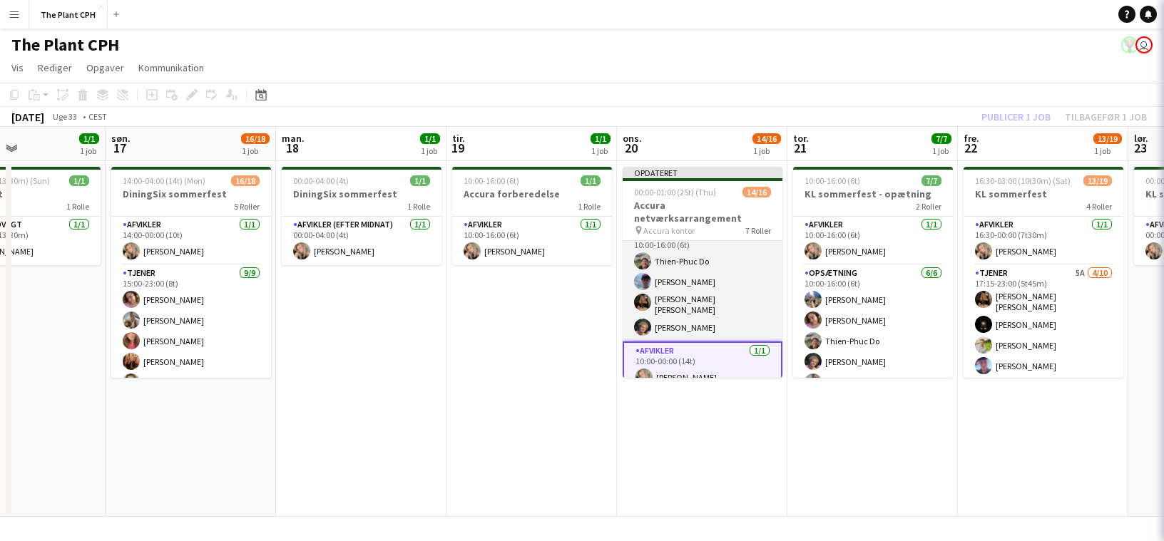
click at [715, 304] on app-card-role "Opsætning [DATE] 10:00-16:00 (6t) [PERSON_NAME] Do [PERSON_NAME] [PERSON_NAME] …" at bounding box center [703, 284] width 160 height 115
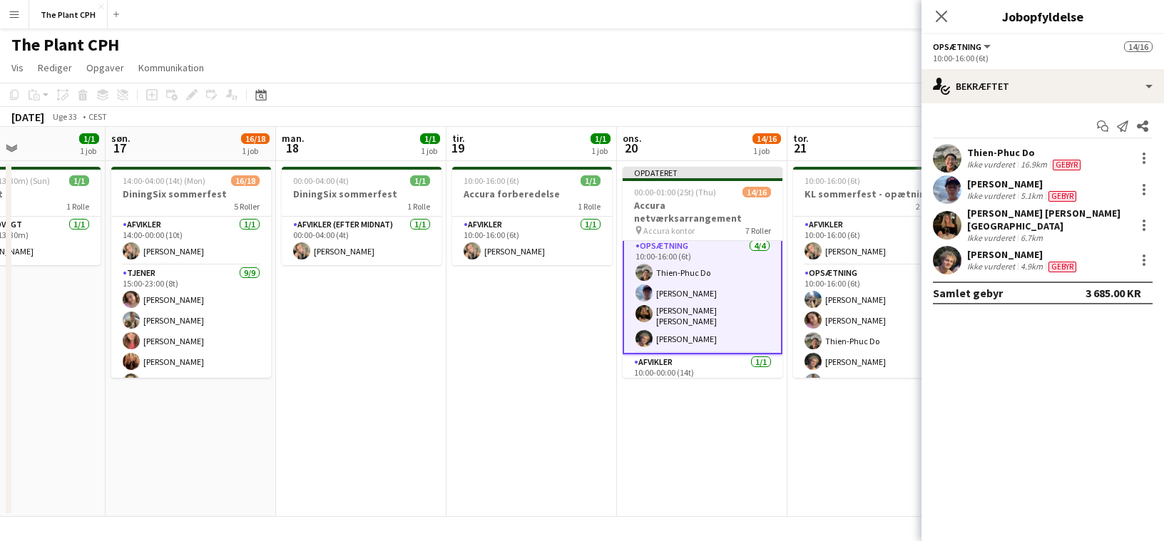
click at [712, 304] on app-card-role "Opsætning [DATE] 10:00-16:00 (6t) [PERSON_NAME] Do [PERSON_NAME] [PERSON_NAME] …" at bounding box center [703, 296] width 160 height 118
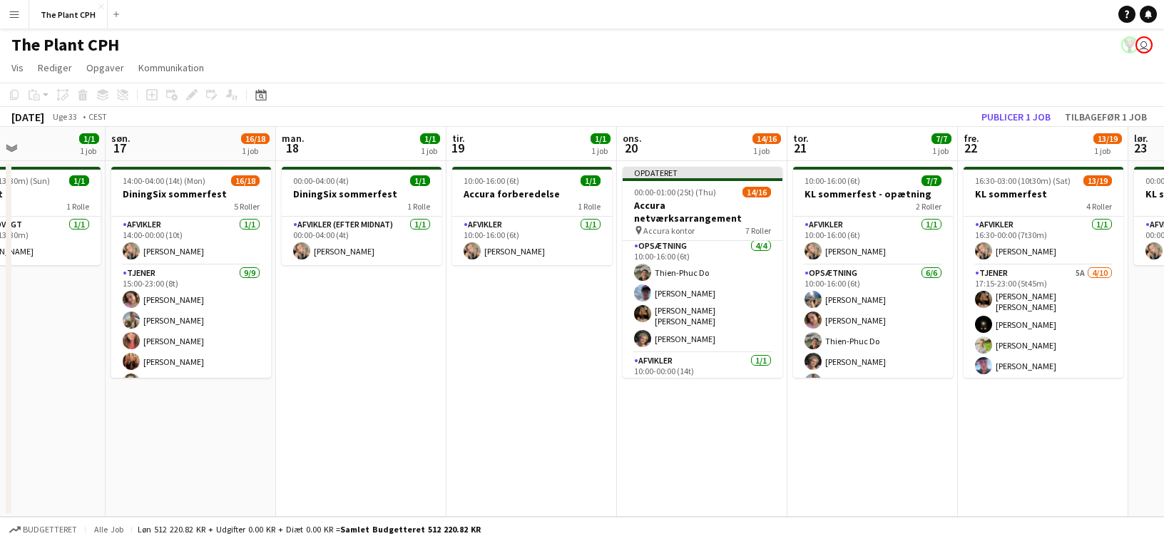
click at [611, 308] on app-date-cell "10:00-16:00 (6t) 1/1 Accura forberedelse 1 [PERSON_NAME] Afvikler [DATE] 10:00-…" at bounding box center [532, 339] width 170 height 356
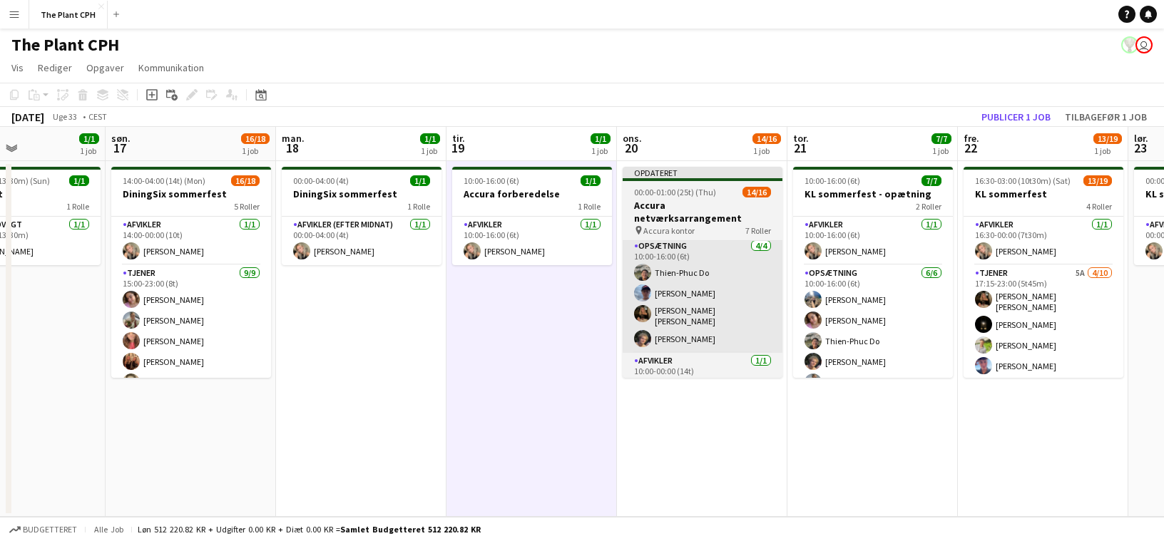
click at [664, 299] on app-card-role "Opsætning [DATE] 10:00-16:00 (6t) [PERSON_NAME] Do [PERSON_NAME] [PERSON_NAME] …" at bounding box center [703, 295] width 160 height 115
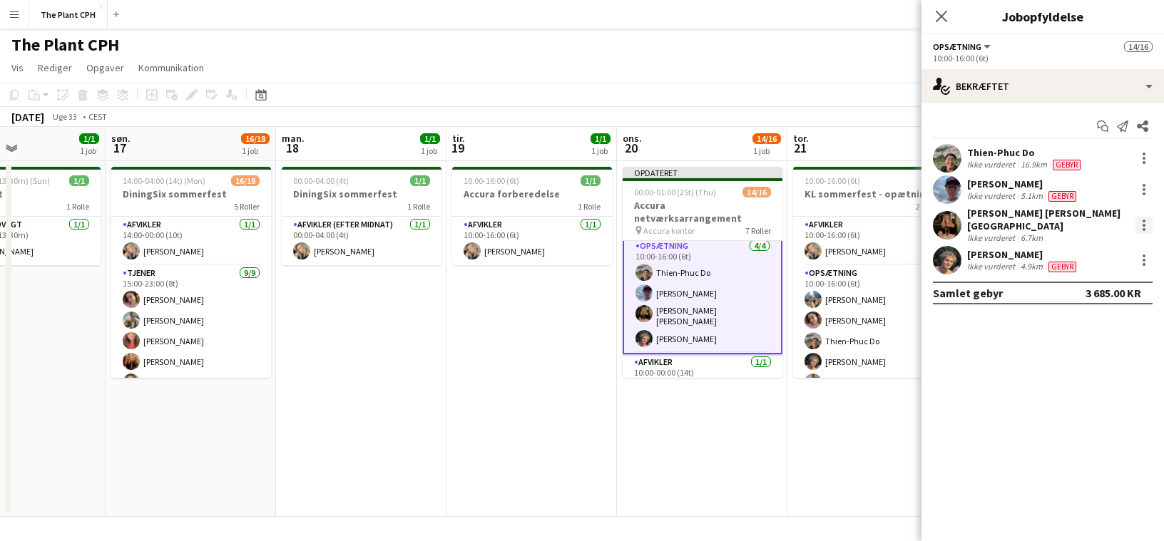
click at [857, 221] on div at bounding box center [1144, 225] width 17 height 17
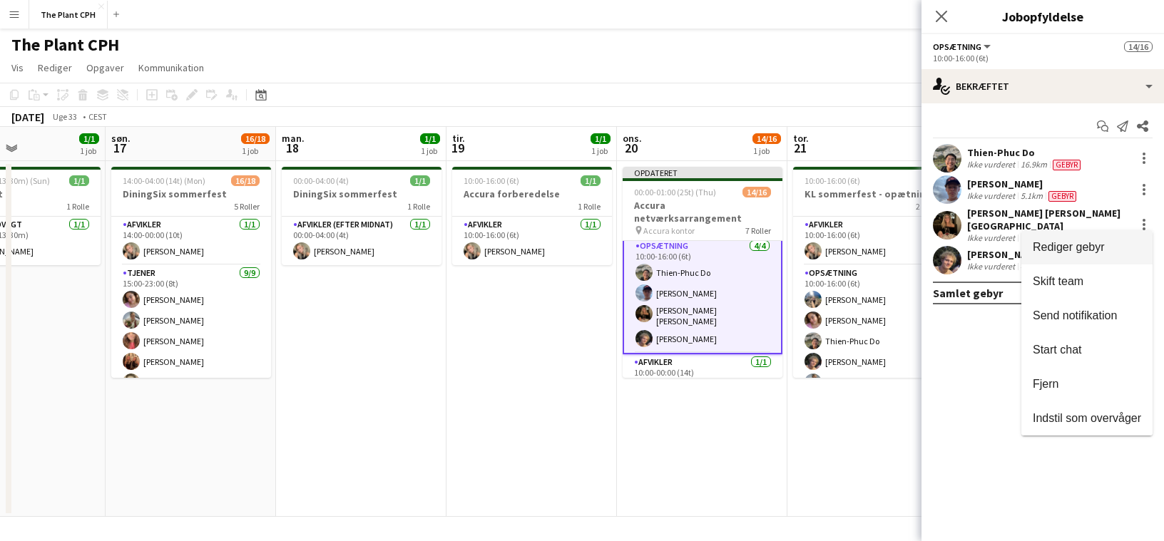
click at [857, 244] on span "Rediger gebyr" at bounding box center [1069, 247] width 72 height 12
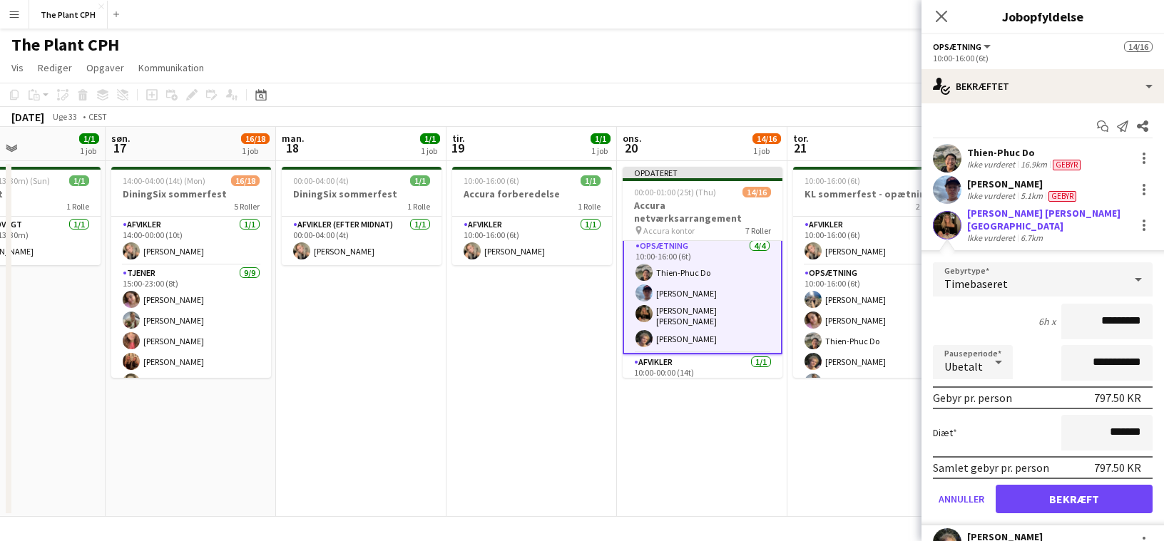
click at [792, 415] on app-date-cell "10:00-16:00 (6t) 7/7 KL sommerfest - opætning 2 Roller Afvikler [DATE] 10:00-16…" at bounding box center [872, 339] width 170 height 356
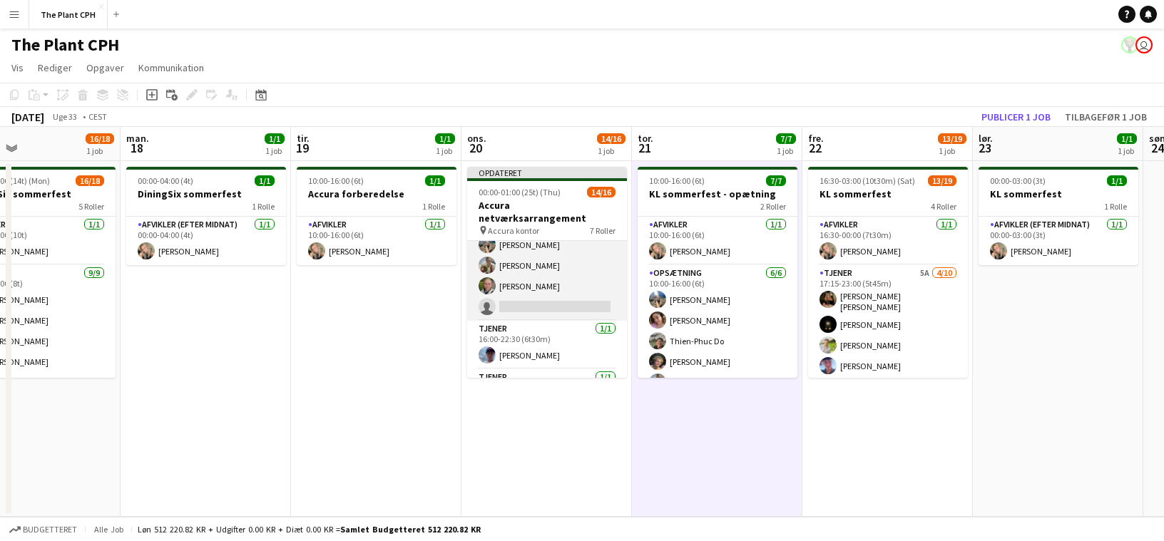
click at [568, 257] on app-card-role "Tjener 1A [DATE] 15:30-01:00 (9t30m) [PERSON_NAME] [PERSON_NAME] [PERSON_NAME] …" at bounding box center [547, 265] width 160 height 111
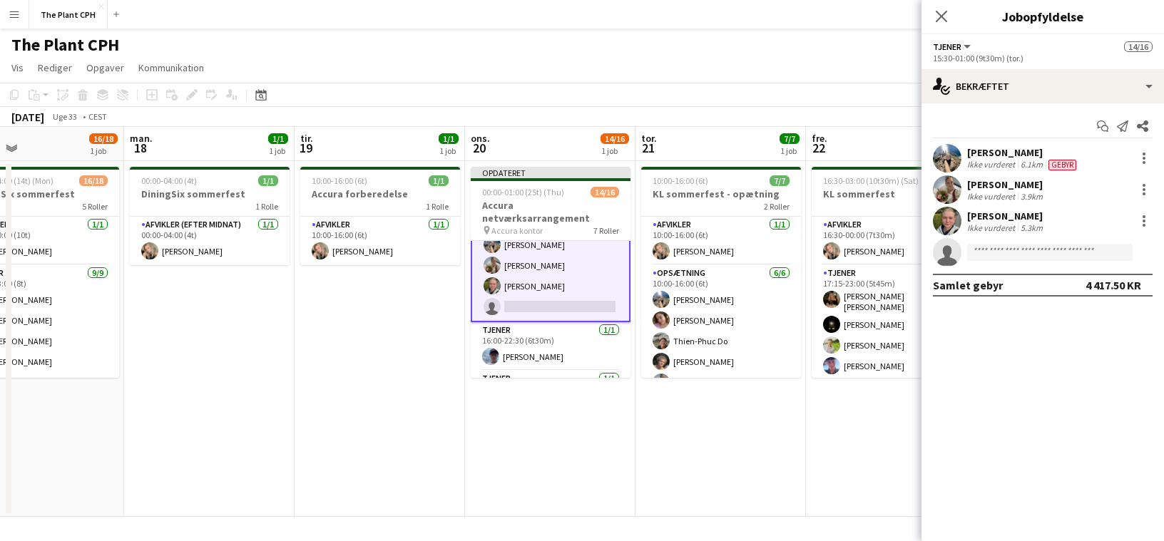
click at [857, 211] on div "[PERSON_NAME] Ikke vurderet 5.3km" at bounding box center [1043, 221] width 243 height 29
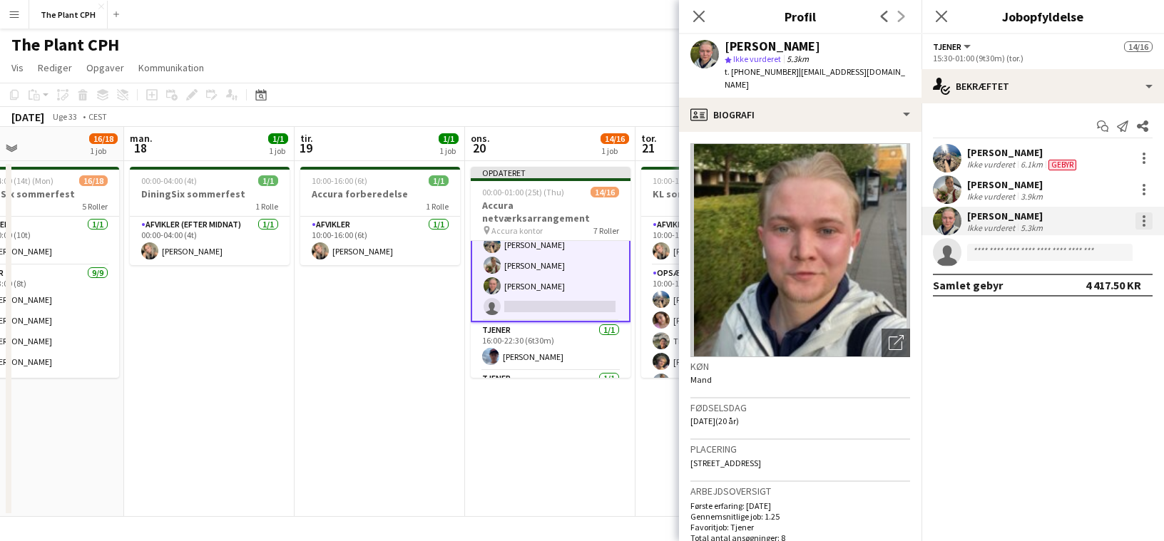
click at [857, 223] on div at bounding box center [1144, 221] width 17 height 17
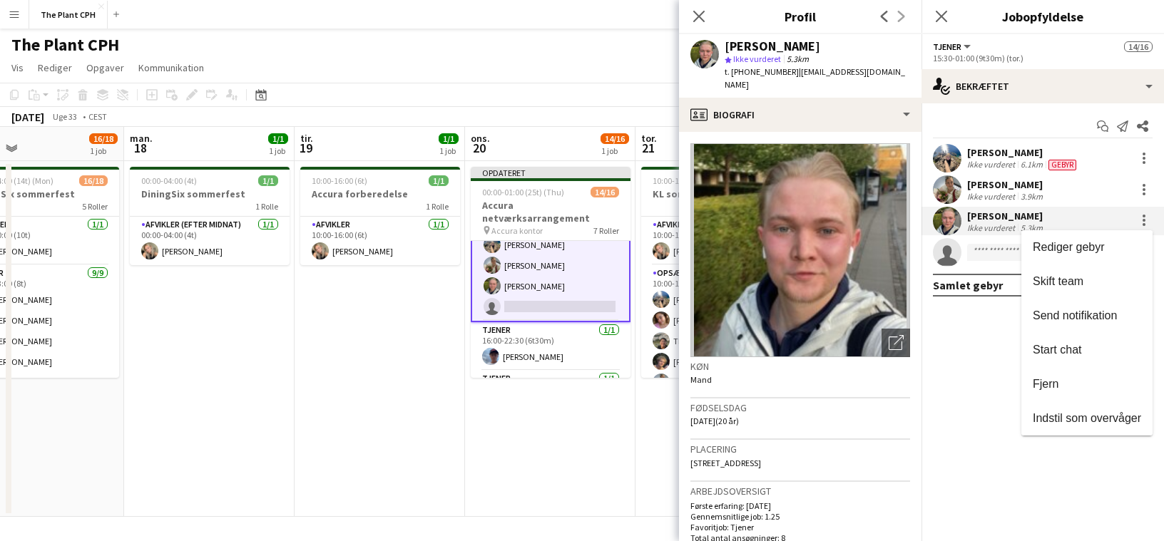
click at [857, 241] on span "Rediger gebyr" at bounding box center [1069, 247] width 72 height 12
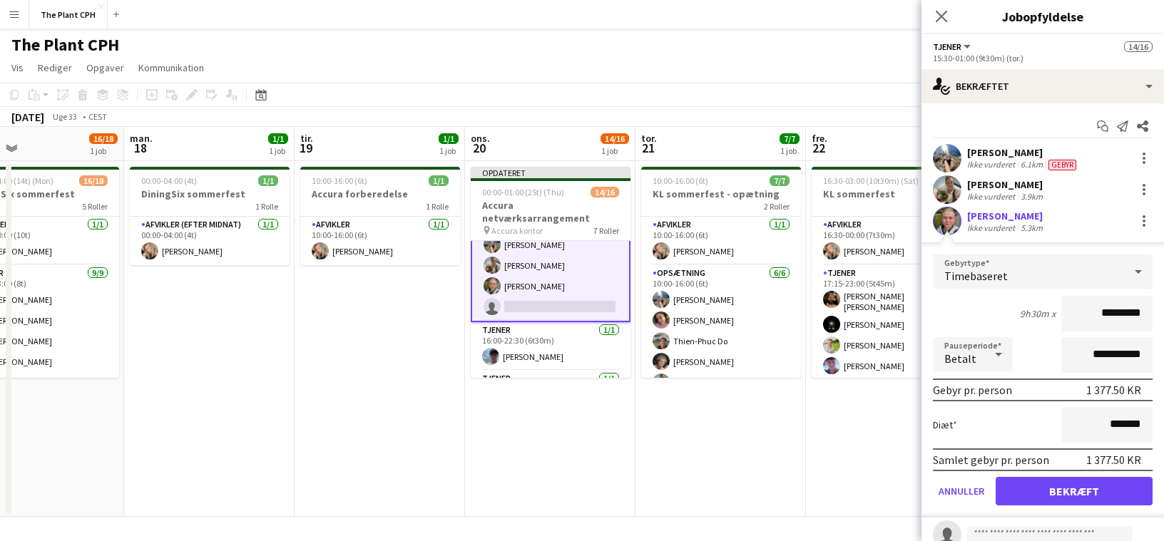
click at [857, 327] on input "*********" at bounding box center [1106, 314] width 91 height 36
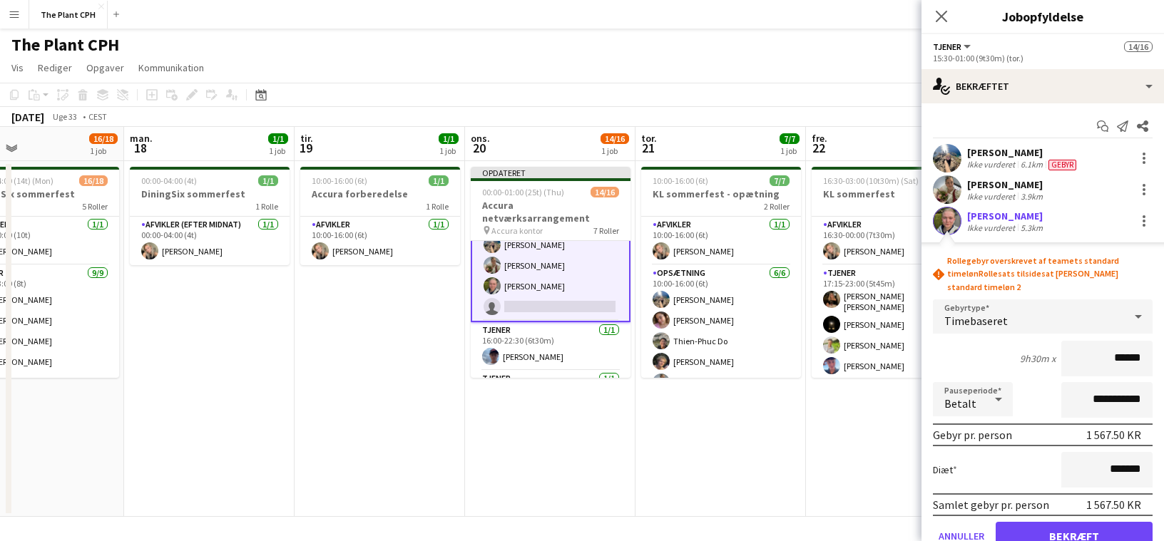
type input "******"
click at [857, 484] on button "Bekræft" at bounding box center [1074, 536] width 157 height 29
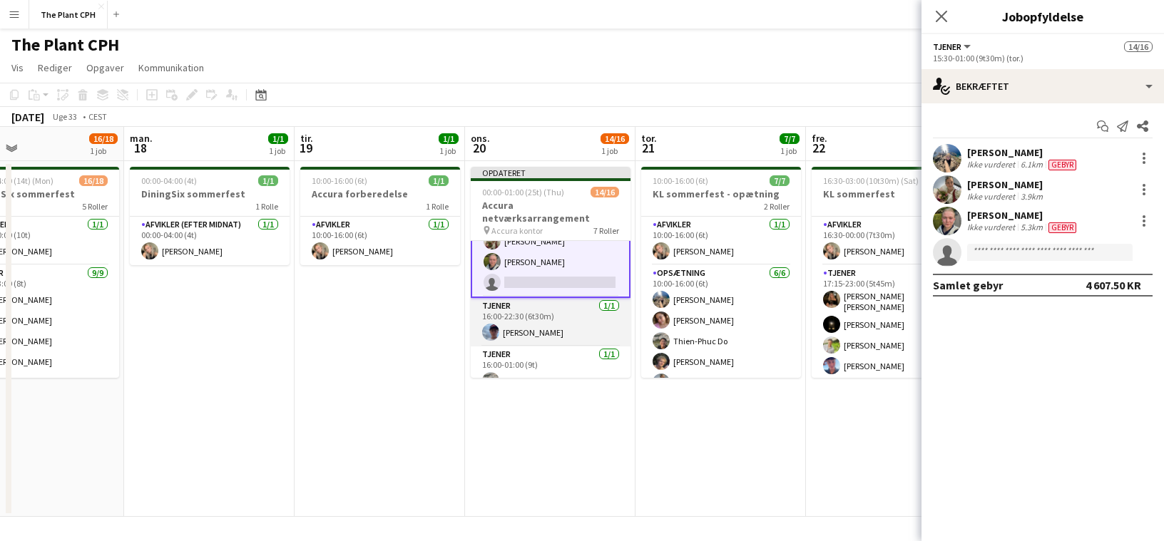
drag, startPoint x: 582, startPoint y: 305, endPoint x: 594, endPoint y: 304, distance: 12.2
click at [582, 305] on app-card-role "Tjener [DATE] 16:00-22:30 (6t30m) [PERSON_NAME]" at bounding box center [551, 322] width 160 height 49
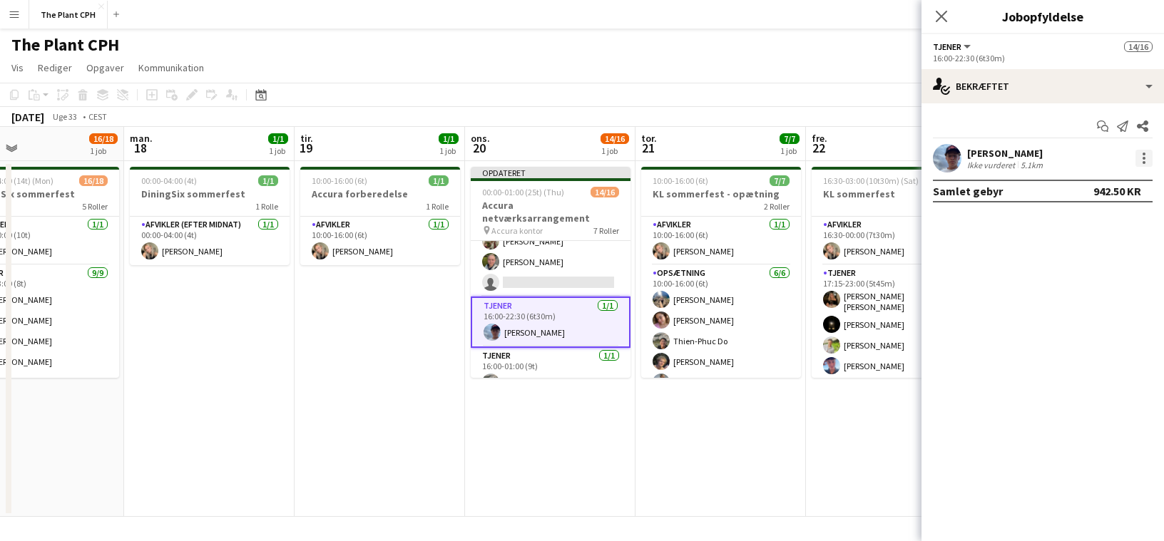
click at [857, 160] on div at bounding box center [1144, 158] width 17 height 17
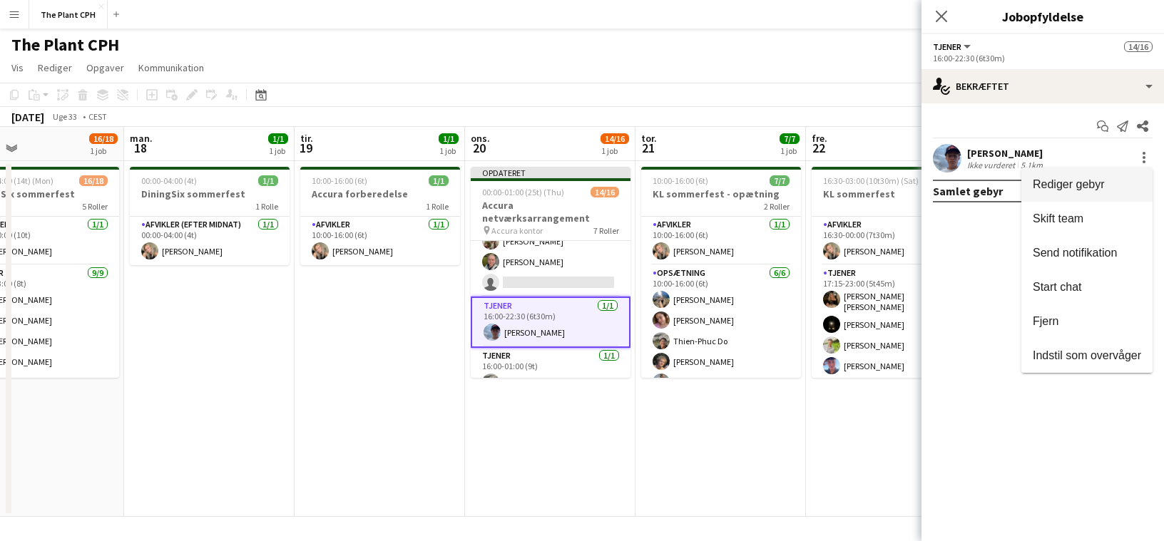
click at [857, 185] on span "Rediger gebyr" at bounding box center [1087, 184] width 108 height 13
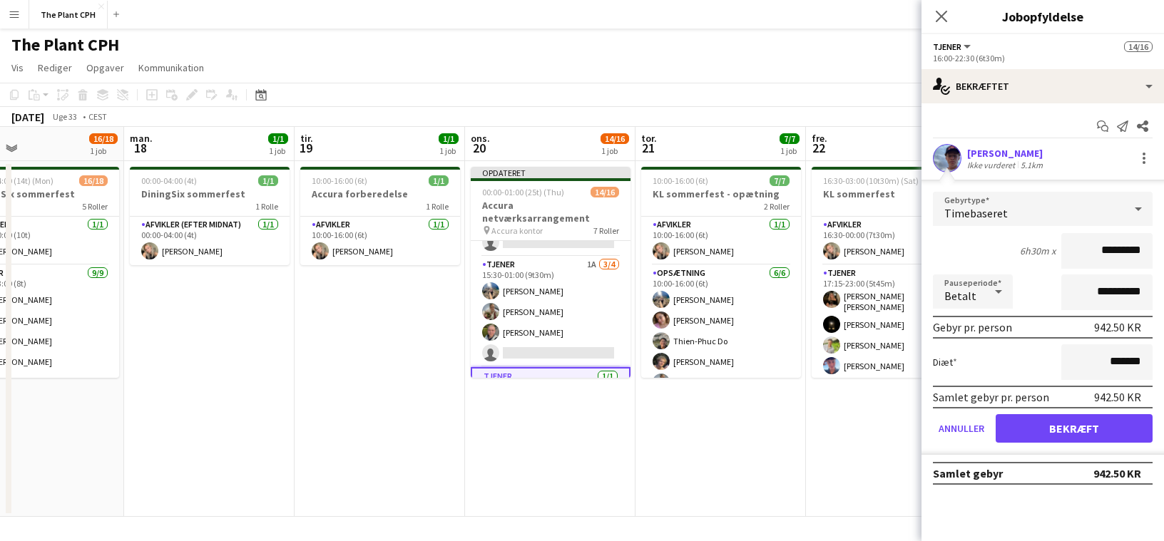
click at [857, 260] on input "*********" at bounding box center [1106, 251] width 91 height 36
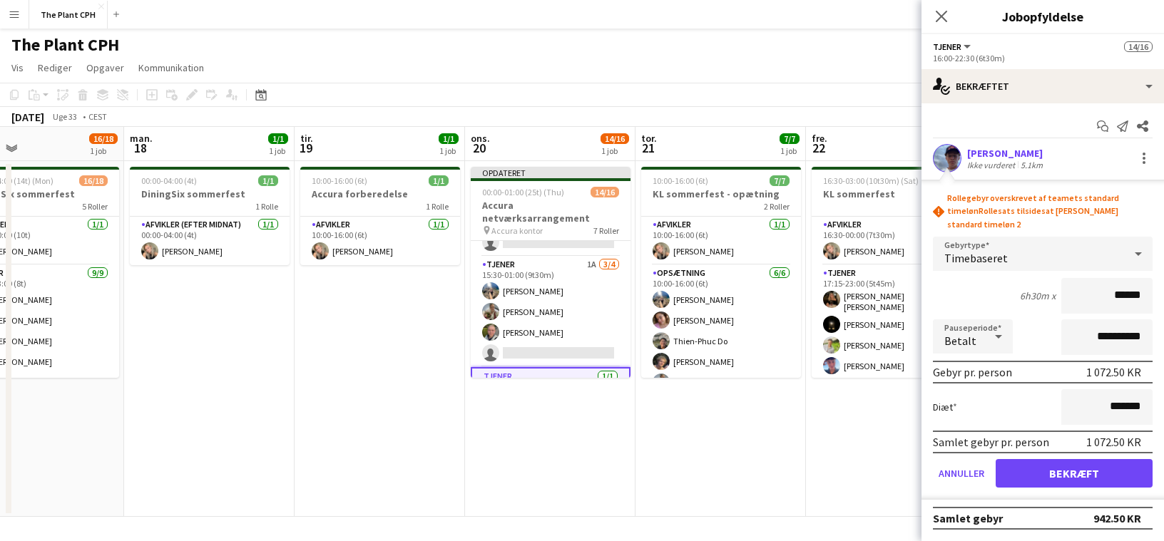
type input "******"
click at [857, 470] on button "Bekræft" at bounding box center [1074, 473] width 157 height 29
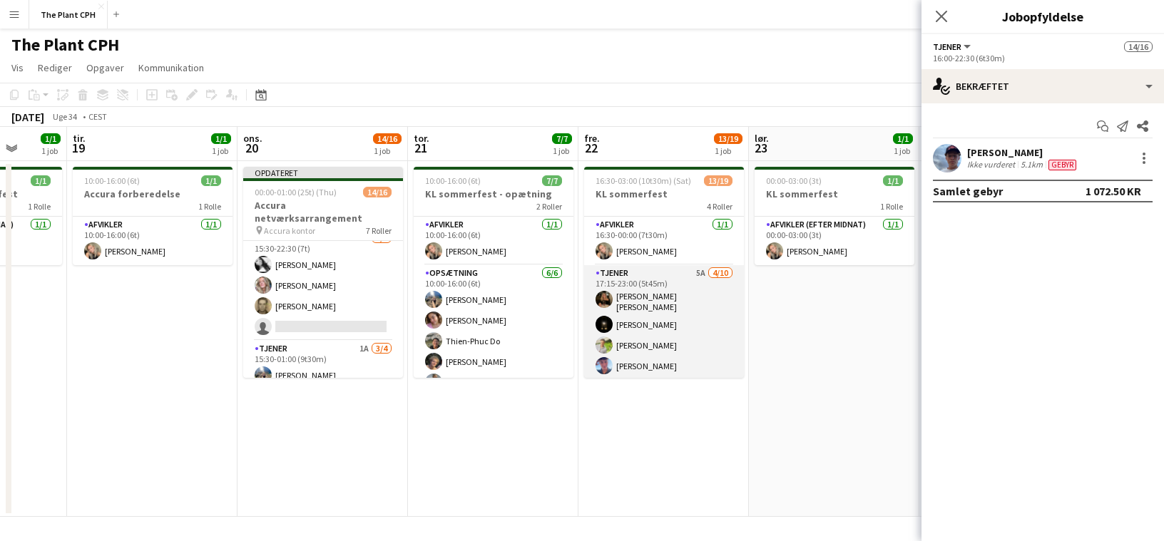
click at [664, 298] on app-card-role "Tjener 5A [DATE] 17:15-23:00 (5t45m) [PERSON_NAME] [PERSON_NAME] [PERSON_NAME] …" at bounding box center [664, 384] width 160 height 239
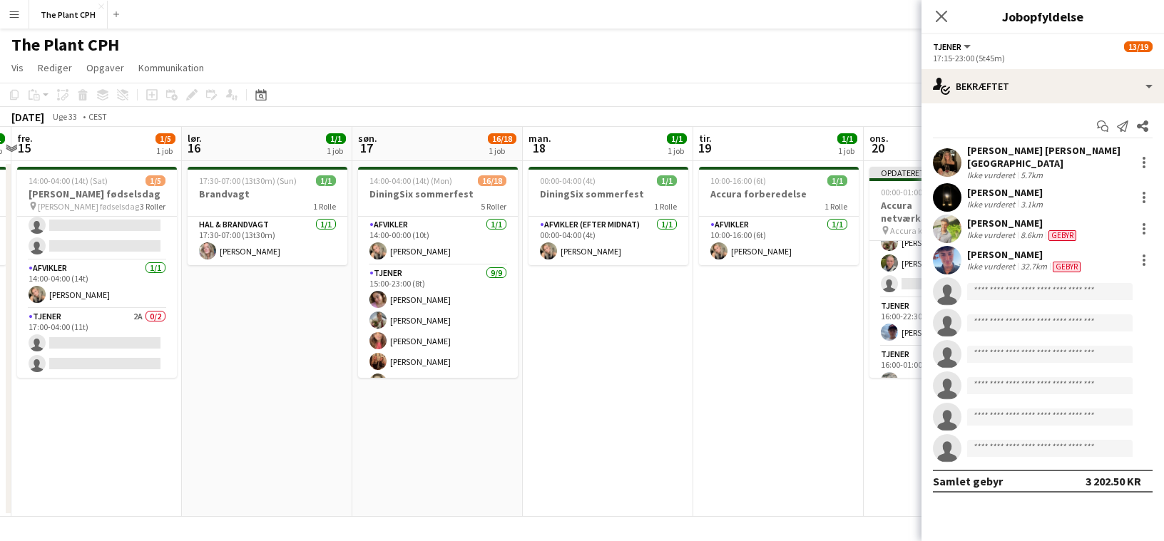
scroll to position [0, 576]
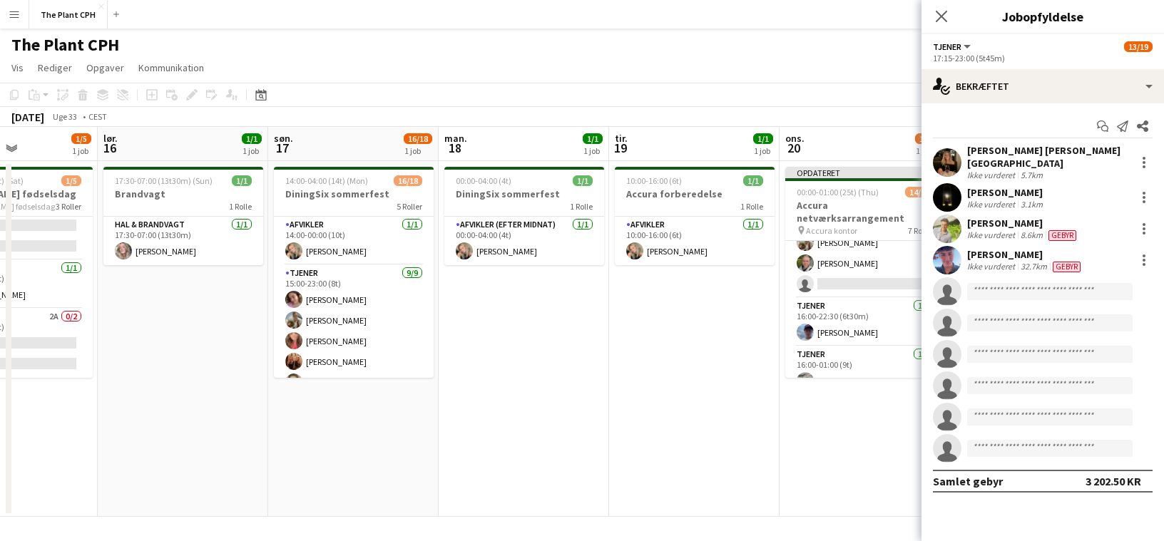
click at [643, 311] on app-date-cell "10:00-16:00 (6t) 1/1 Accura forberedelse 1 [PERSON_NAME] Afvikler [DATE] 10:00-…" at bounding box center [694, 339] width 170 height 356
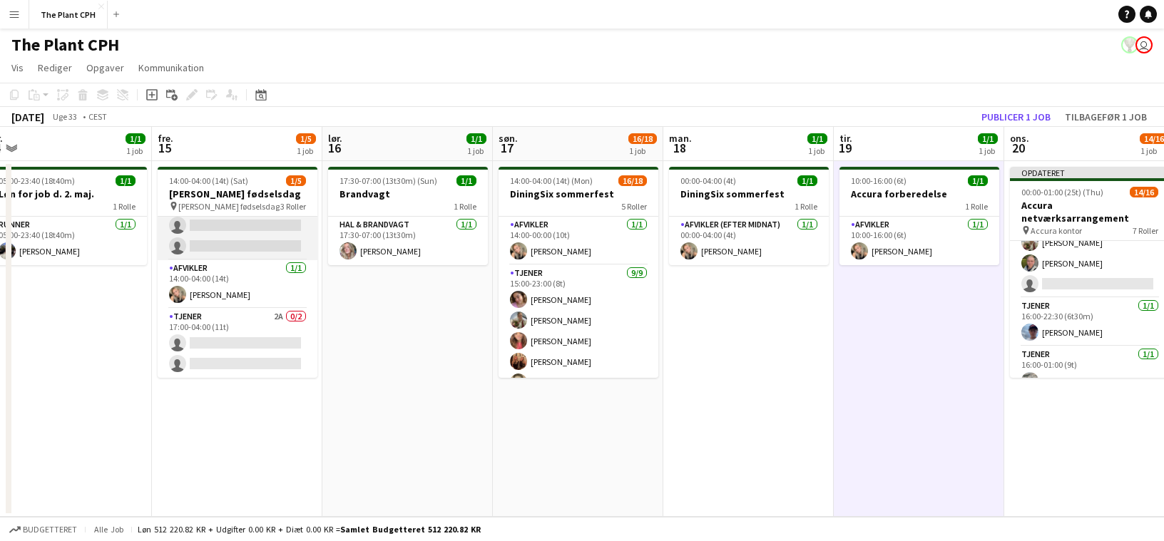
scroll to position [0, 0]
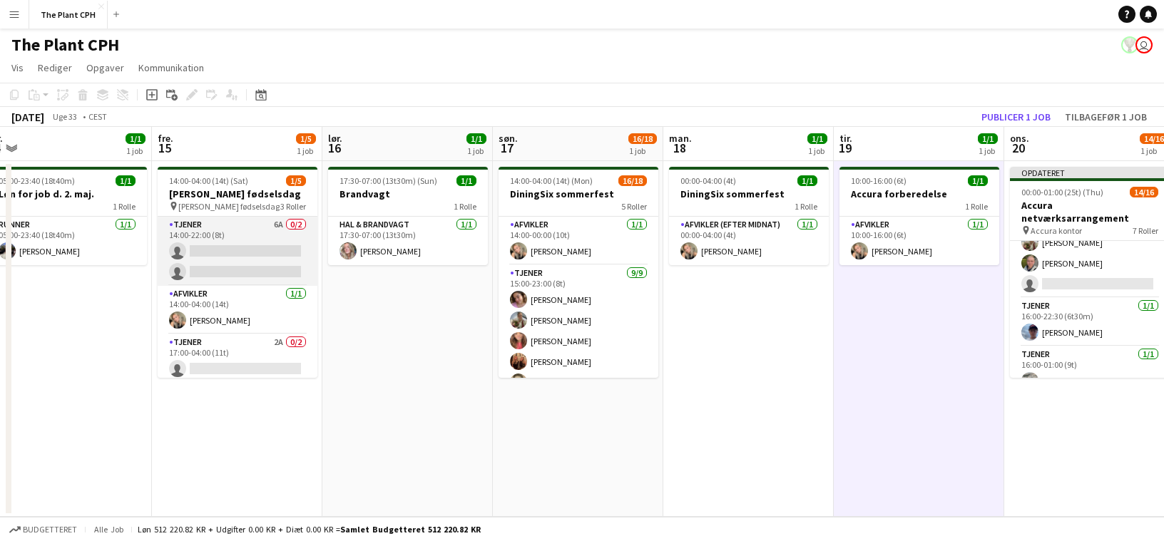
click at [265, 268] on app-card-role "Tjener 6A 0/2 14:00-22:00 (8t) single-neutral-actions single-neutral-actions" at bounding box center [238, 251] width 160 height 69
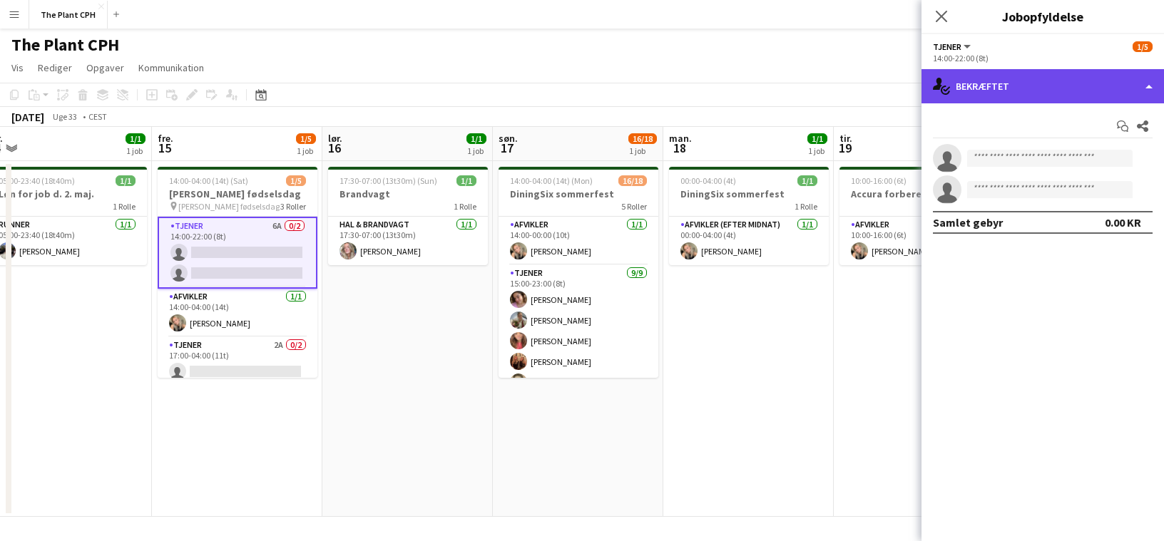
click at [857, 98] on div "single-neutral-actions-check-2 Bekræftet" at bounding box center [1043, 86] width 243 height 34
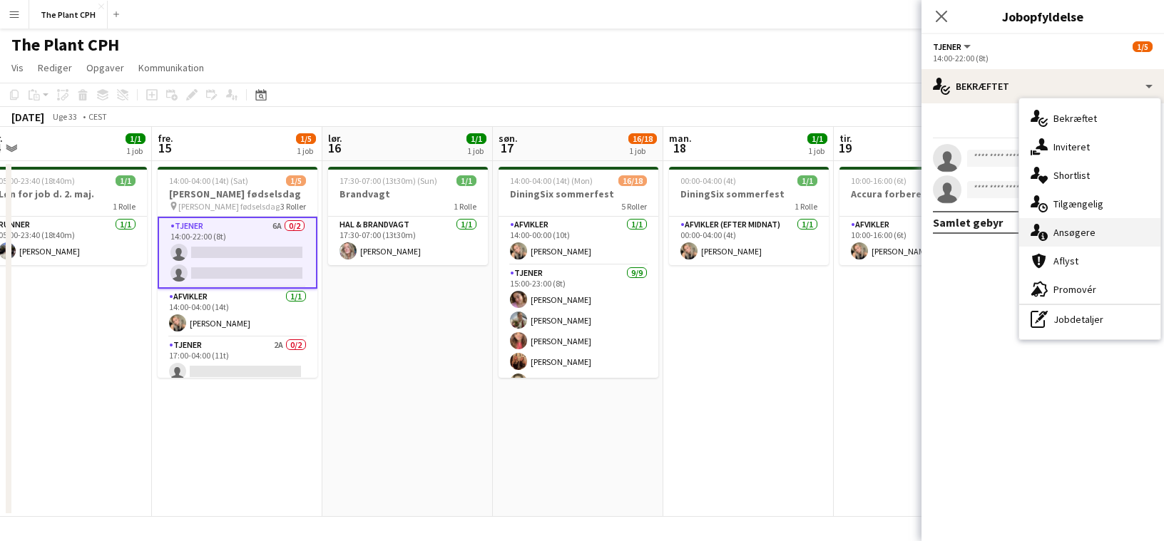
click at [857, 231] on div "single-neutral-actions-information Ansøgere" at bounding box center [1089, 232] width 141 height 29
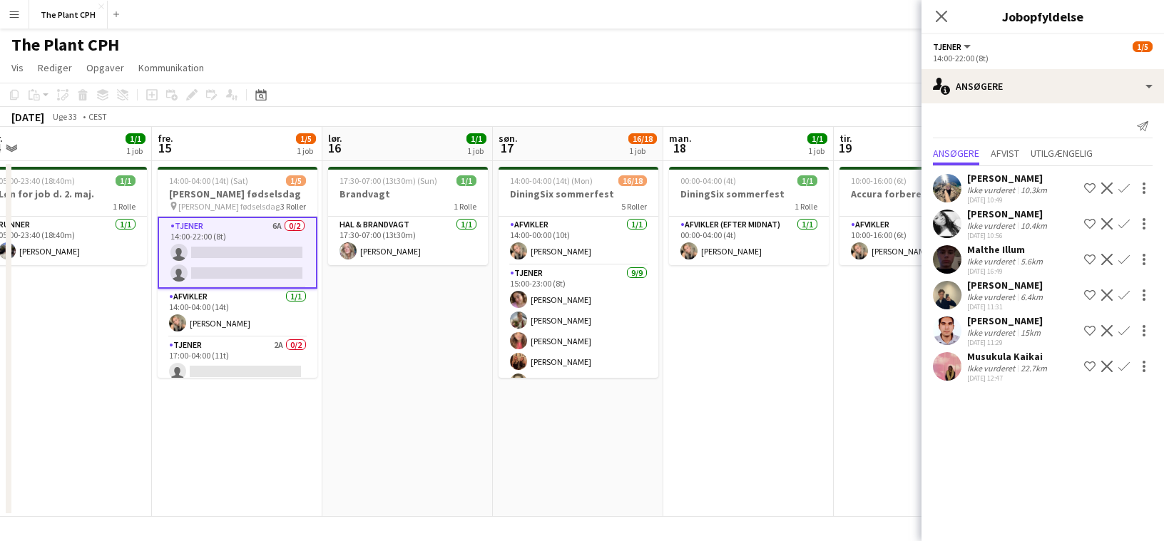
click at [748, 388] on app-date-cell "00:00-04:00 (4t) 1/1 DiningSix sommerfest 1 [PERSON_NAME] Afvikler (efter midna…" at bounding box center [748, 339] width 170 height 356
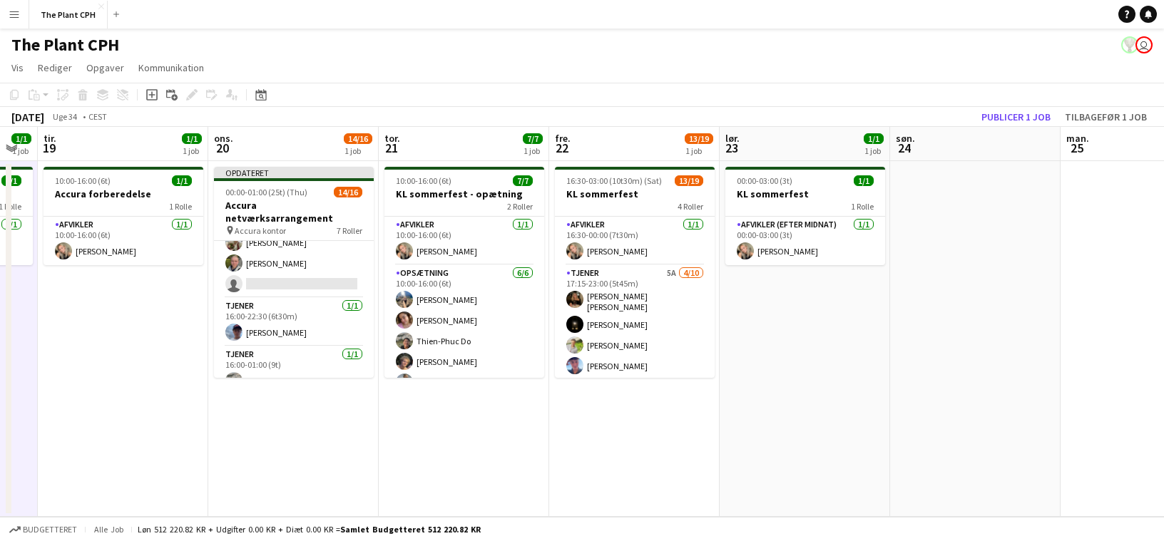
scroll to position [0, 563]
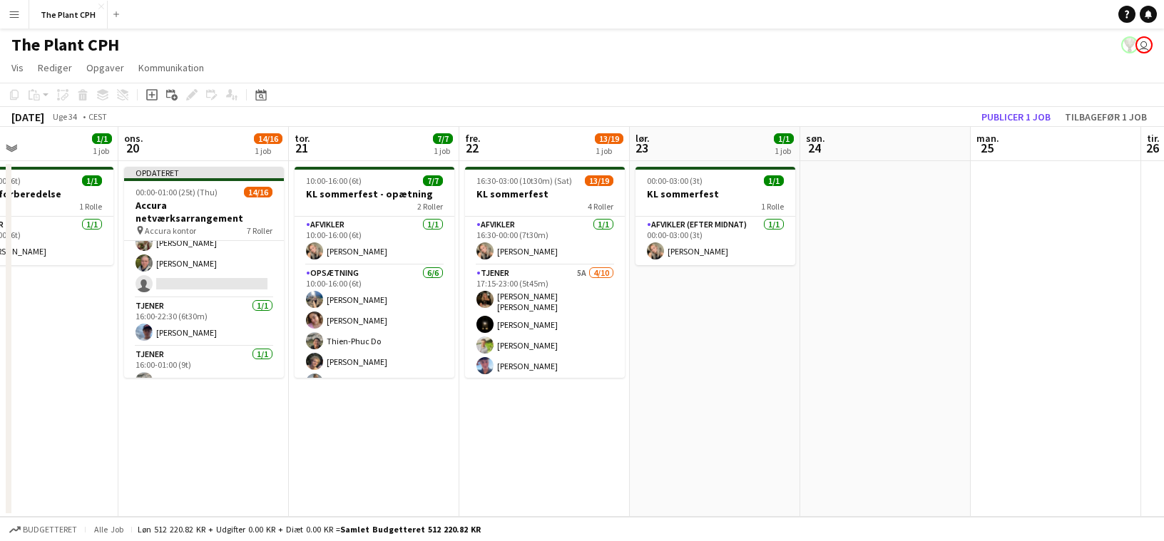
click at [857, 129] on app-board-header-date "man. 25" at bounding box center [1056, 144] width 170 height 34
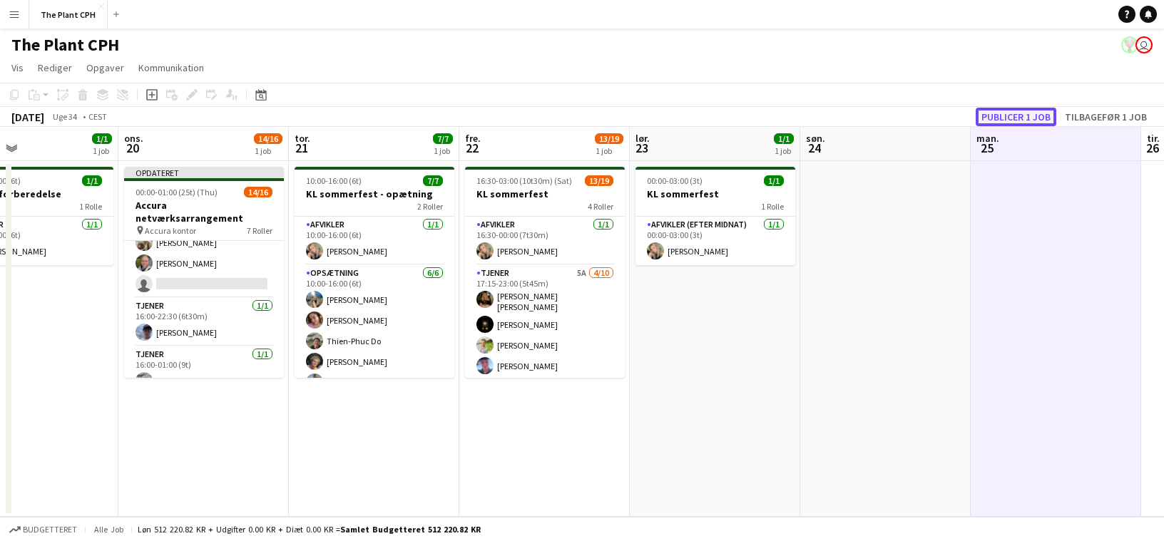
click at [857, 117] on button "Publicer 1 job" at bounding box center [1016, 117] width 81 height 19
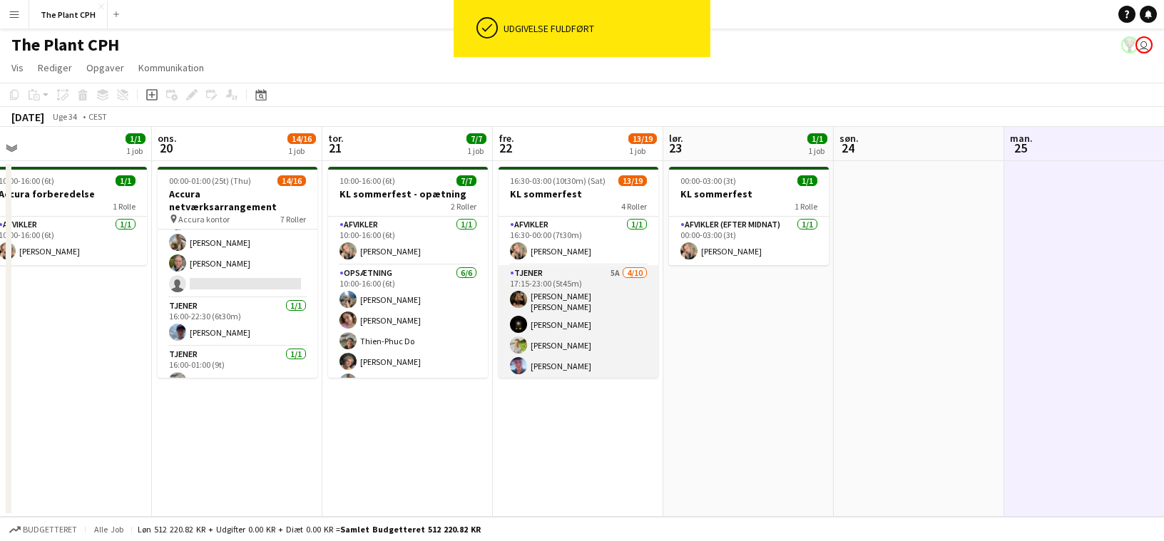
scroll to position [0, 516]
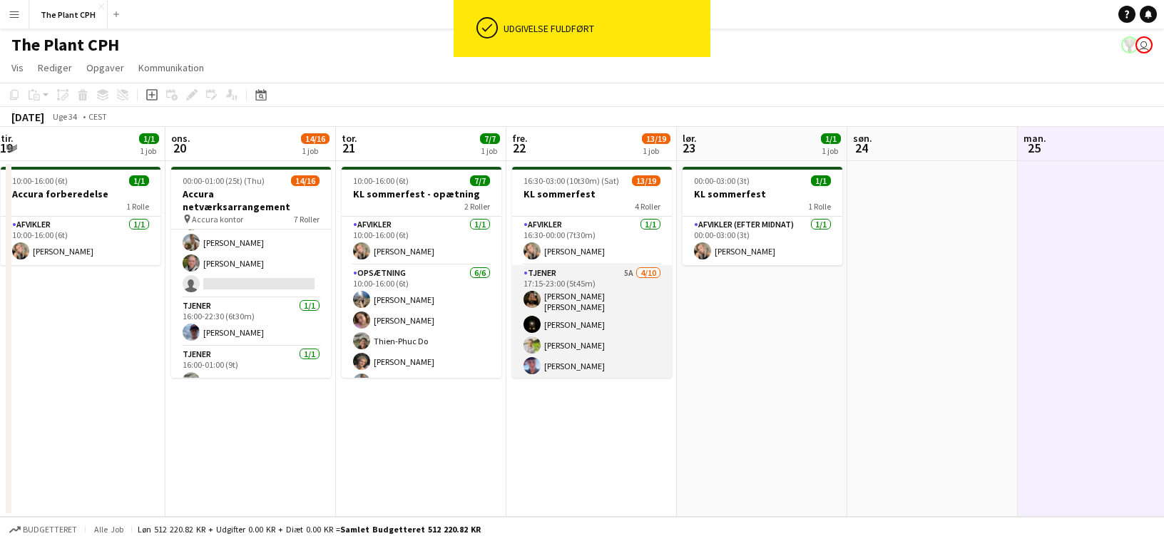
click at [613, 335] on app-card-role "Tjener 5A [DATE] 17:15-23:00 (5t45m) [PERSON_NAME] [PERSON_NAME] [PERSON_NAME] …" at bounding box center [592, 384] width 160 height 239
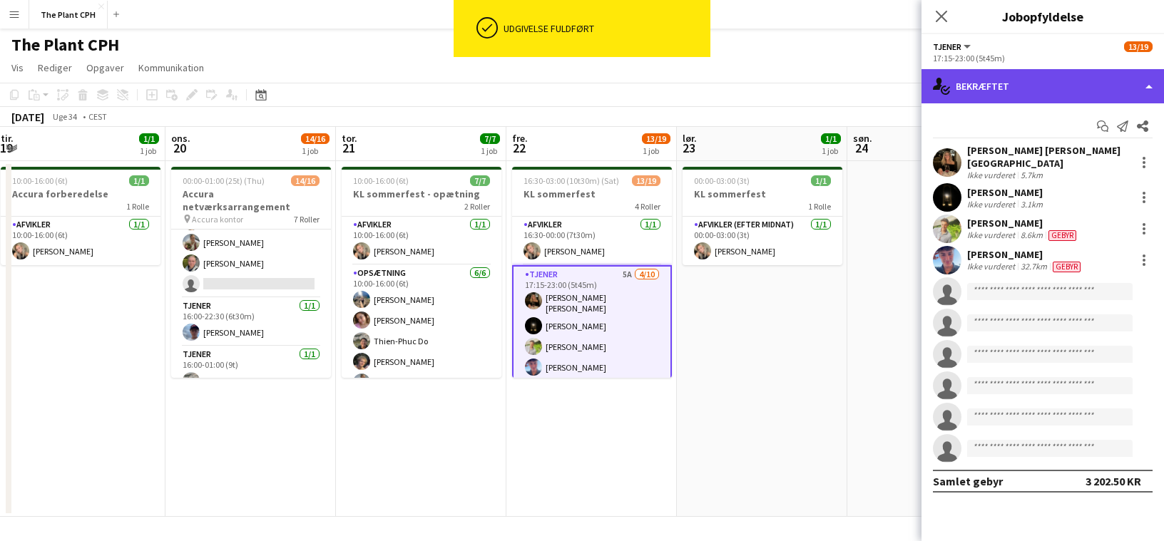
click at [857, 76] on div "single-neutral-actions-check-2 Bekræftet" at bounding box center [1043, 86] width 243 height 34
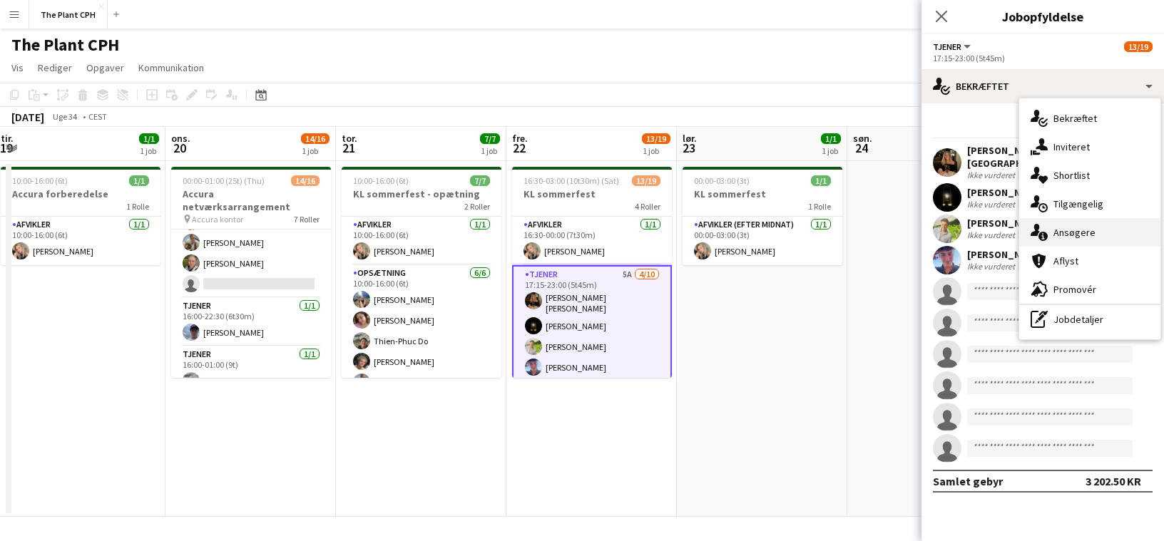
click at [857, 233] on div "single-neutral-actions-information Ansøgere" at bounding box center [1089, 232] width 141 height 29
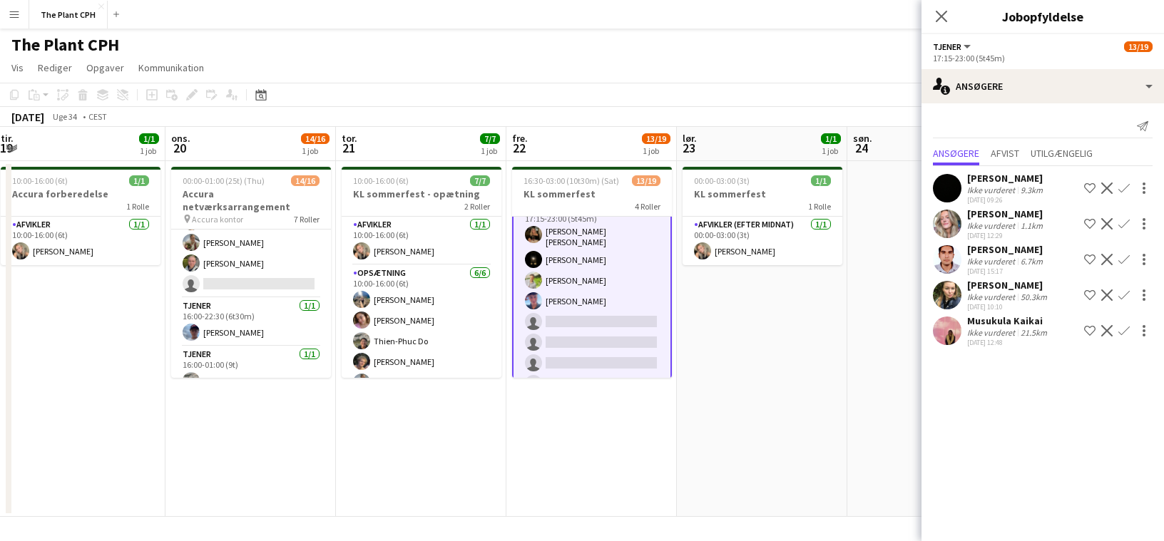
scroll to position [66, 0]
click at [857, 230] on app-icon "Bekræft" at bounding box center [1123, 223] width 11 height 11
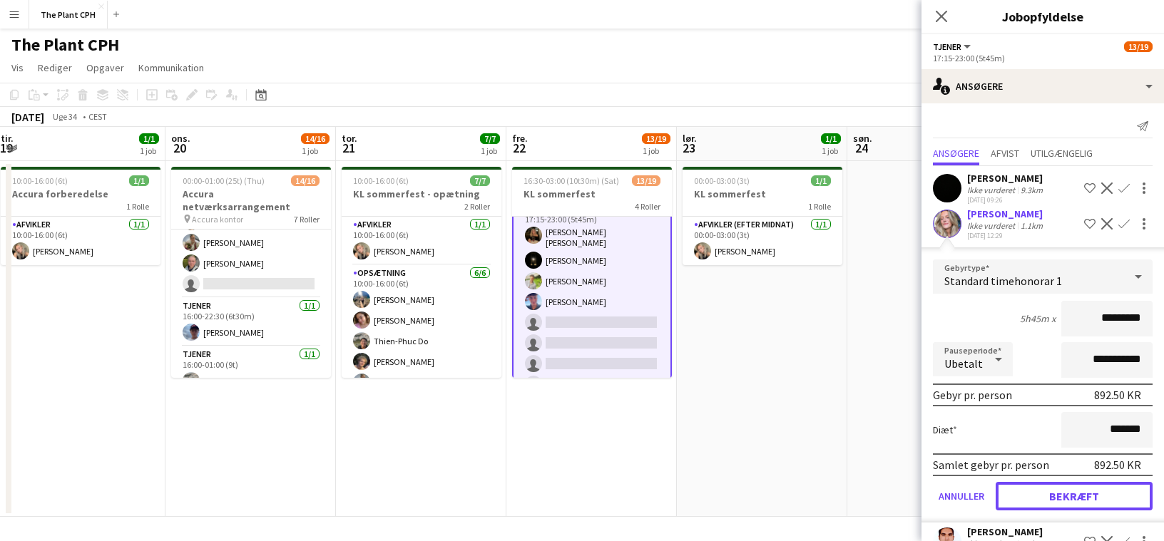
click at [857, 484] on button "Bekræft" at bounding box center [1074, 496] width 157 height 29
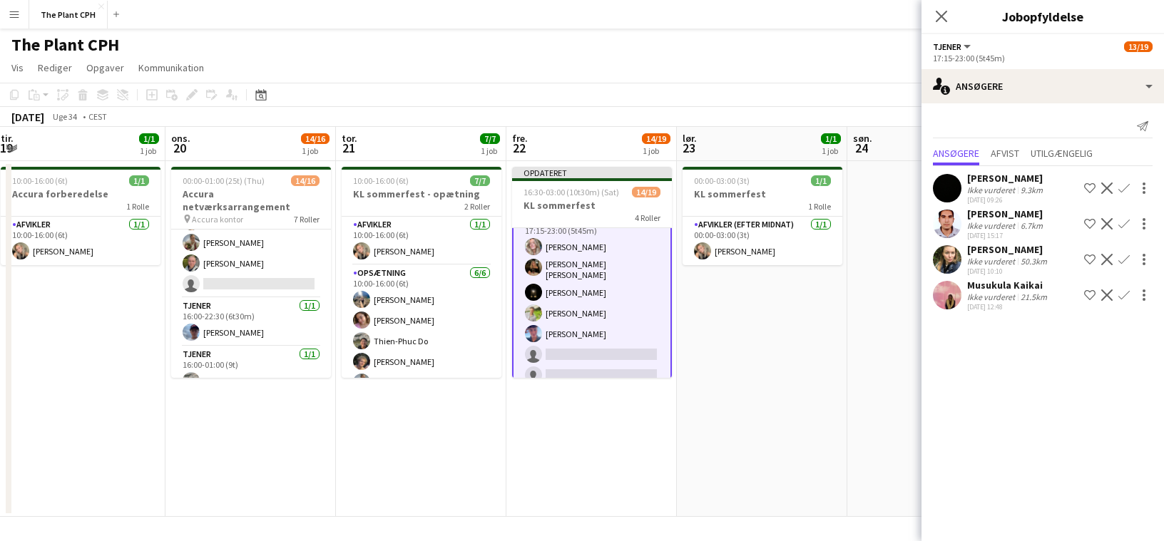
click at [857, 190] on app-icon "Bekræft" at bounding box center [1123, 188] width 11 height 11
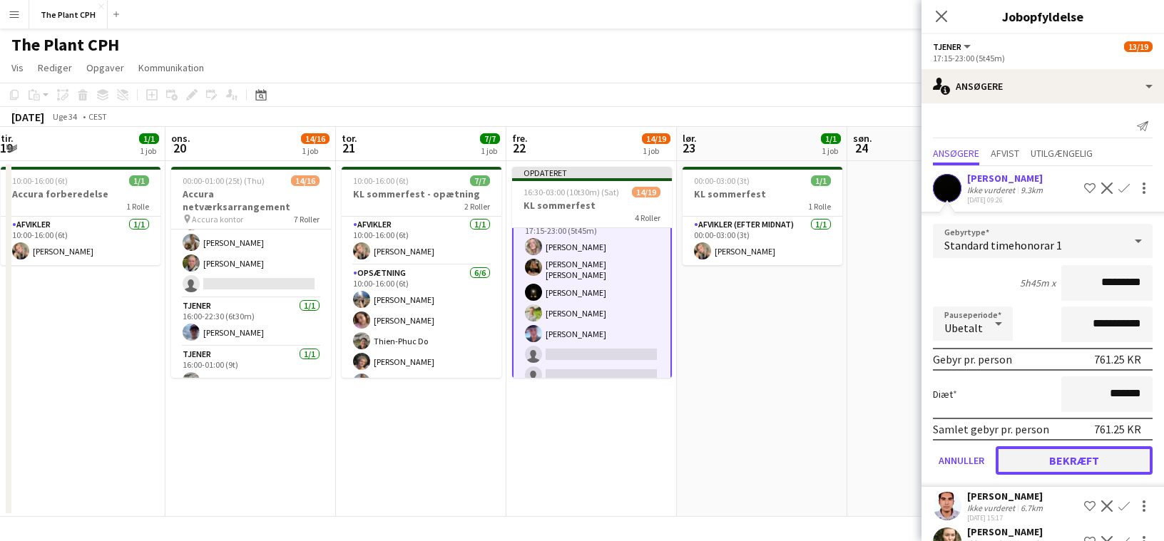
click at [857, 470] on button "Bekræft" at bounding box center [1074, 461] width 157 height 29
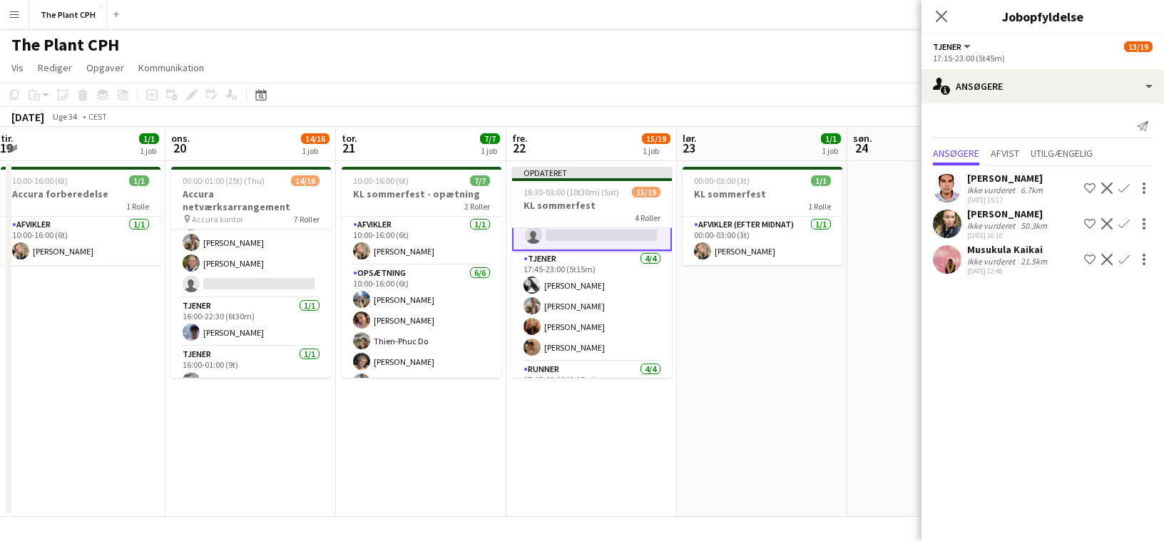
click at [762, 329] on app-date-cell "00:00-03:00 (3t) 1/1 KL sommerfest 1 [PERSON_NAME] Afvikler (efter midnat) [DAT…" at bounding box center [762, 339] width 170 height 356
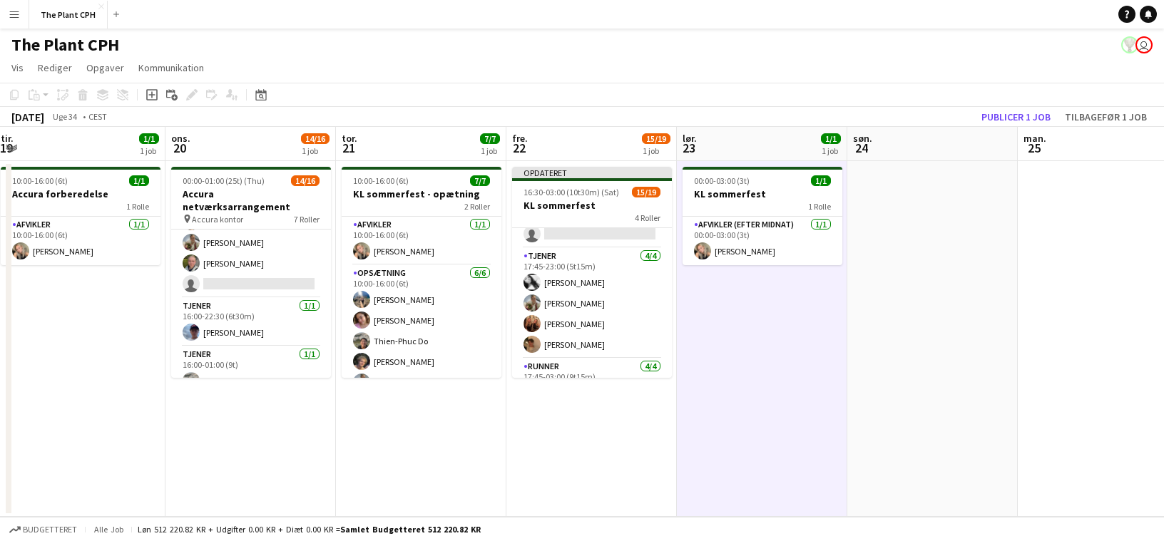
scroll to position [266, 0]
click at [857, 116] on button "Publicer 1 job" at bounding box center [1016, 117] width 81 height 19
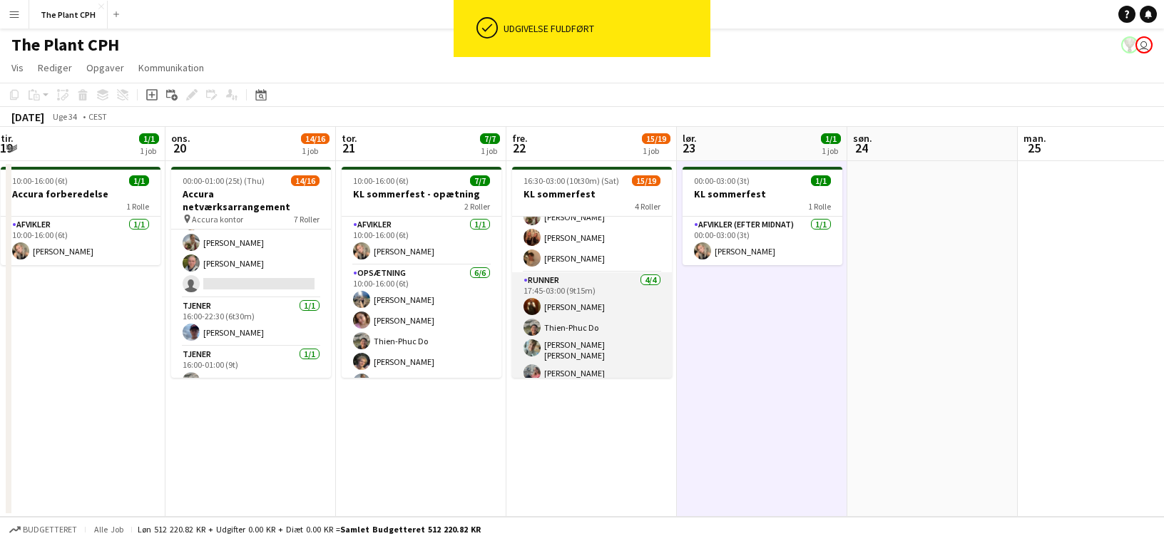
scroll to position [343, 0]
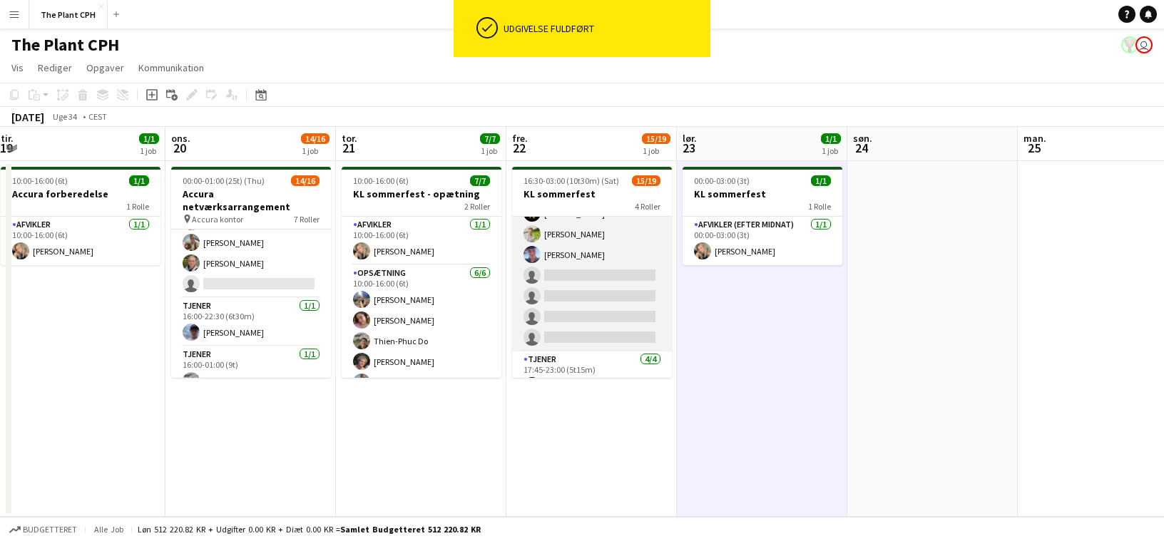
click at [593, 284] on app-card-role "Tjener 3A [DATE] 17:15-23:00 (5t45m) [PERSON_NAME] [PERSON_NAME] [PERSON_NAME] …" at bounding box center [592, 232] width 160 height 239
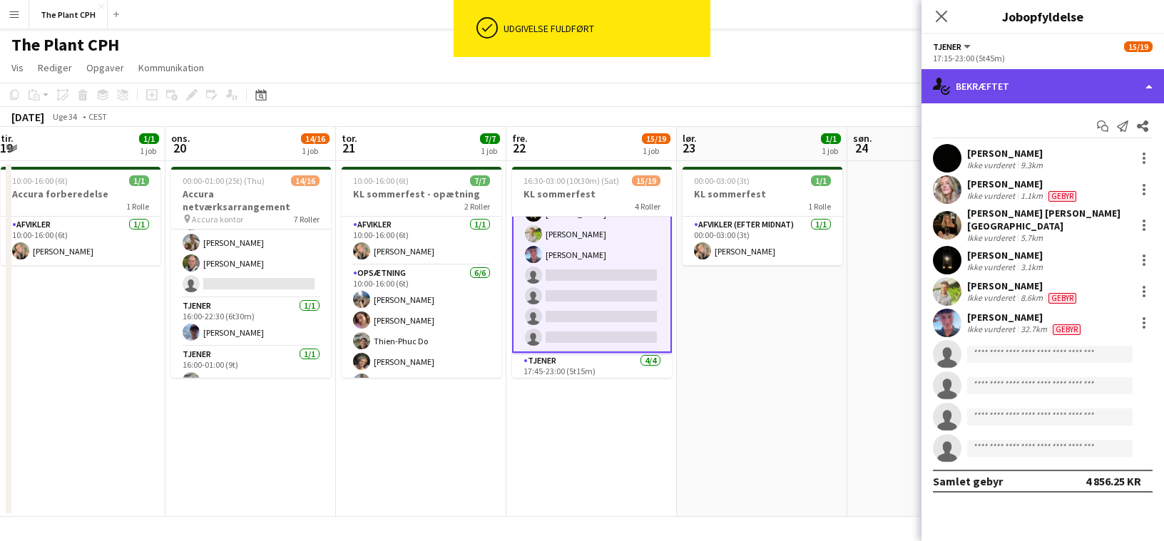
click at [857, 93] on div "single-neutral-actions-check-2 Bekræftet" at bounding box center [1043, 86] width 243 height 34
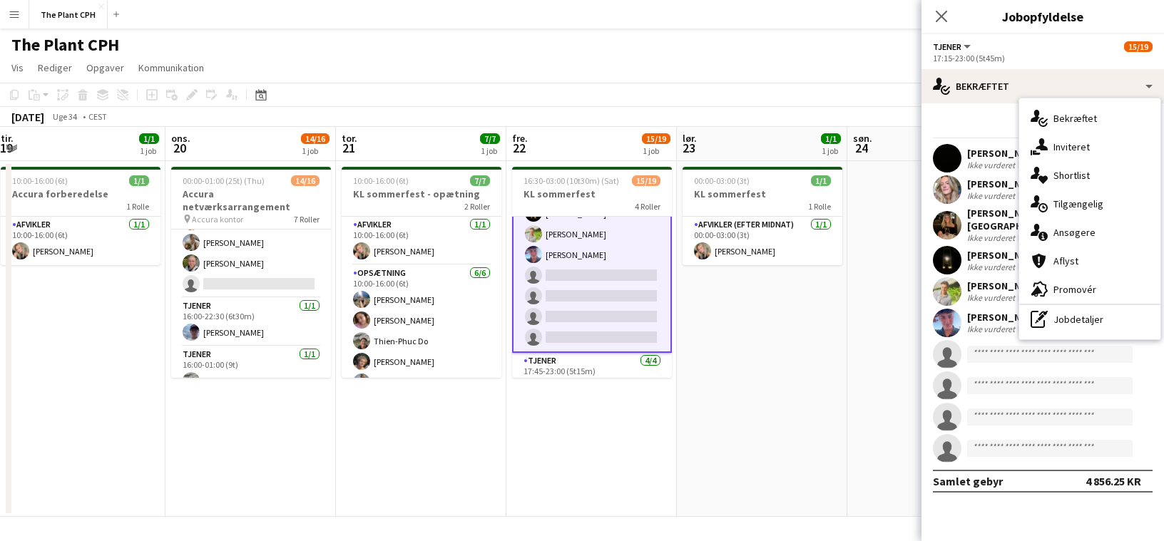
click at [857, 229] on div "single-neutral-actions-information Ansøgere" at bounding box center [1089, 232] width 141 height 29
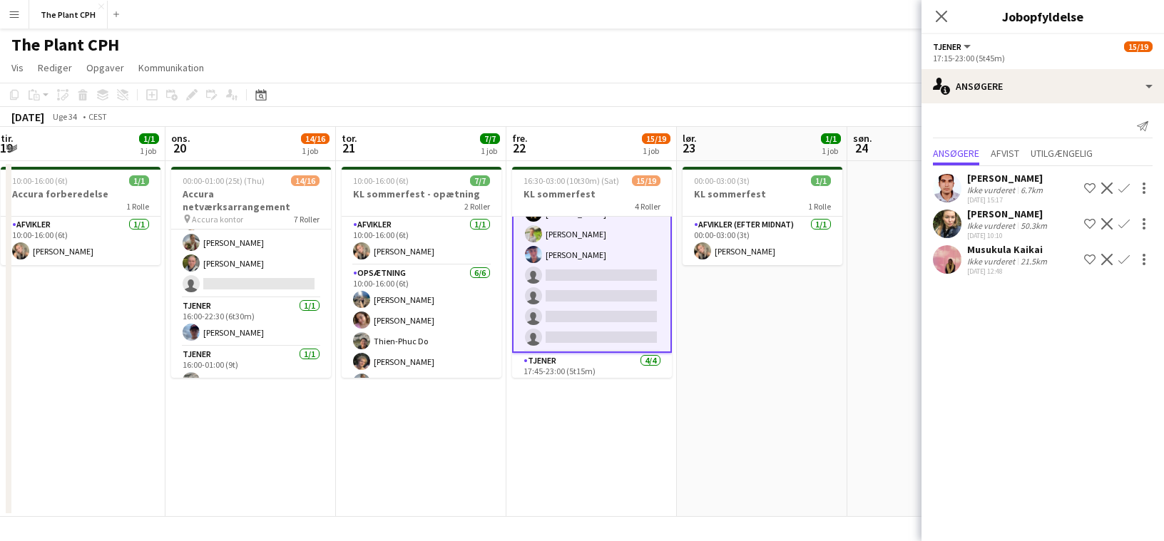
click at [857, 211] on div "[PERSON_NAME]" at bounding box center [1008, 214] width 83 height 13
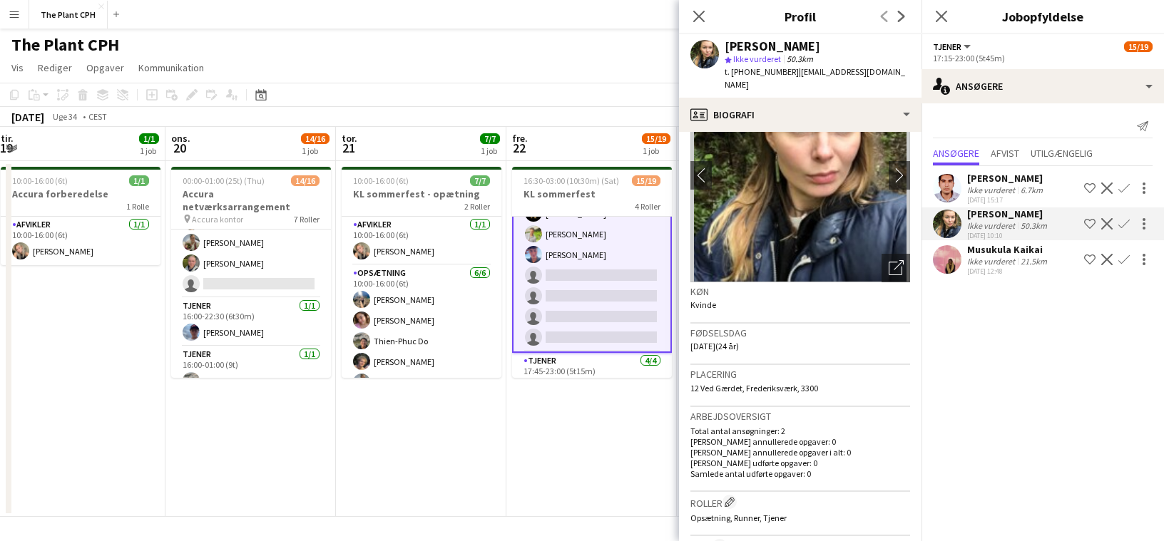
scroll to position [60, 0]
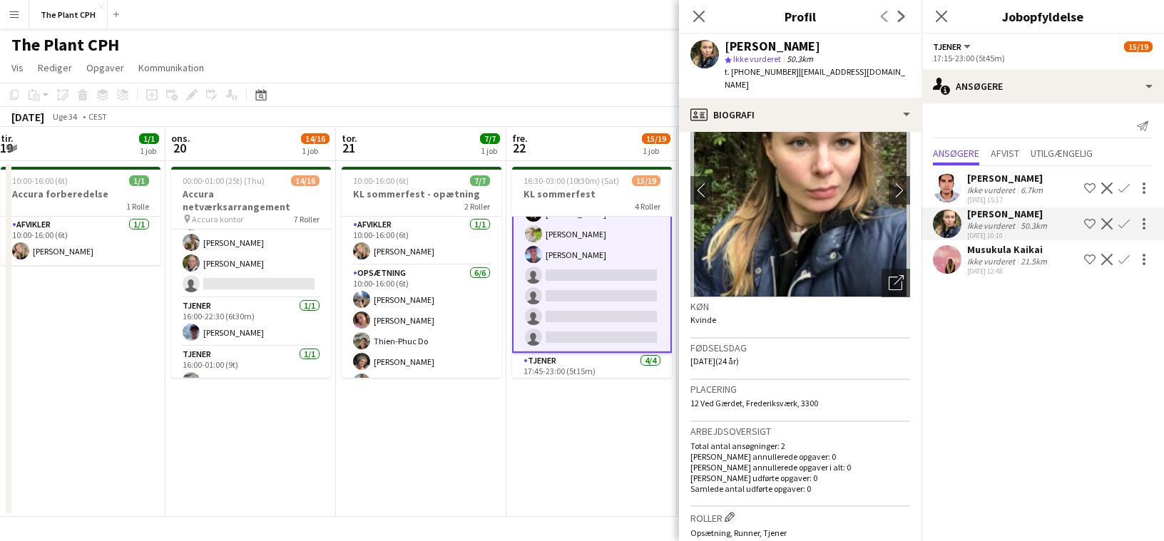
click at [857, 270] on div "[DATE] 12:48" at bounding box center [1008, 271] width 83 height 9
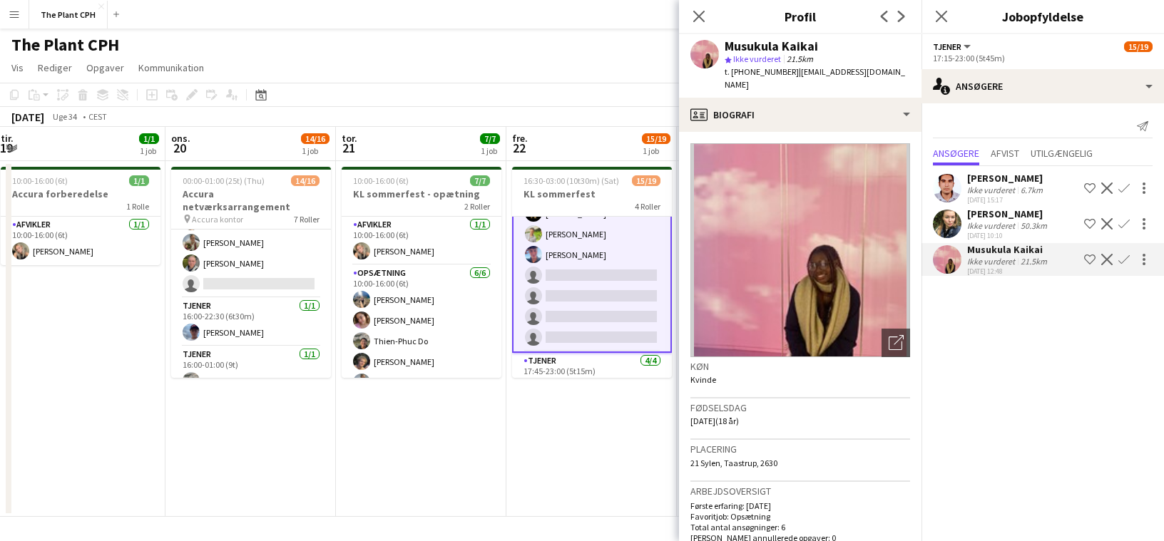
click at [857, 270] on div "[DATE] 12:48" at bounding box center [1008, 271] width 83 height 9
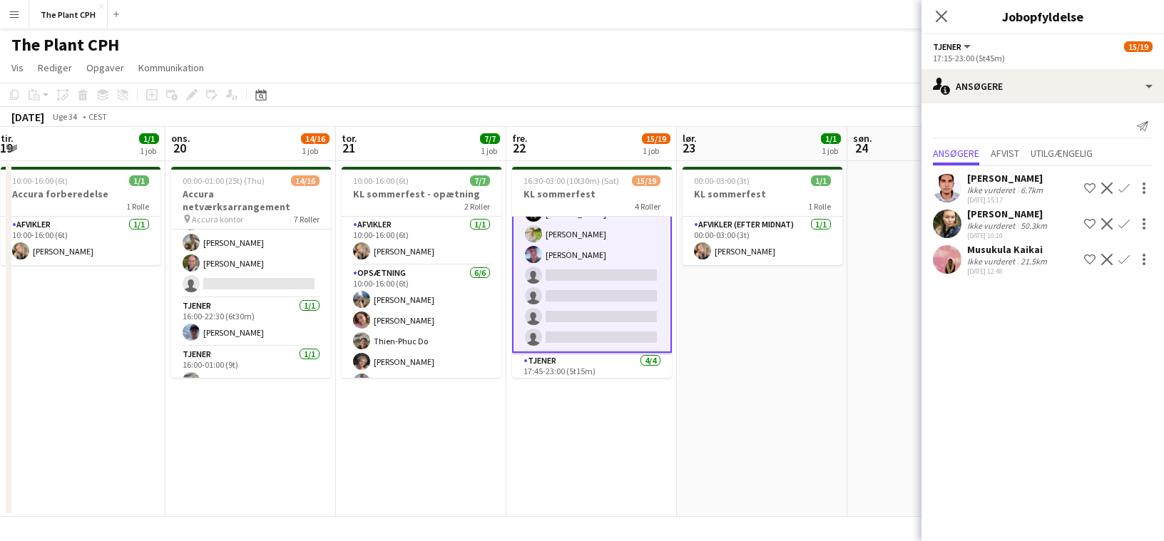
click at [597, 429] on app-date-cell "16:30-03:00 (10t30m) (Sat) 15/19 KL sommerfest 4 Roller Afvikler [DATE] 16:30-0…" at bounding box center [591, 339] width 170 height 356
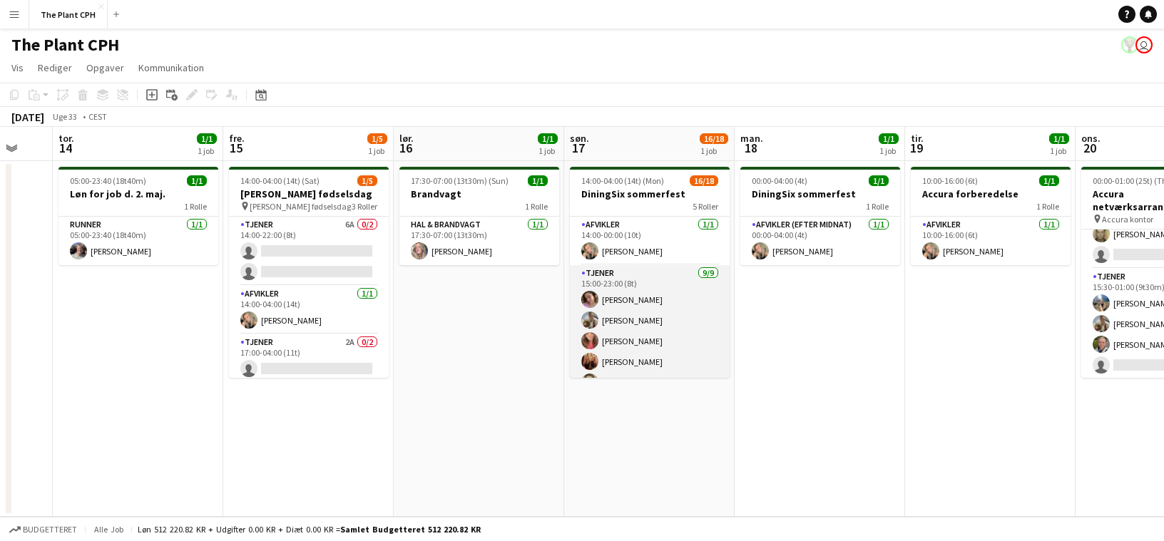
scroll to position [116, 0]
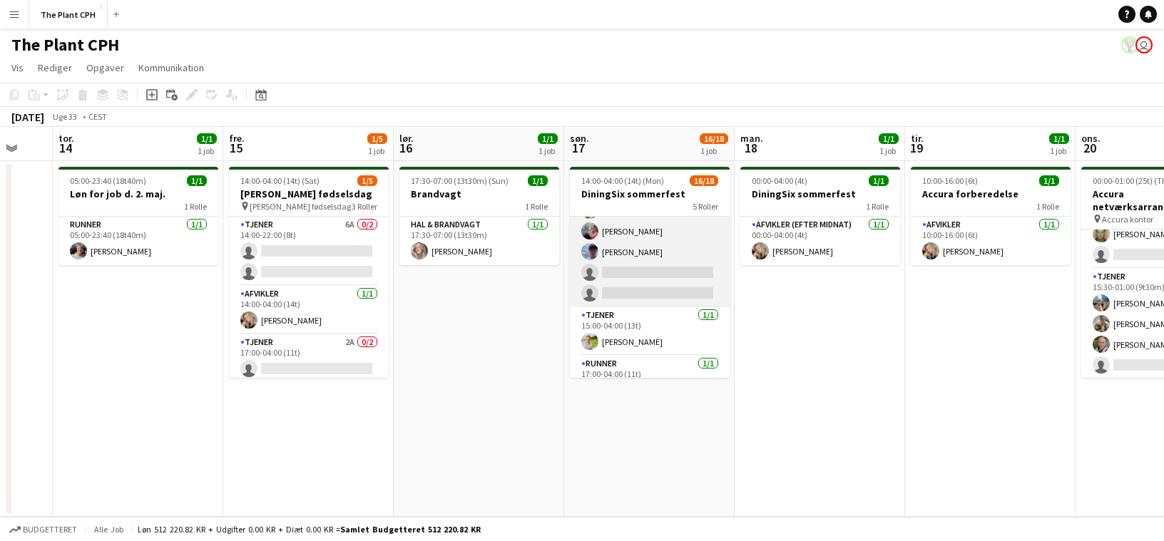
click at [670, 295] on app-card-role "Runner 2A [DATE] 15:00-04:00 (13t) [PERSON_NAME] Do [PERSON_NAME] [PERSON_NAME]…" at bounding box center [650, 231] width 160 height 152
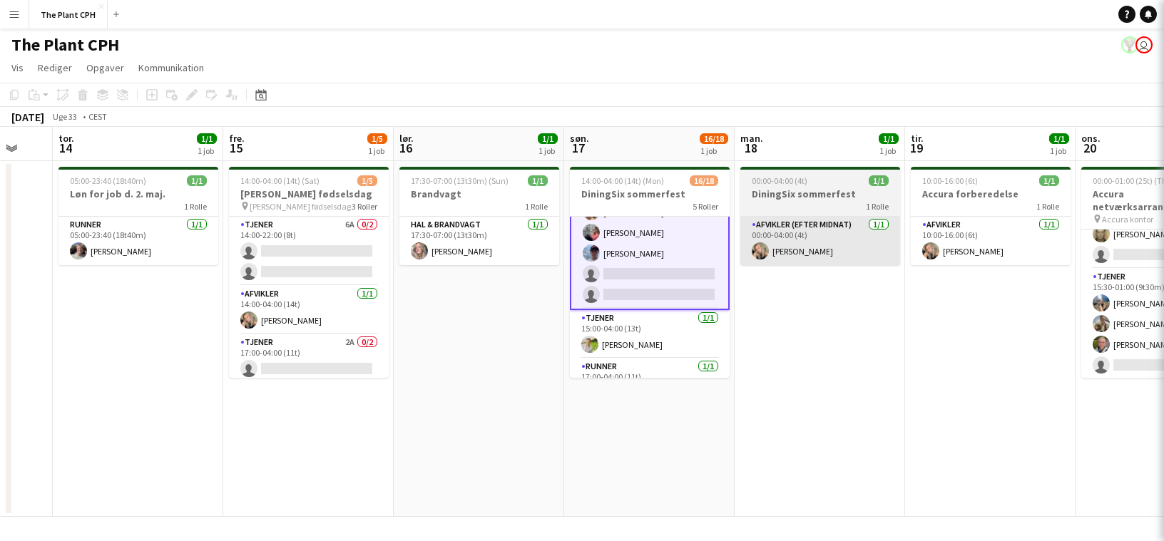
scroll to position [330, 0]
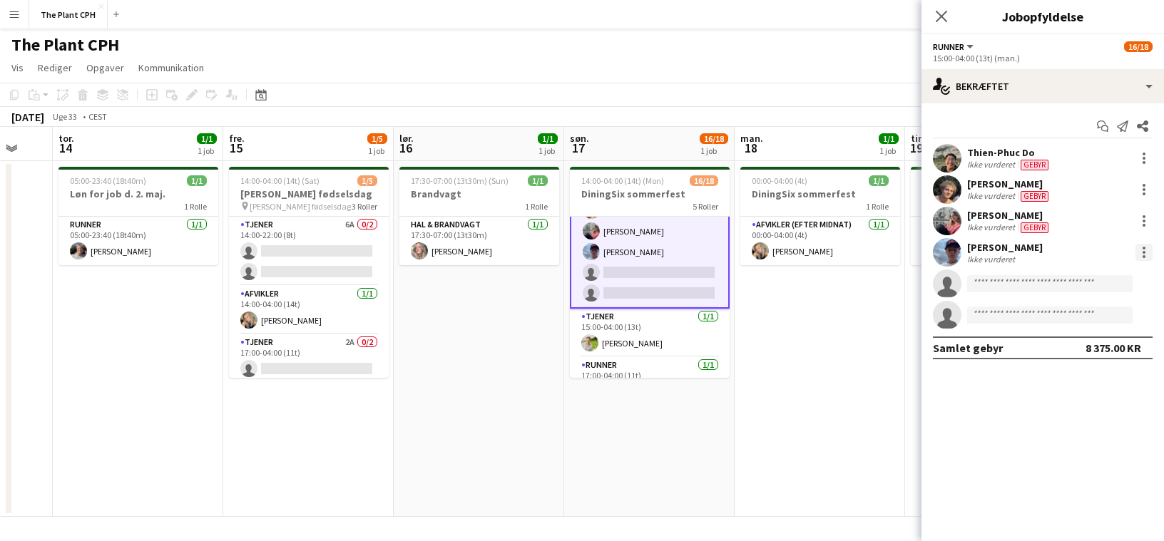
click at [857, 254] on div at bounding box center [1144, 252] width 17 height 17
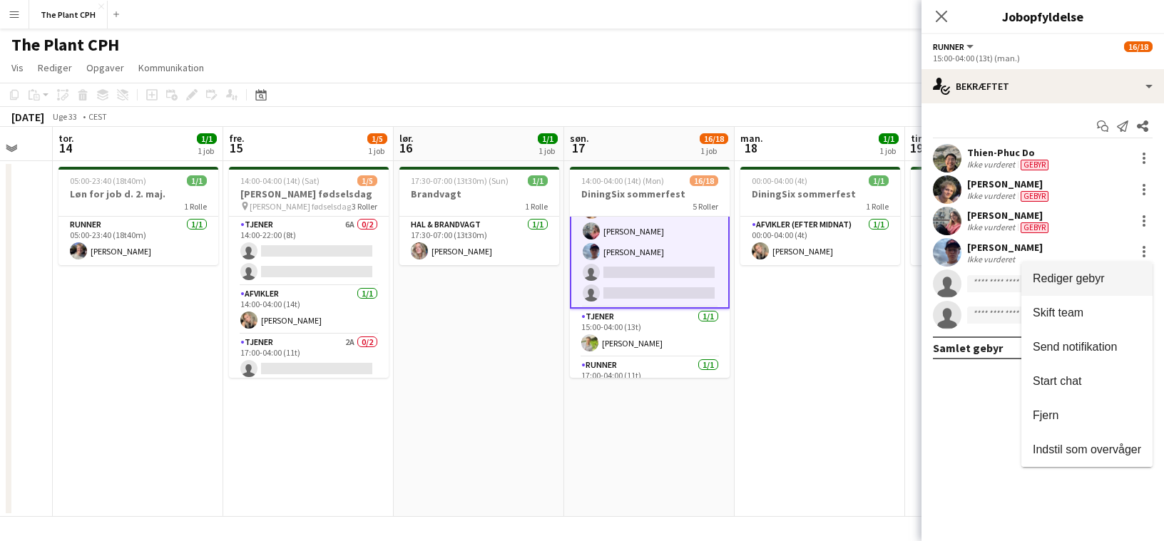
click at [857, 273] on span "Rediger gebyr" at bounding box center [1087, 278] width 108 height 13
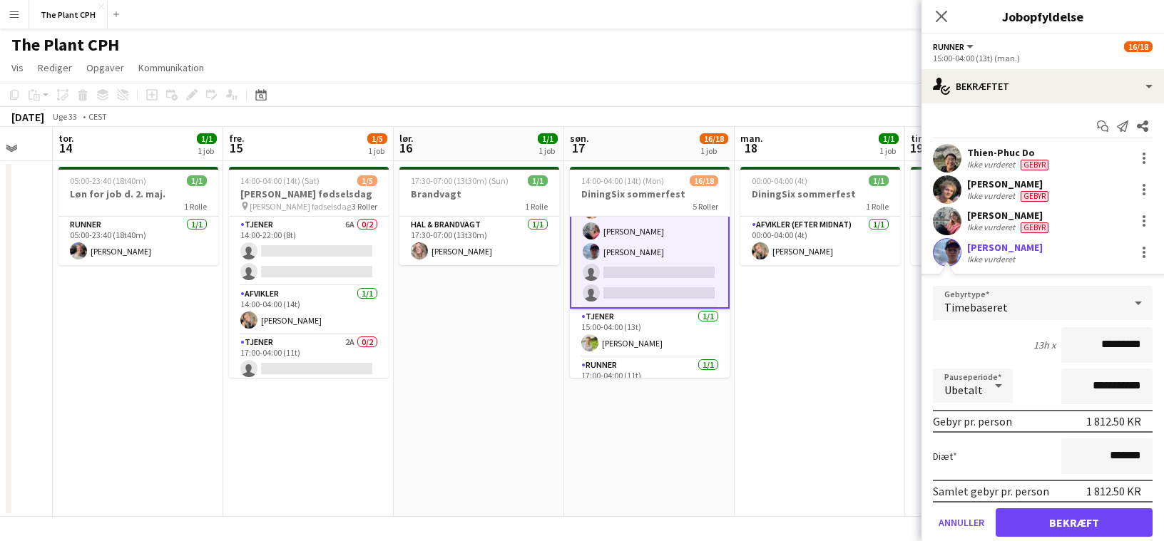
click at [857, 352] on input "*********" at bounding box center [1106, 345] width 91 height 36
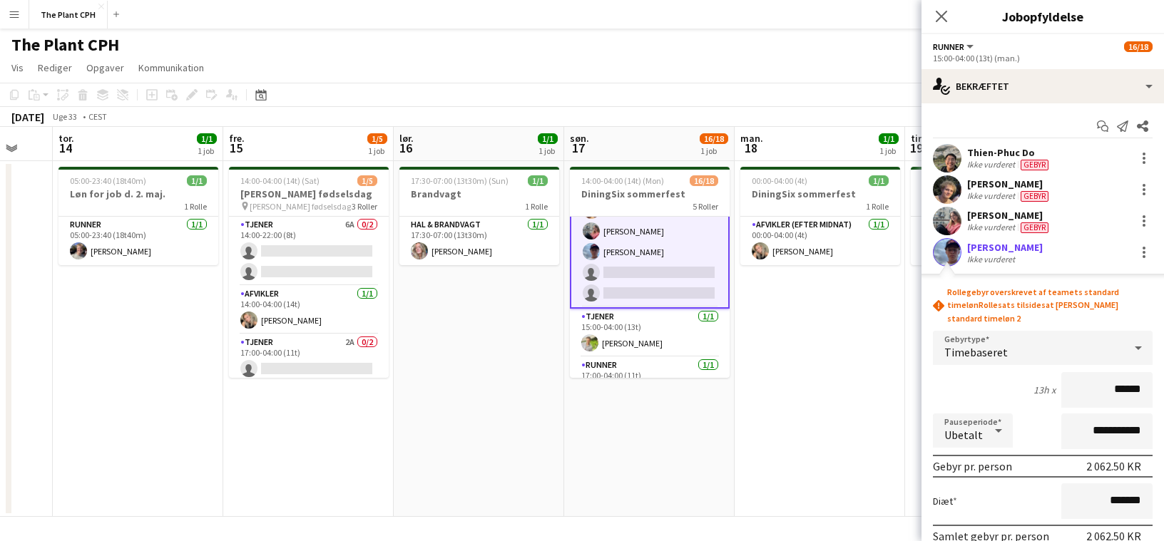
type input "******"
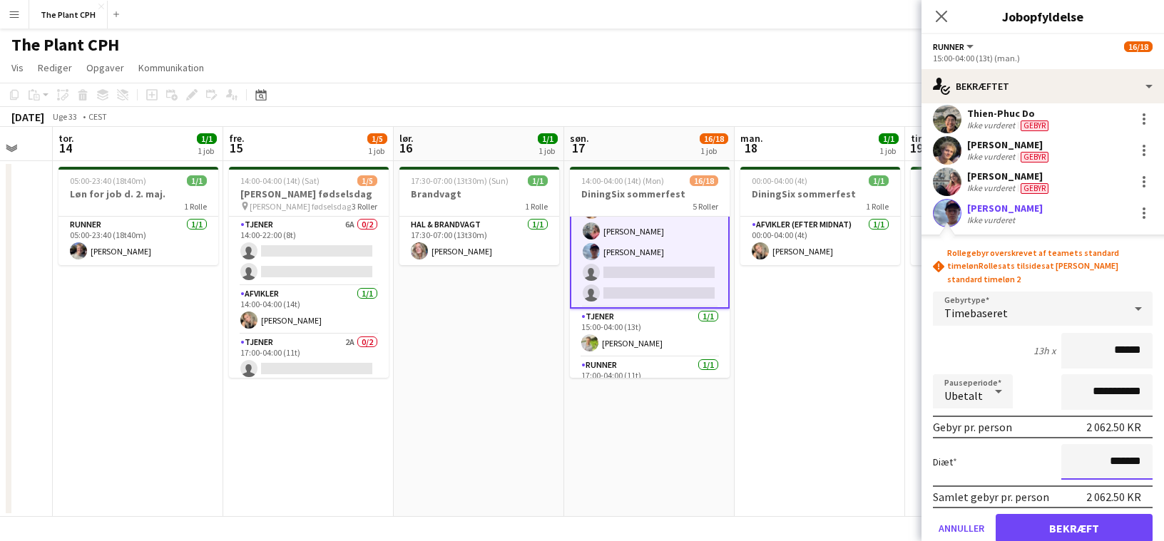
click at [857, 477] on form "**********" at bounding box center [1043, 401] width 243 height 308
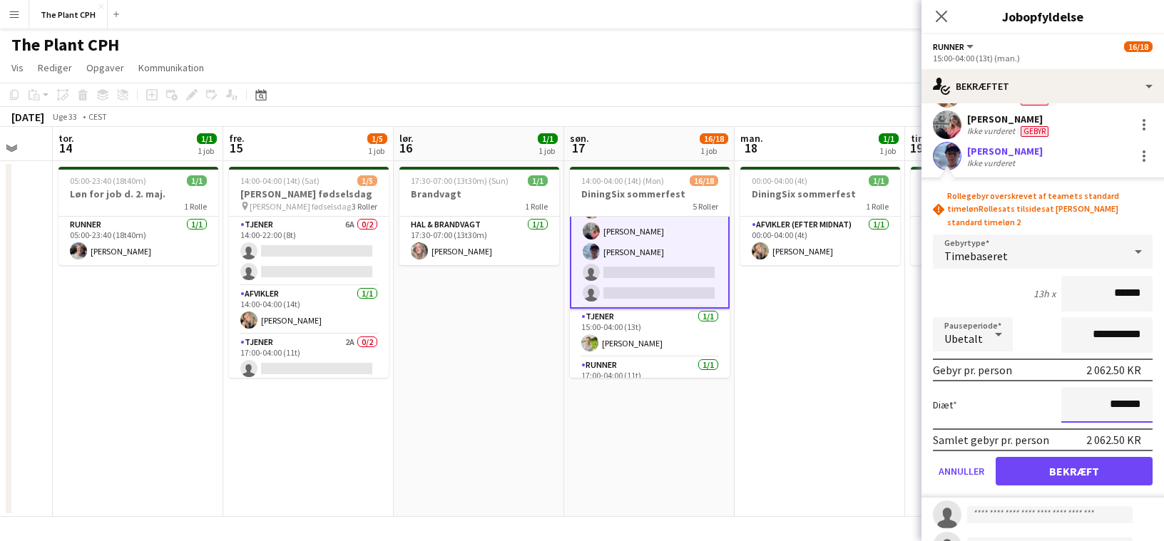
scroll to position [143, 0]
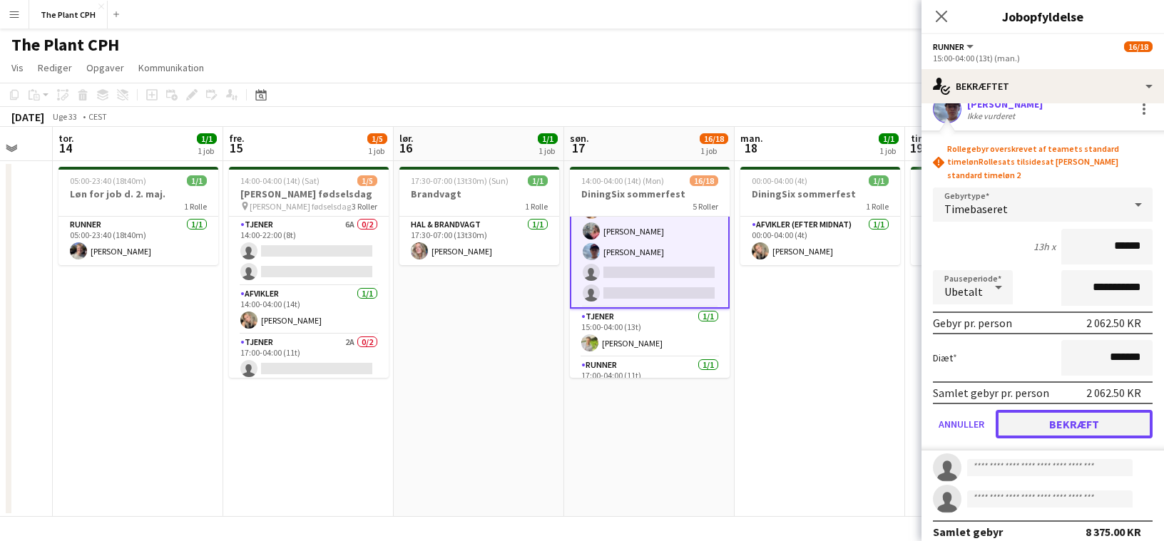
click at [857, 410] on button "Bekræft" at bounding box center [1074, 424] width 157 height 29
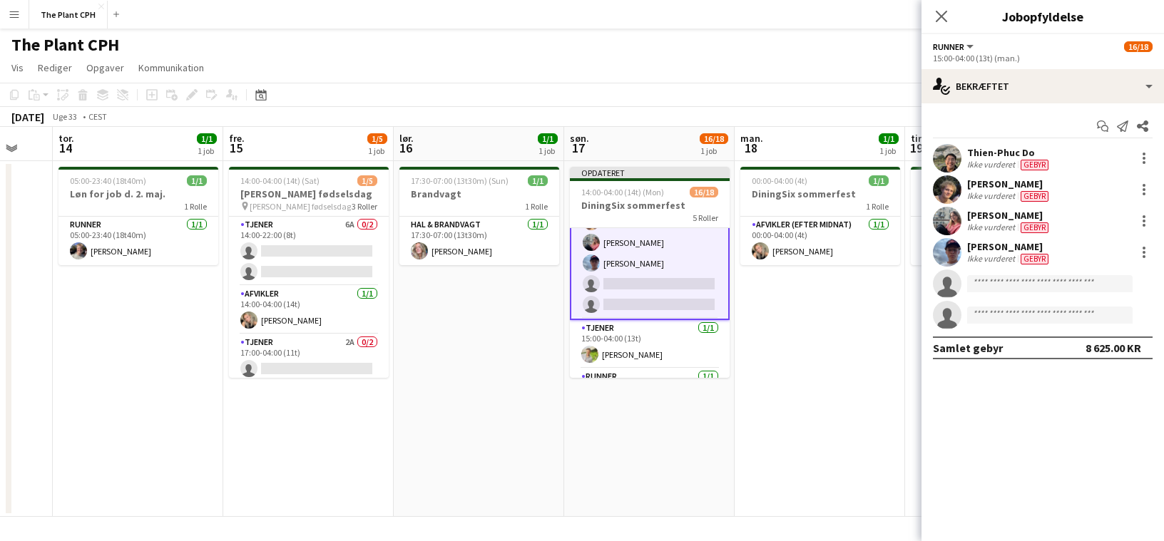
scroll to position [0, 0]
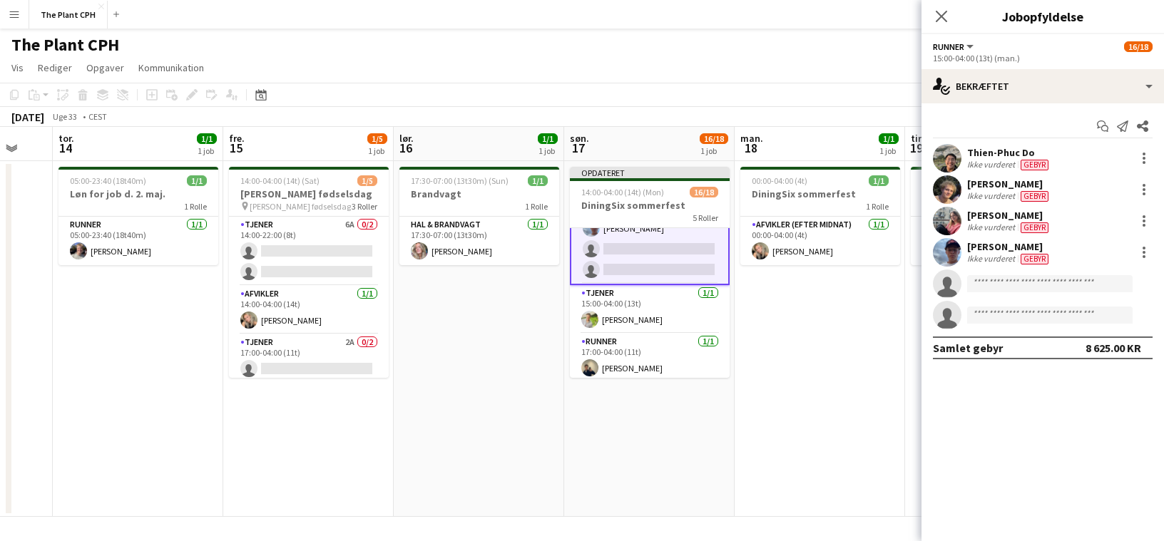
click at [806, 329] on app-date-cell "00:00-04:00 (4t) 1/1 DiningSix sommerfest 1 [PERSON_NAME] Afvikler (efter midna…" at bounding box center [820, 339] width 170 height 356
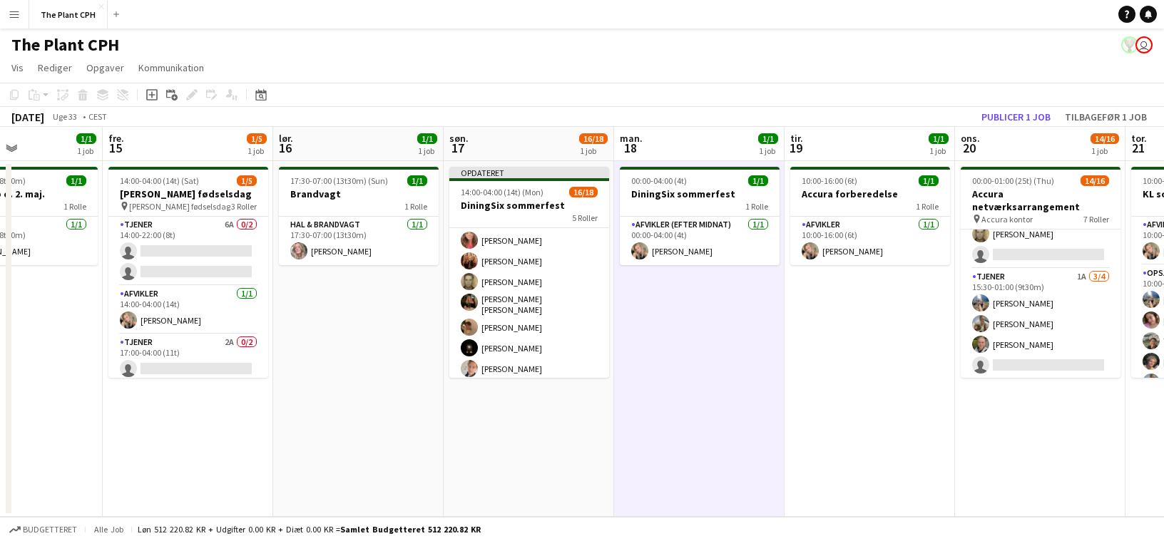
scroll to position [81, 0]
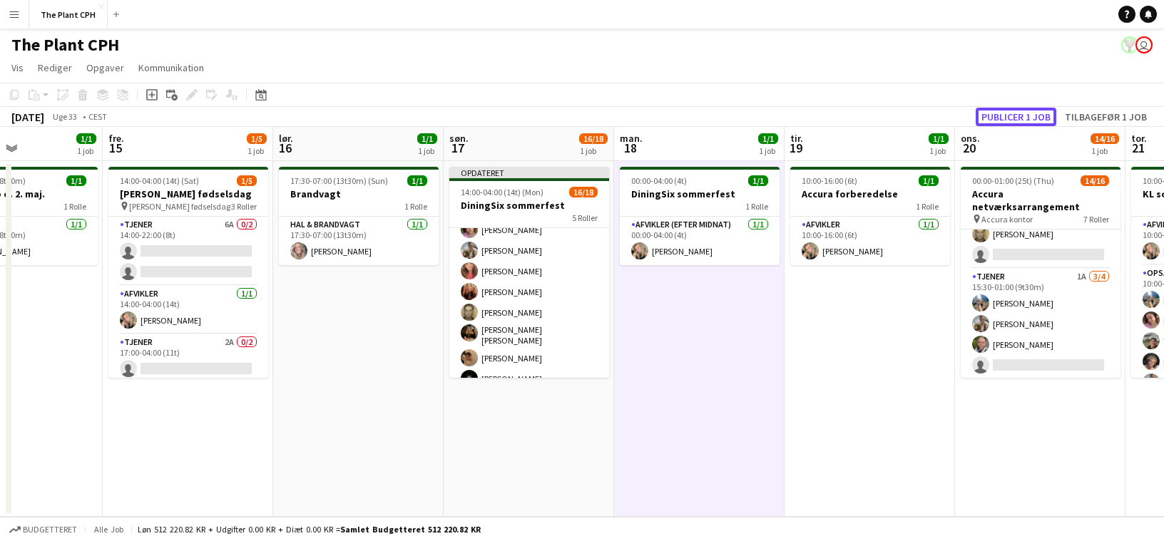
click at [857, 113] on button "Publicer 1 job" at bounding box center [1016, 117] width 81 height 19
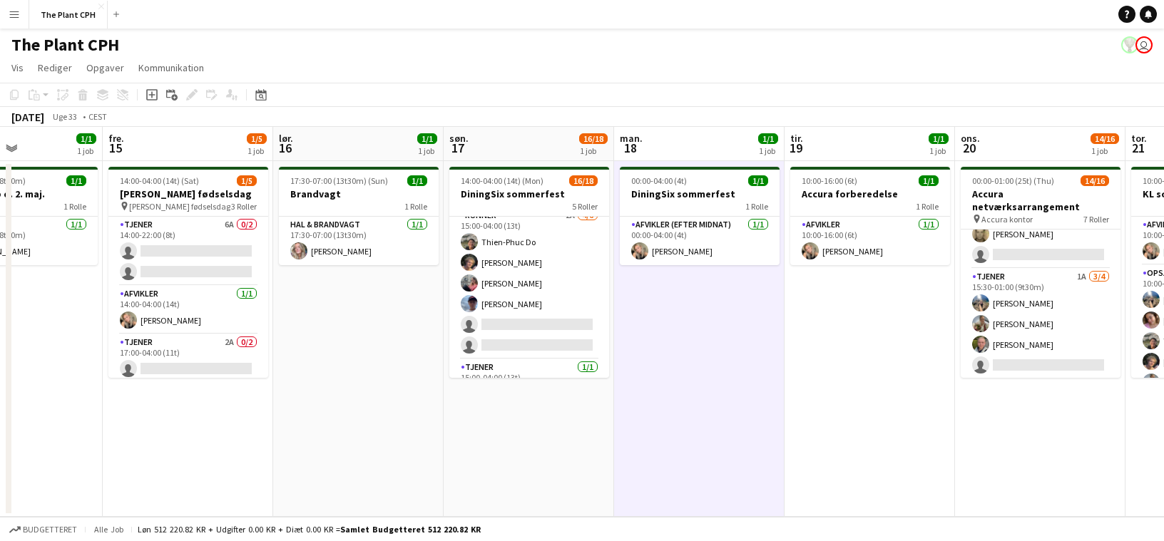
scroll to position [267, 0]
click at [542, 290] on app-card-role "Runner 2A [DATE] 15:00-04:00 (13t) [PERSON_NAME] Do [PERSON_NAME] [PERSON_NAME]…" at bounding box center [529, 292] width 160 height 152
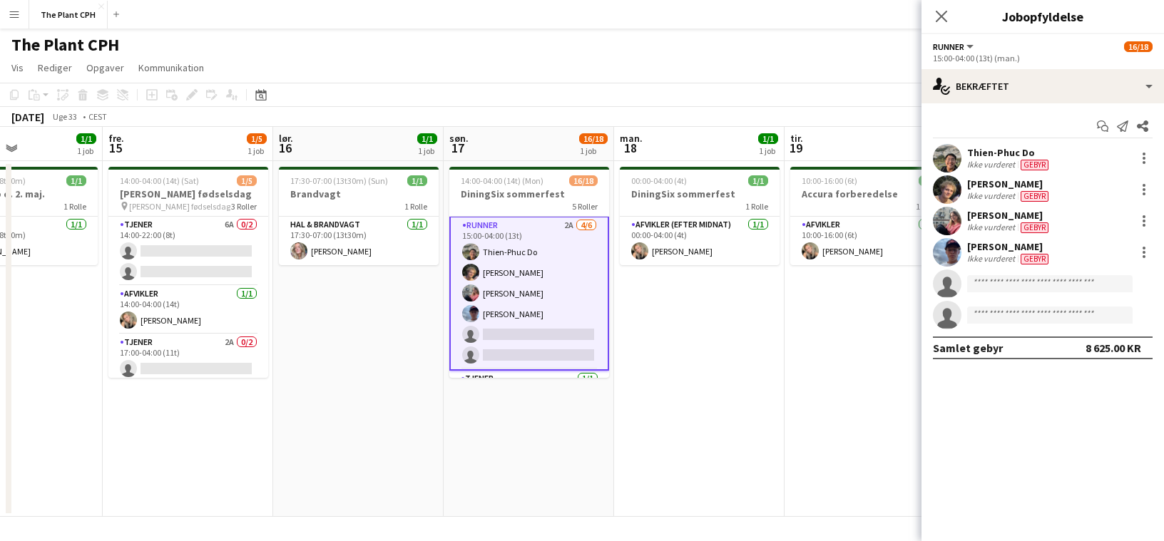
scroll to position [269, 0]
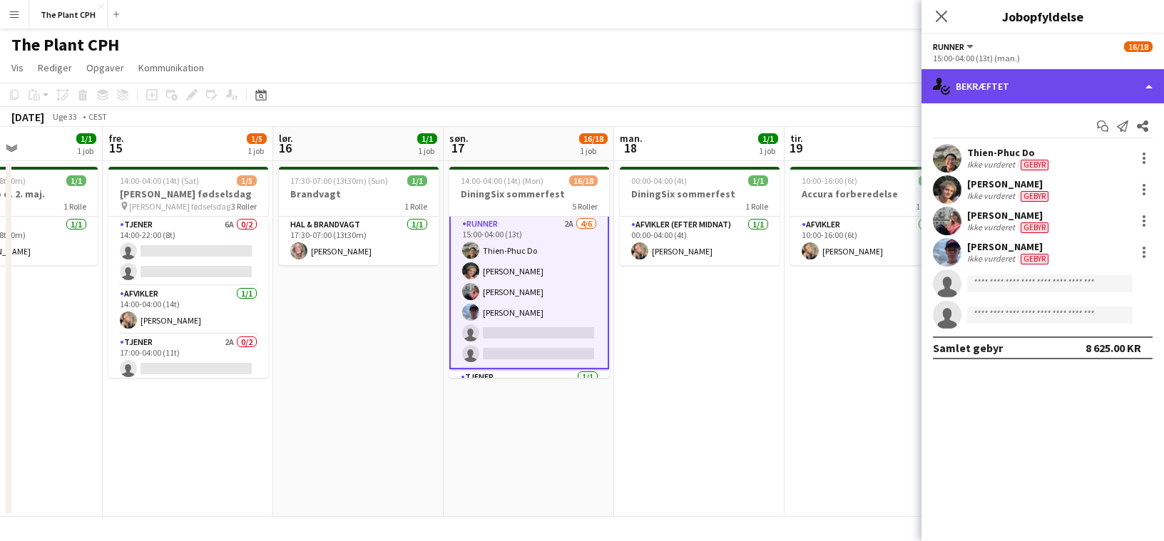
click at [857, 92] on div "single-neutral-actions-check-2 Bekræftet" at bounding box center [1043, 86] width 243 height 34
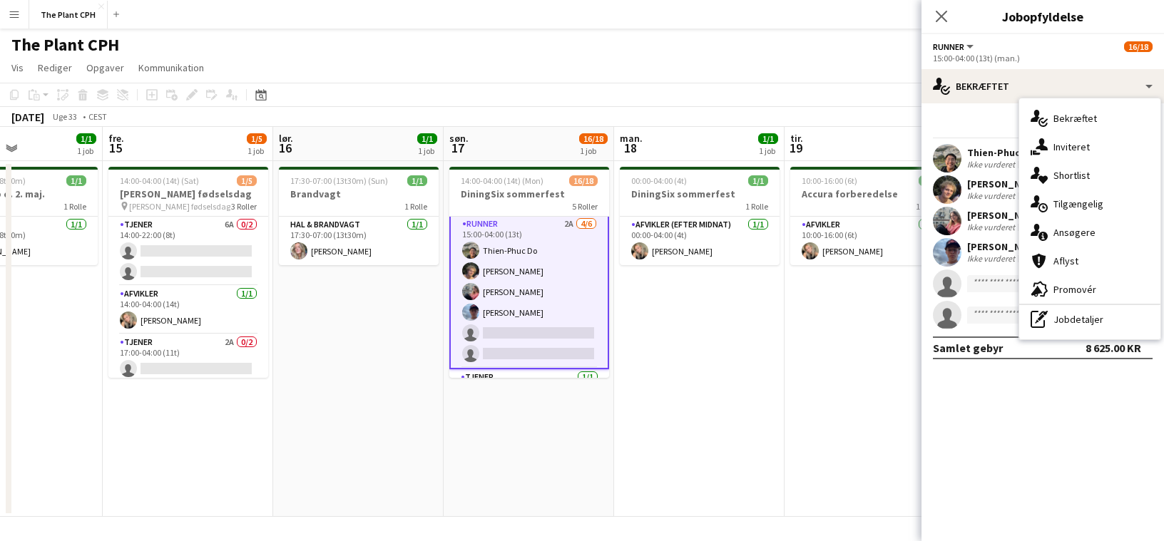
click at [857, 233] on div "single-neutral-actions-information Ansøgere" at bounding box center [1089, 232] width 141 height 29
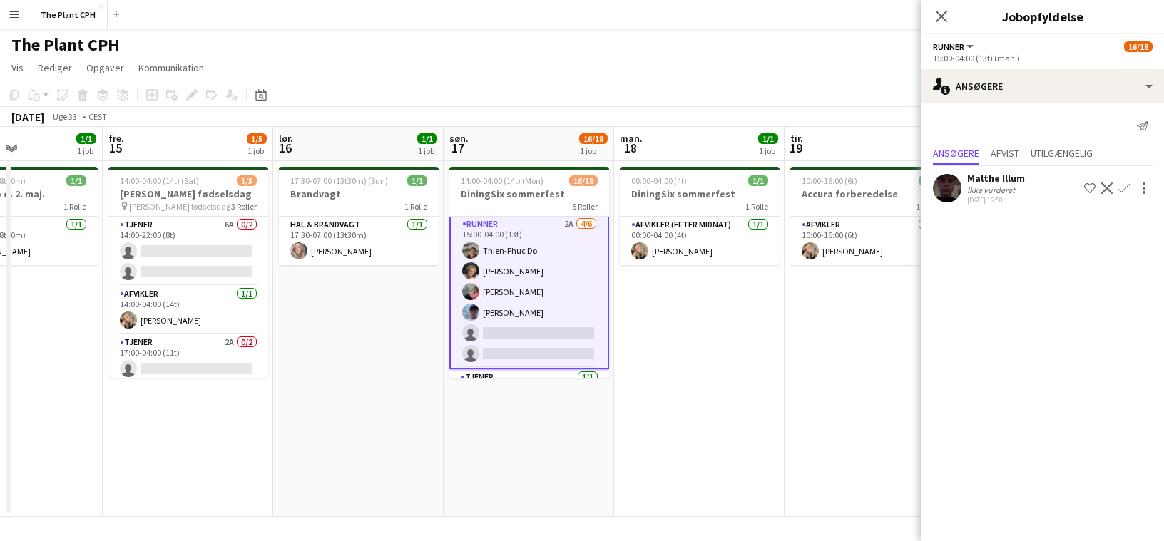
click at [857, 185] on app-icon "Bekræft" at bounding box center [1123, 188] width 11 height 11
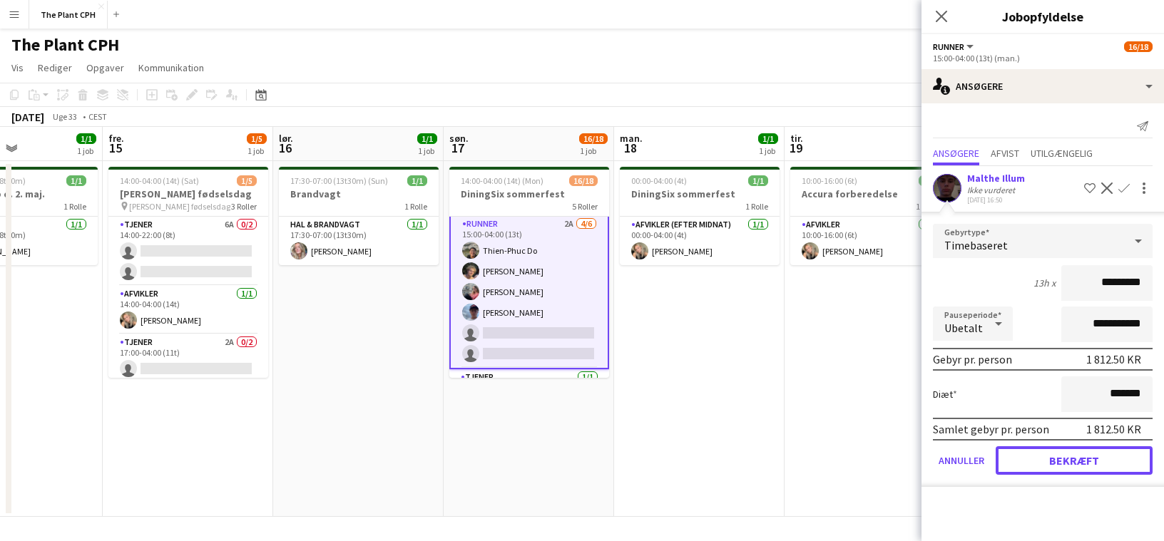
click at [857, 459] on button "Bekræft" at bounding box center [1074, 461] width 157 height 29
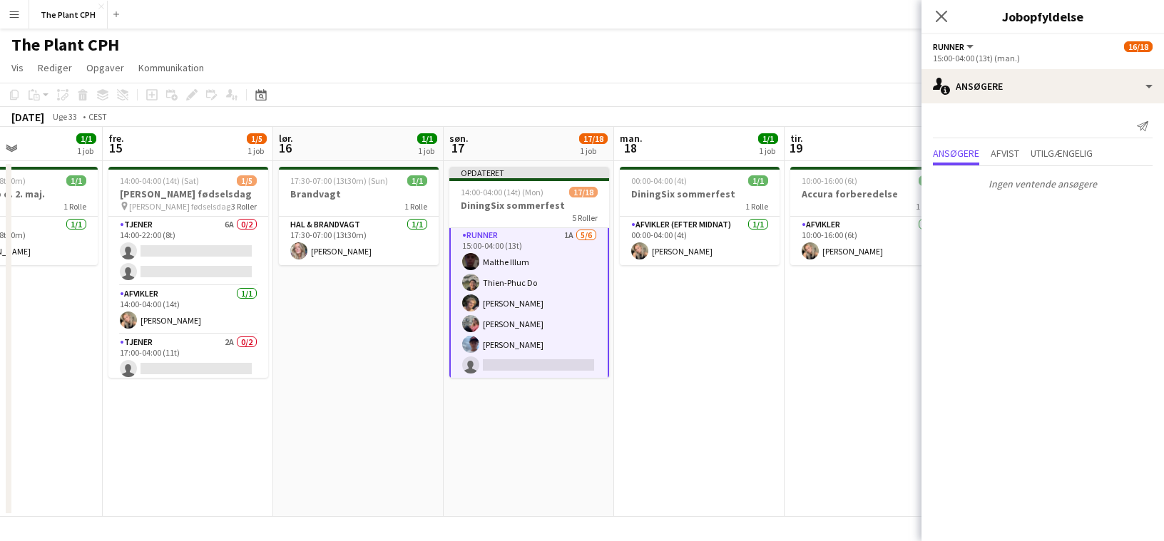
click at [855, 97] on app-toolbar "Kopier Indsæt Indsæt Kommando V Indsæt med mandskab Kommando Skift V Indsæt lin…" at bounding box center [582, 95] width 1164 height 24
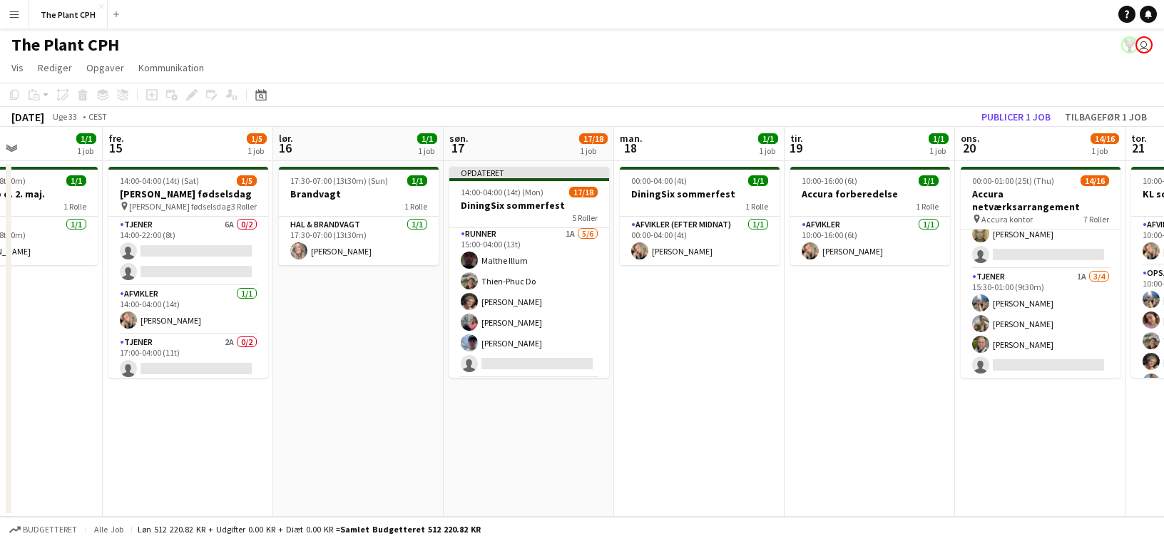
scroll to position [267, 0]
click at [857, 112] on button "Publicer 1 job" at bounding box center [1016, 117] width 81 height 19
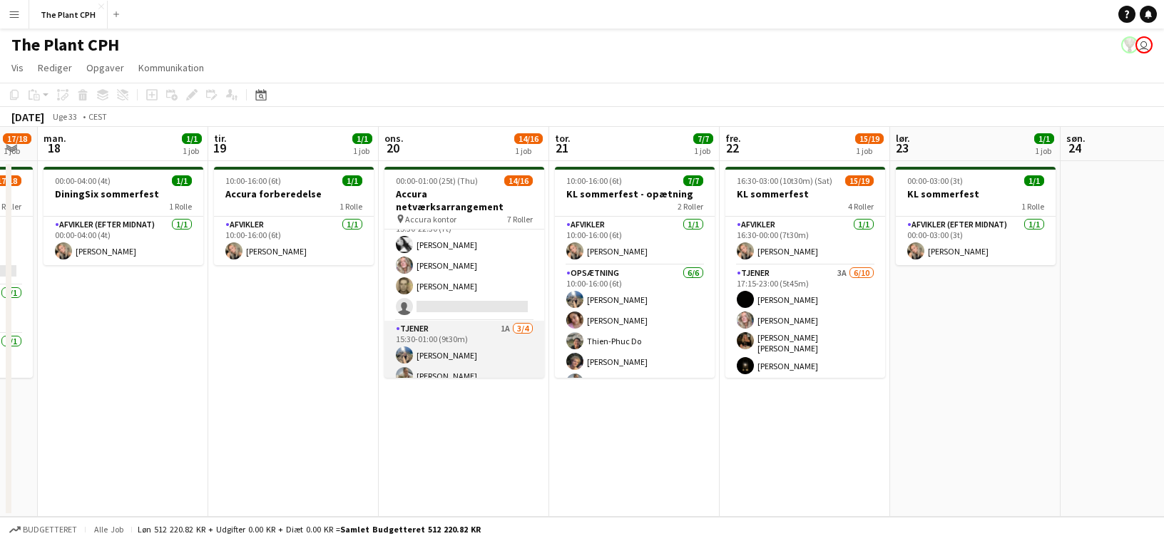
scroll to position [228, 0]
click at [511, 324] on app-card-role "Tjener 1A [DATE] 15:30-01:00 (9t30m) [PERSON_NAME] [PERSON_NAME] [PERSON_NAME] …" at bounding box center [464, 379] width 160 height 111
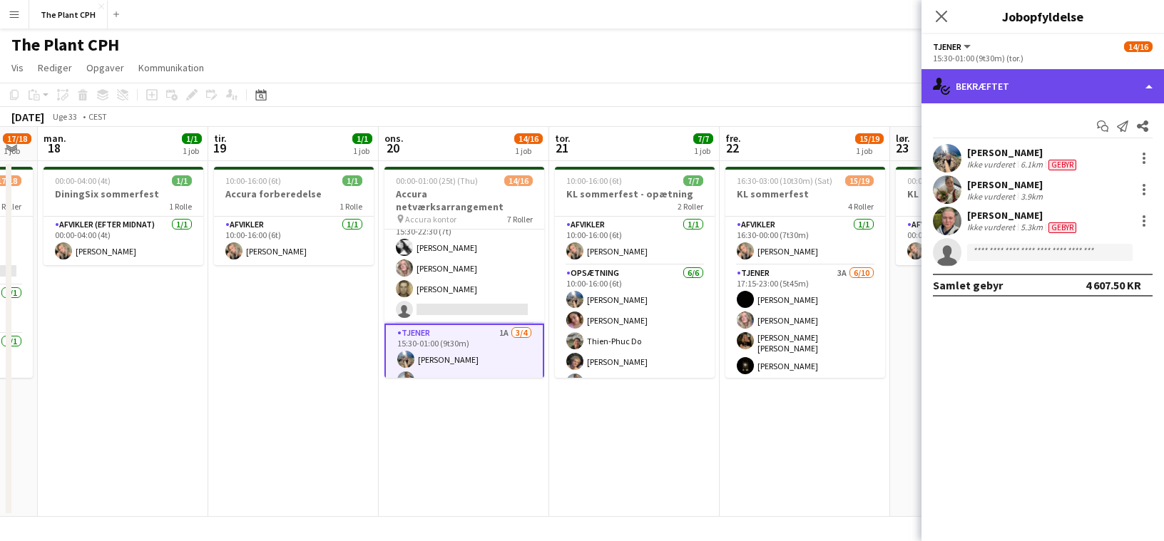
click at [857, 82] on div "single-neutral-actions-check-2 Bekræftet" at bounding box center [1043, 86] width 243 height 34
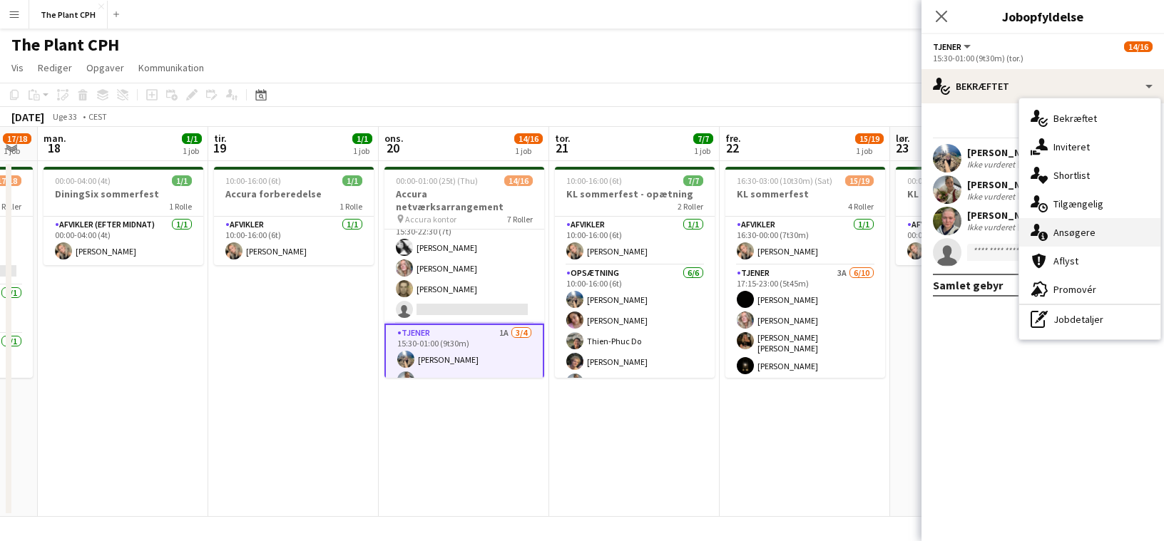
click at [857, 221] on div "single-neutral-actions-information Ansøgere" at bounding box center [1089, 232] width 141 height 29
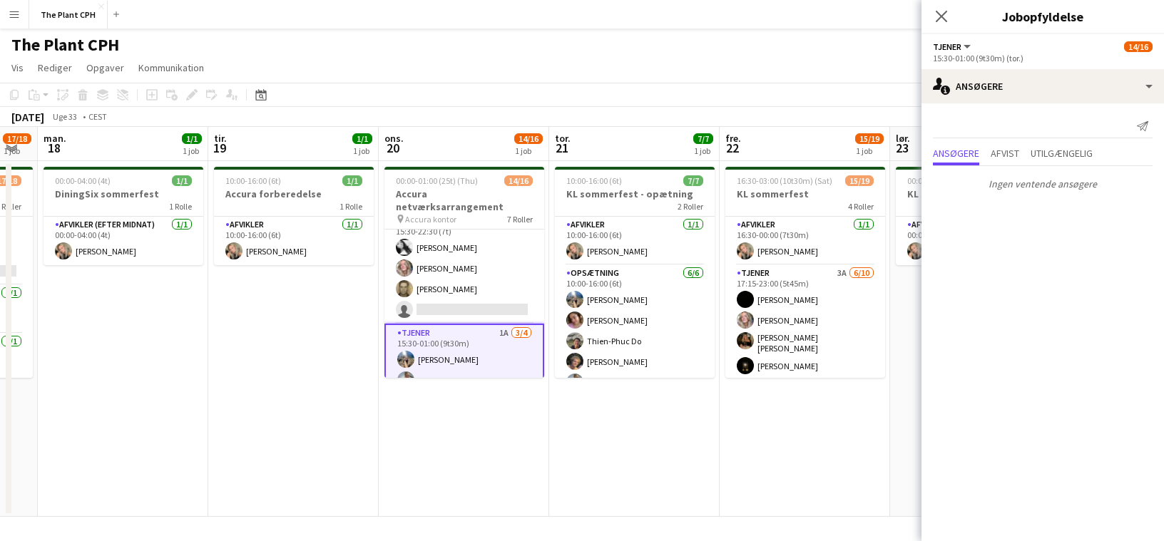
click at [857, 166] on div "Ingen ventende ansøgere" at bounding box center [1043, 181] width 243 height 30
click at [857, 156] on span "Utilgængelig" at bounding box center [1062, 153] width 62 height 10
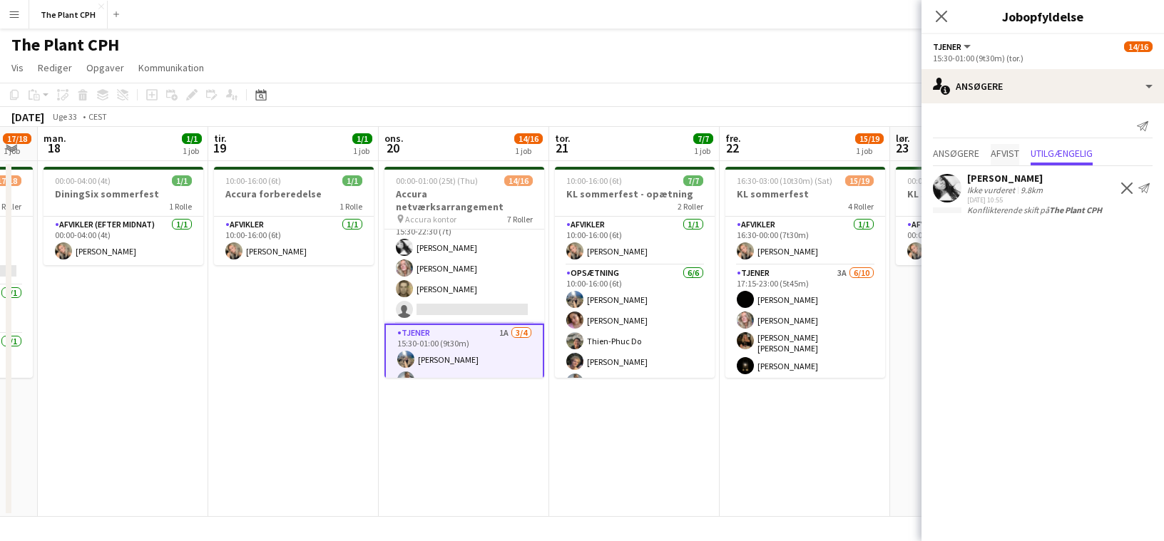
click at [857, 158] on span "Afvist" at bounding box center [1005, 153] width 29 height 10
click at [857, 156] on span "Utilgængelig" at bounding box center [1062, 153] width 62 height 10
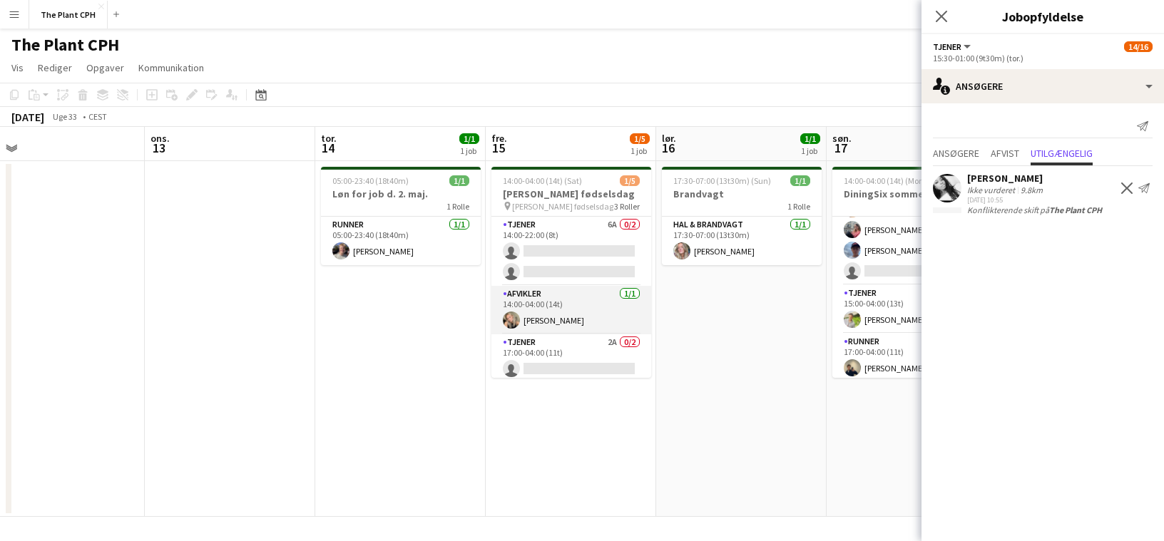
scroll to position [26, 0]
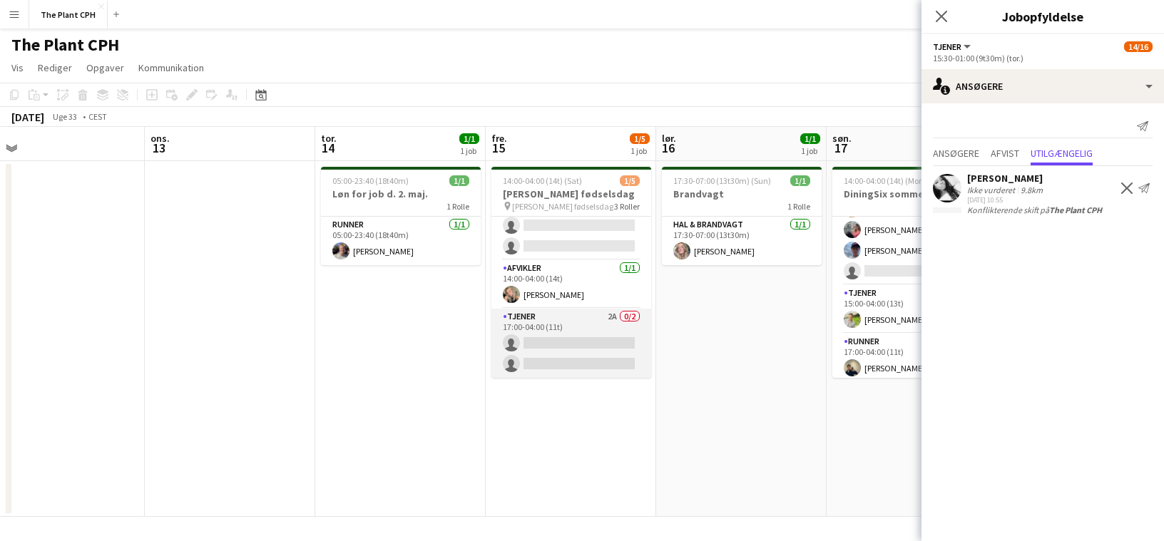
click at [561, 357] on app-card-role "Tjener 2A 0/2 17:00-04:00 (11t) single-neutral-actions single-neutral-actions" at bounding box center [571, 343] width 160 height 69
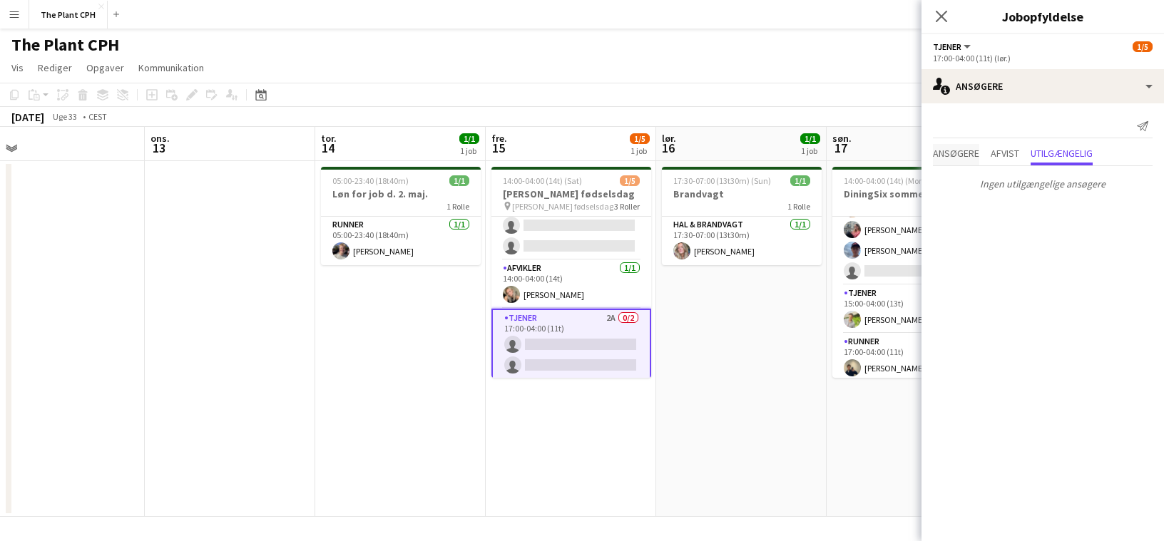
click at [857, 150] on span "Ansøgere" at bounding box center [956, 153] width 46 height 10
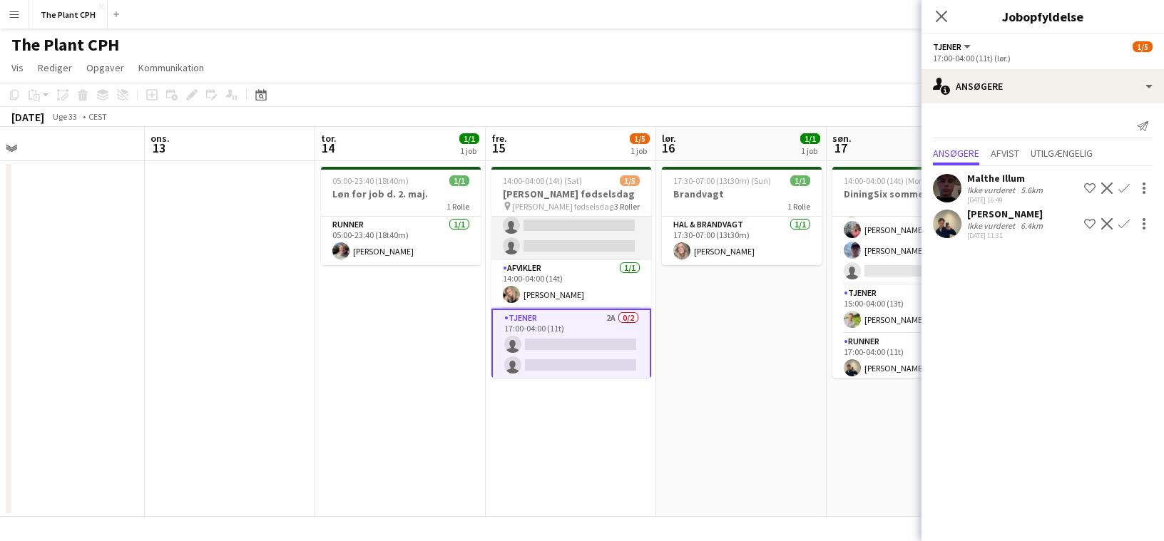
click at [596, 227] on app-card-role "Tjener 6A 0/2 14:00-22:00 (8t) single-neutral-actions single-neutral-actions" at bounding box center [571, 225] width 160 height 69
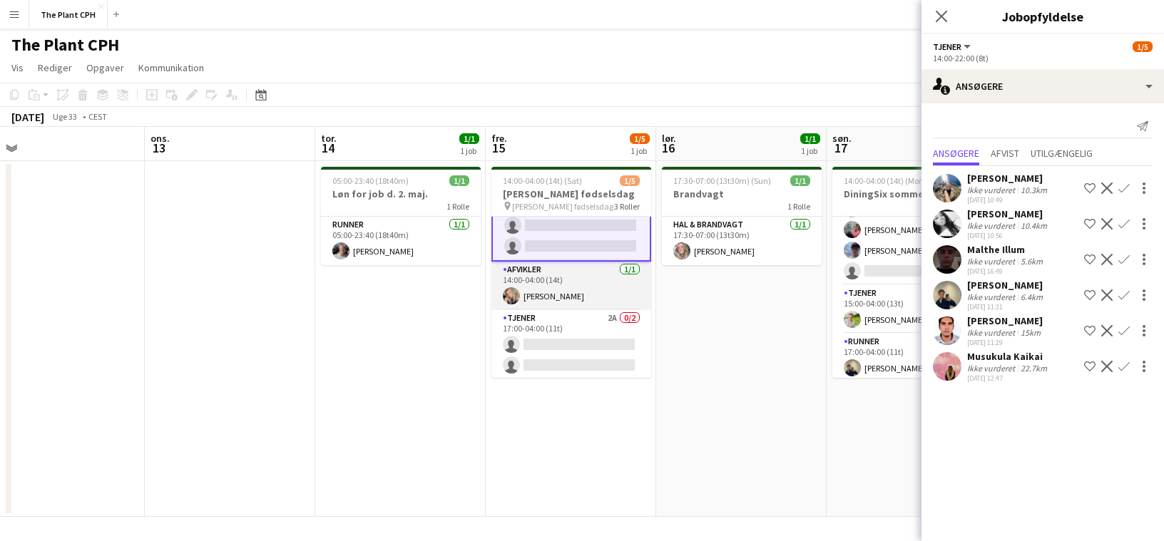
scroll to position [0, 0]
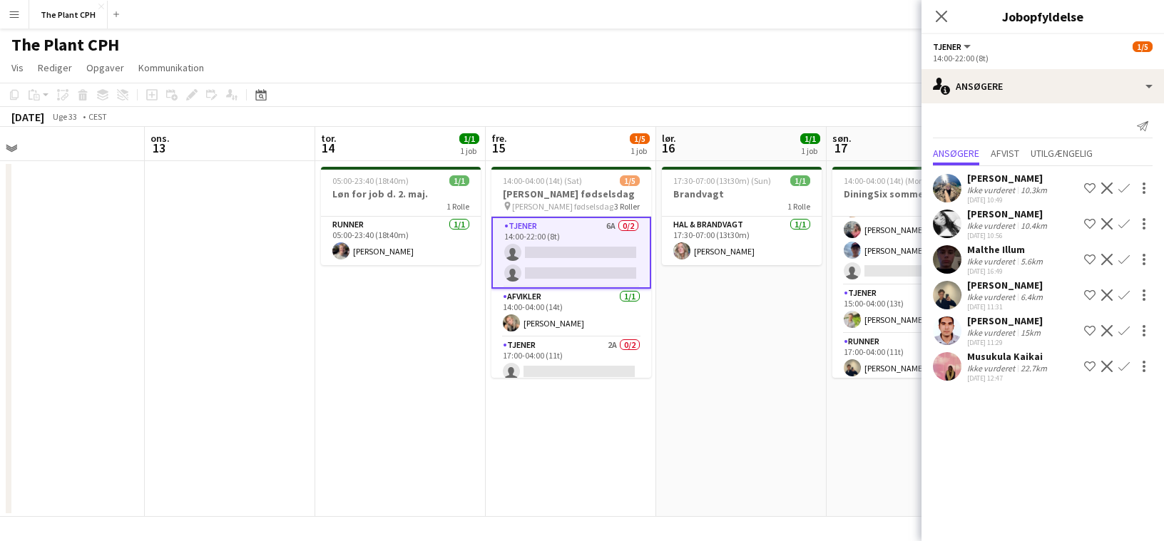
click at [748, 331] on app-date-cell "17:30-07:00 (13t30m) (Sun) 1/1 Brandvagt 1 [PERSON_NAME] & brandvagt [DATE] 17:…" at bounding box center [741, 339] width 170 height 356
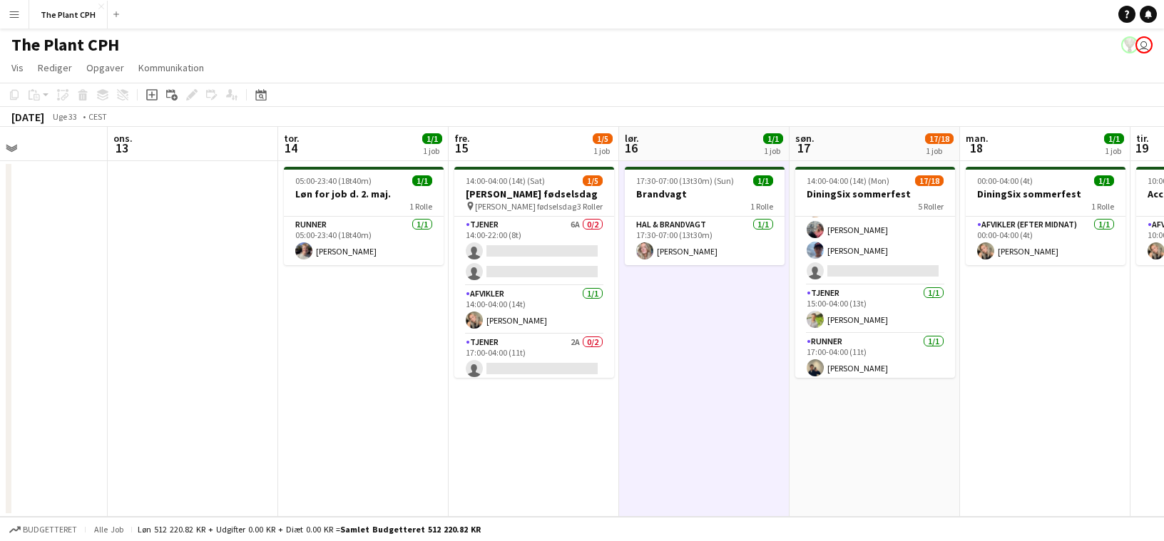
scroll to position [0, 490]
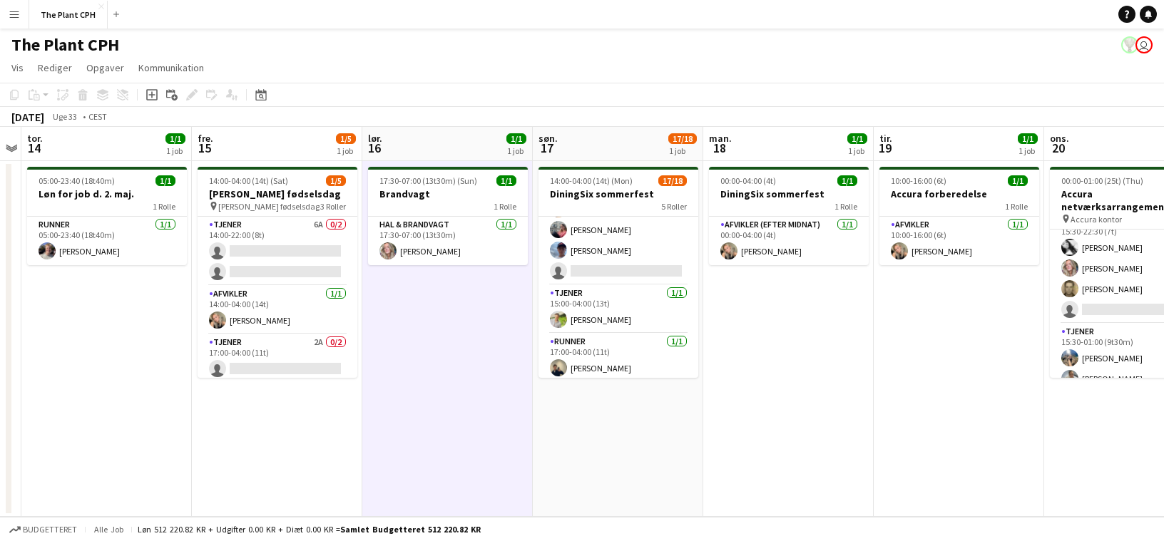
click at [748, 331] on app-date-cell "00:00-04:00 (4t) 1/1 DiningSix sommerfest 1 [PERSON_NAME] Afvikler (efter midna…" at bounding box center [788, 339] width 170 height 356
